Goal: Task Accomplishment & Management: Use online tool/utility

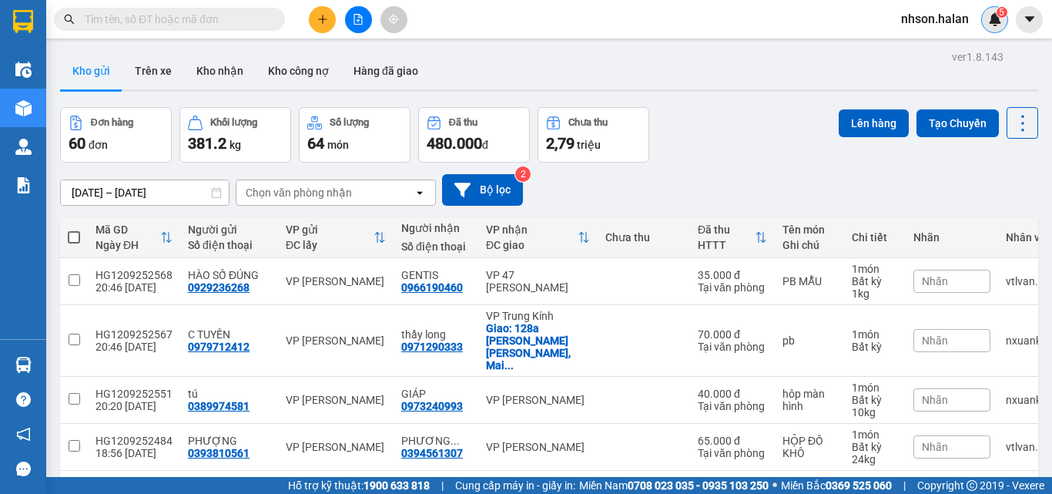
click at [997, 21] on img at bounding box center [995, 19] width 14 height 14
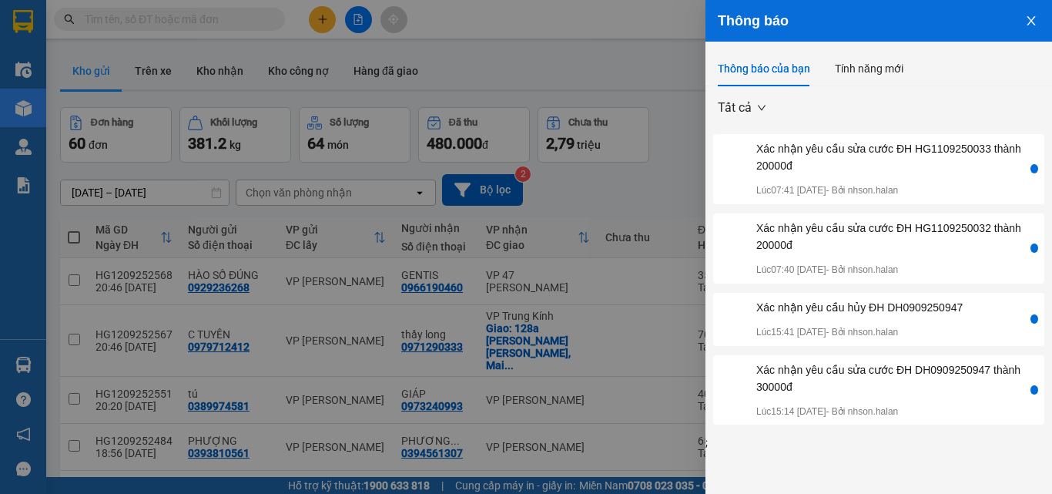
click at [1030, 22] on icon "close" at bounding box center [1031, 20] width 8 height 9
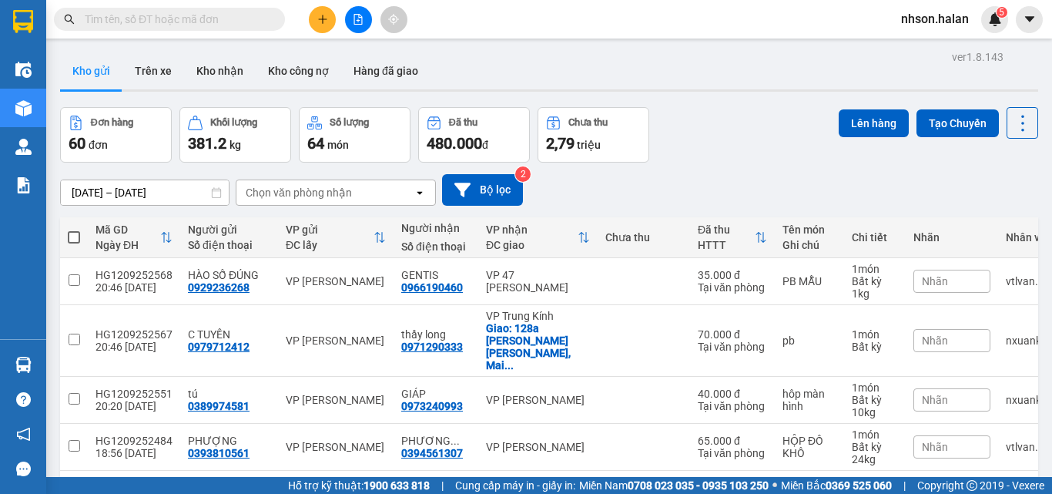
click at [928, 22] on span "nhson.halan" at bounding box center [935, 18] width 92 height 19
click at [922, 46] on span "Đăng xuất" at bounding box center [945, 47] width 65 height 17
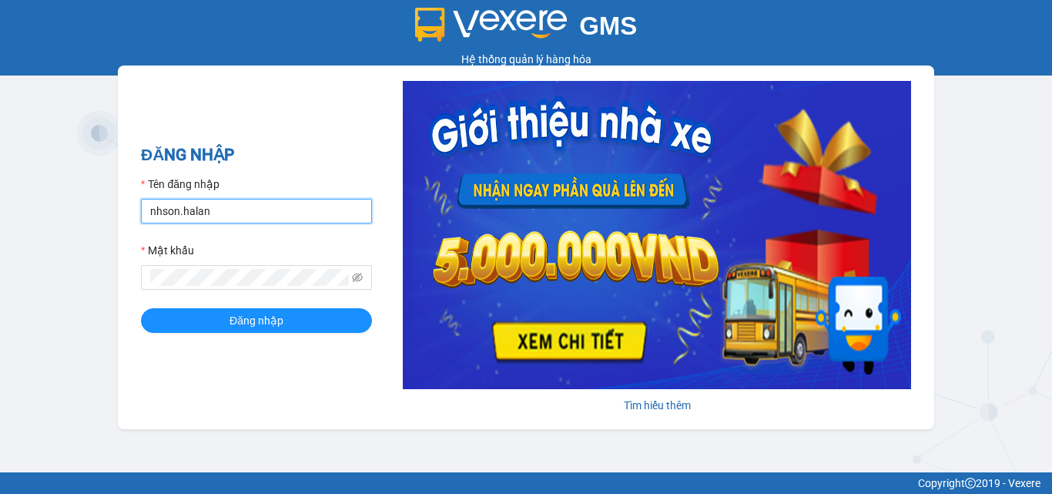
drag, startPoint x: 221, startPoint y: 217, endPoint x: 145, endPoint y: 214, distance: 76.3
click at [145, 214] on input "nhson.halan" at bounding box center [256, 211] width 231 height 25
type input "ltkchi.halan"
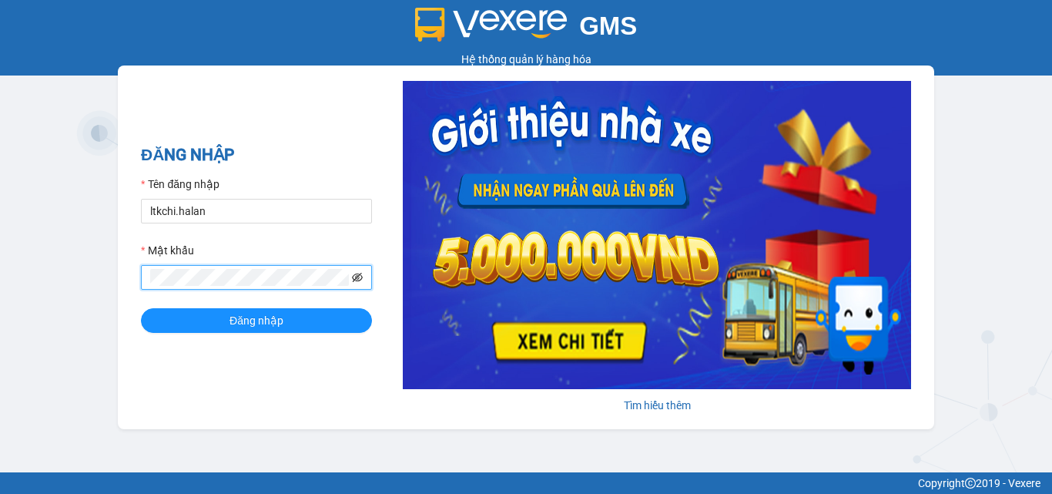
click at [360, 278] on icon "eye-invisible" at bounding box center [357, 277] width 11 height 11
click at [147, 274] on span at bounding box center [256, 277] width 231 height 25
click at [299, 140] on div "ĐĂNG NHẬP Tên đăng nhập ltkchi.halan Mật khẩu Đăng nhập Tìm hiểu thêm" at bounding box center [526, 247] width 816 height 364
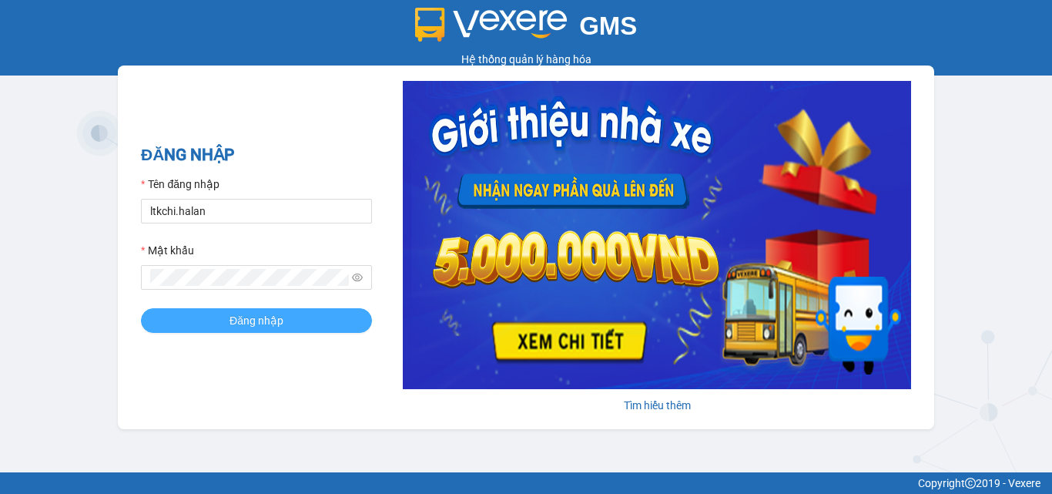
click at [235, 324] on span "Đăng nhập" at bounding box center [257, 320] width 54 height 17
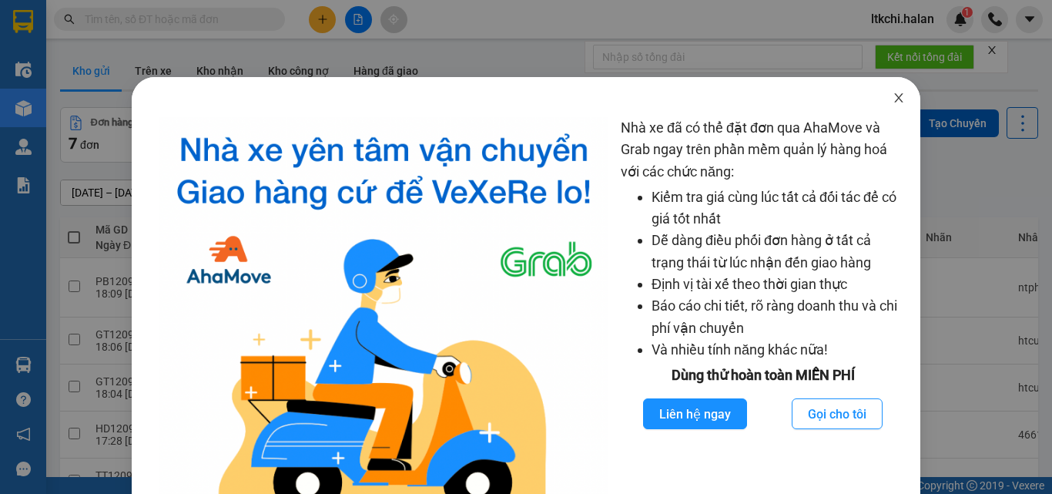
click at [894, 97] on icon "close" at bounding box center [899, 98] width 12 height 12
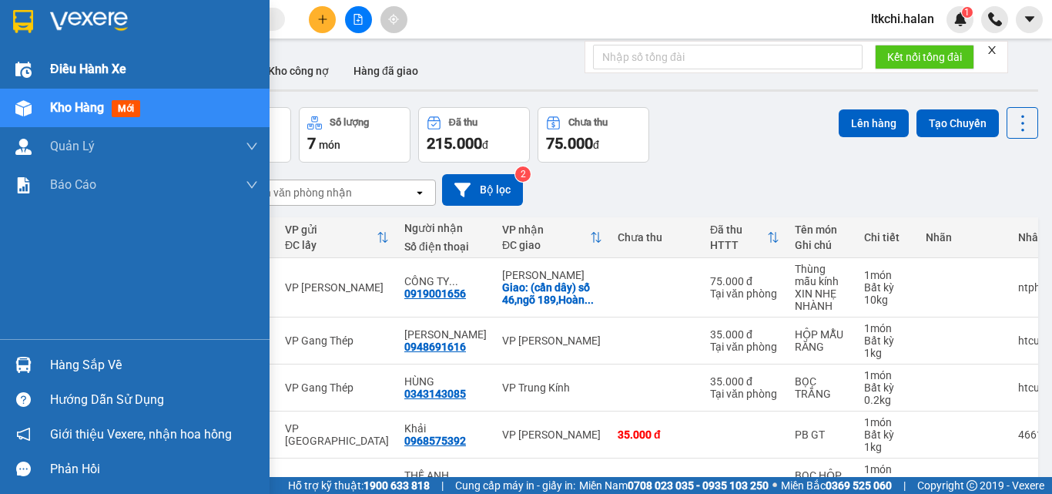
click at [26, 72] on img at bounding box center [23, 70] width 16 height 16
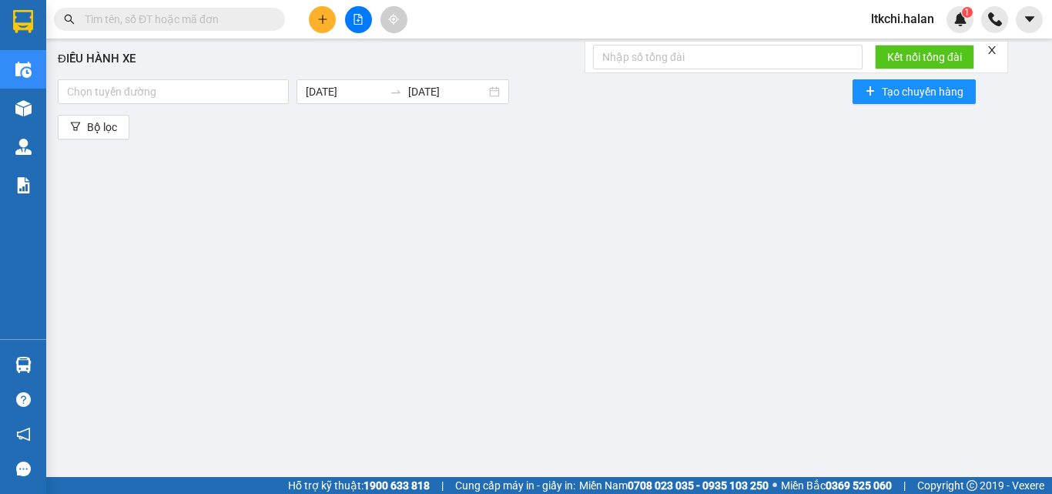
click at [299, 62] on div "Điều hành xe" at bounding box center [549, 59] width 983 height 18
click at [177, 100] on div at bounding box center [173, 91] width 223 height 18
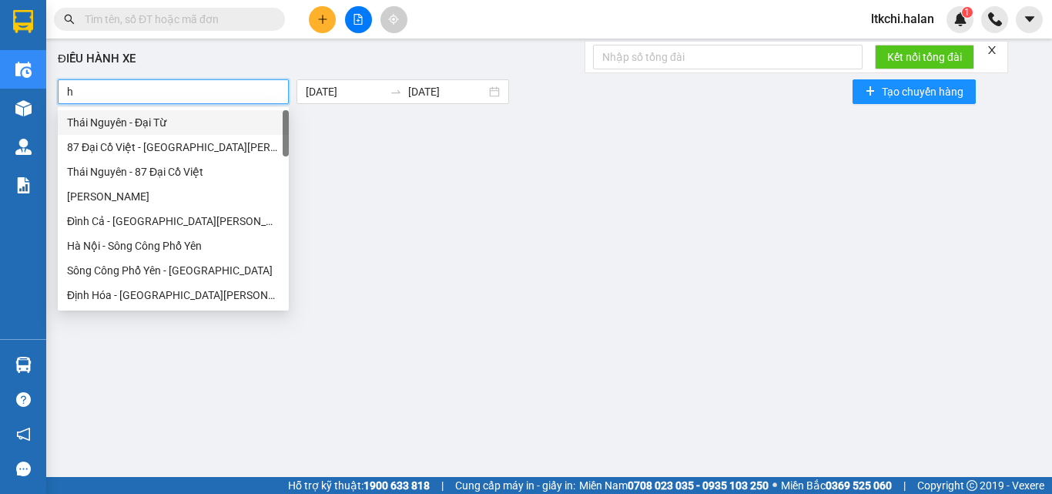
type input "hn"
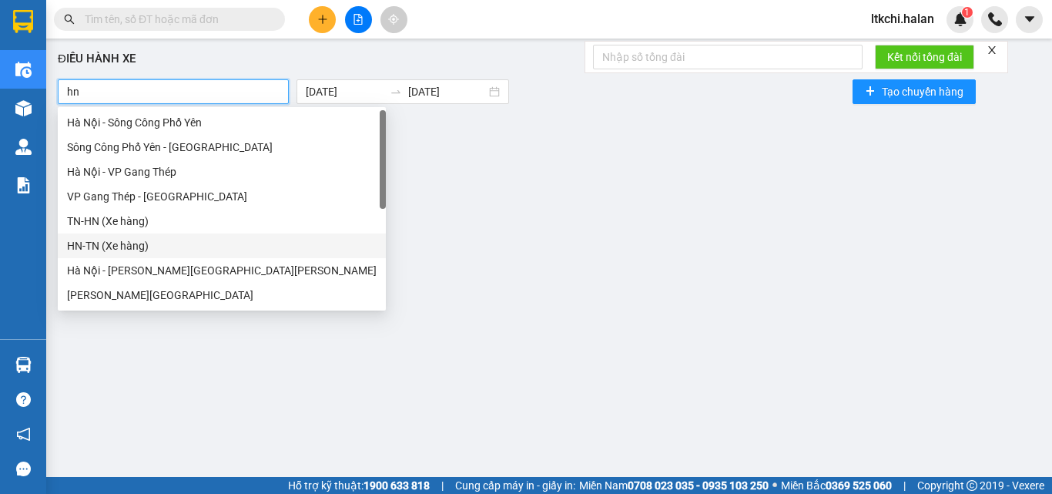
click at [163, 246] on div "HN-TN (Xe hàng)" at bounding box center [222, 245] width 310 height 17
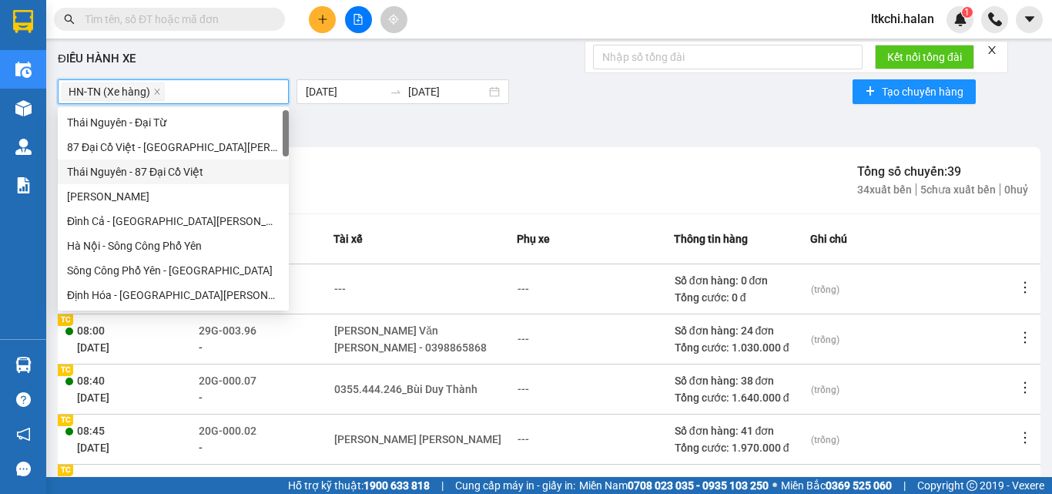
click at [413, 137] on div "Bộ lọc" at bounding box center [549, 127] width 983 height 25
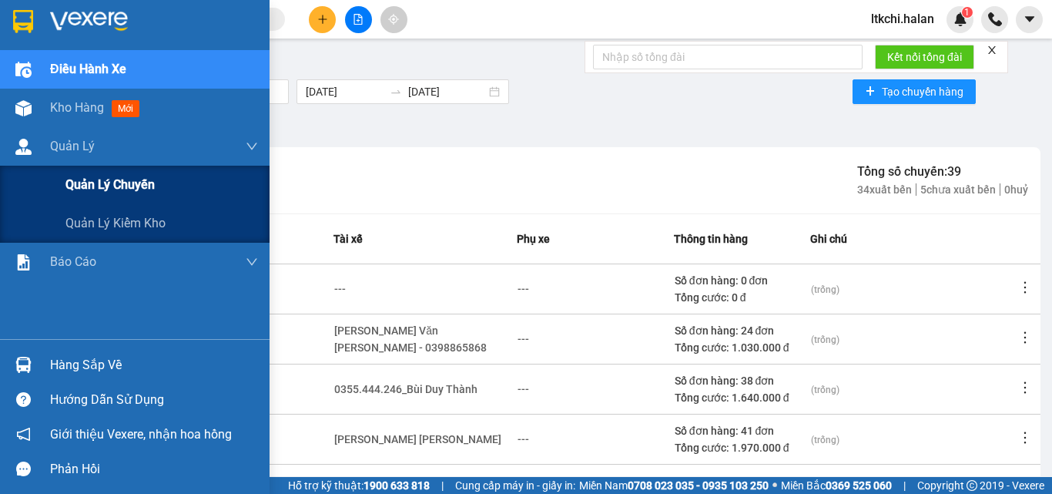
click at [79, 196] on div "Quản lý chuyến" at bounding box center [161, 185] width 193 height 39
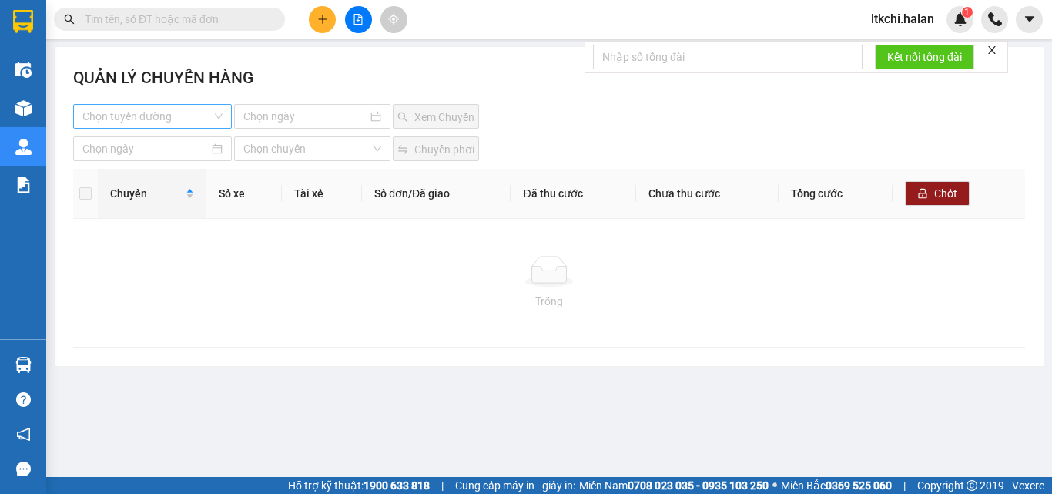
click at [193, 118] on input "search" at bounding box center [146, 116] width 129 height 23
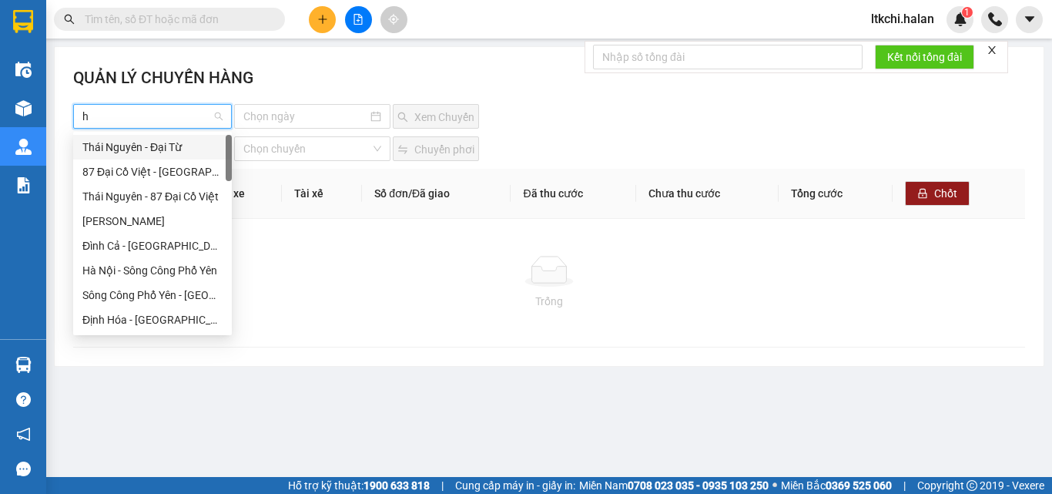
type input "hn"
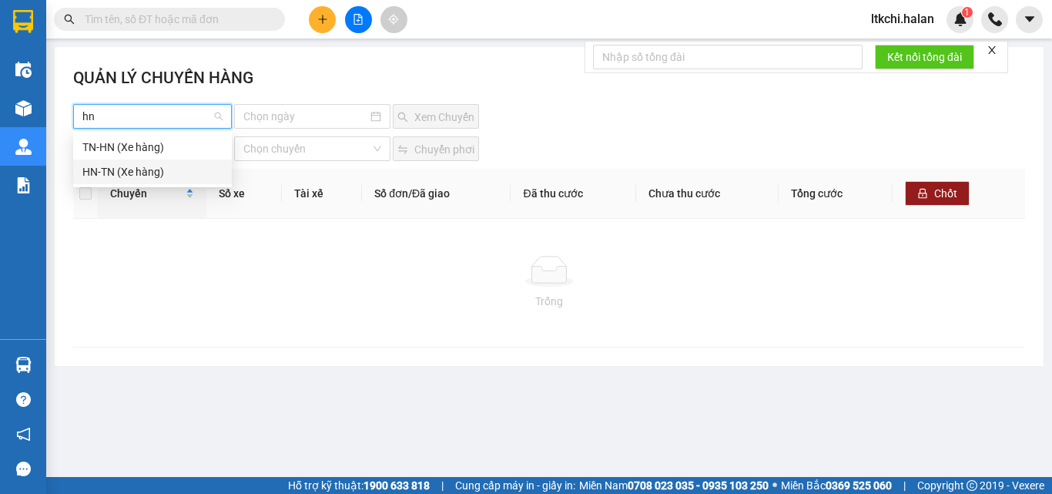
click at [146, 173] on div "HN-TN (Xe hàng)" at bounding box center [152, 171] width 140 height 17
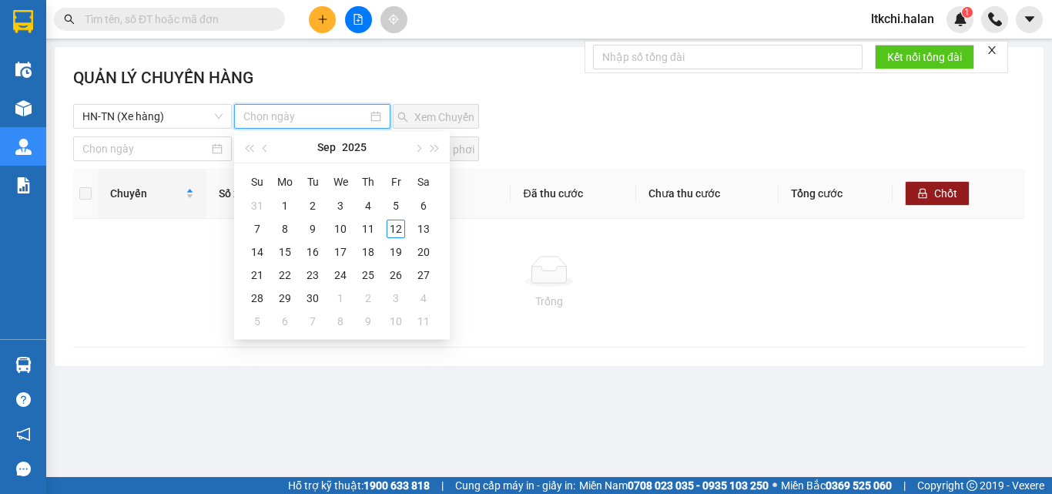
click at [306, 112] on input at bounding box center [305, 116] width 124 height 17
type input "[DATE]"
click at [389, 225] on div "12" at bounding box center [396, 228] width 18 height 18
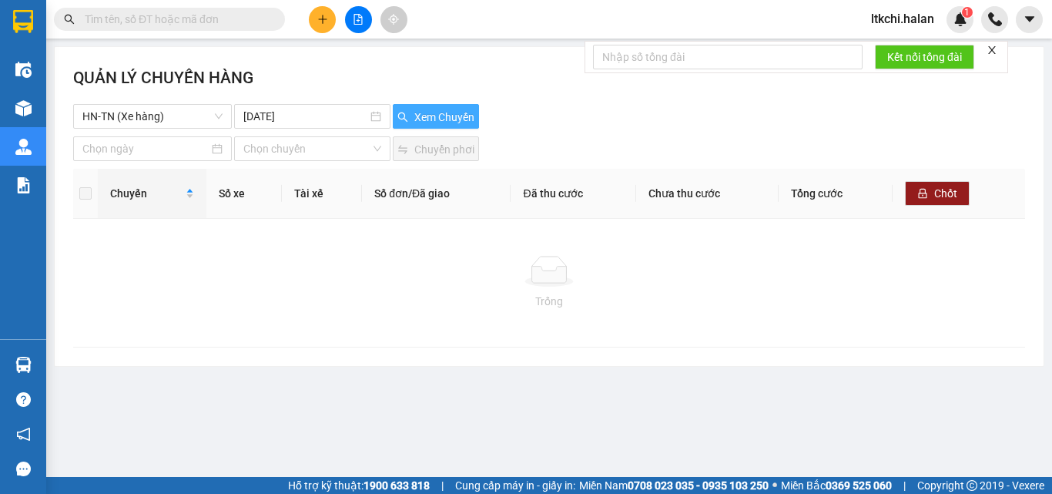
click at [438, 109] on span "Xem Chuyến" at bounding box center [444, 117] width 60 height 17
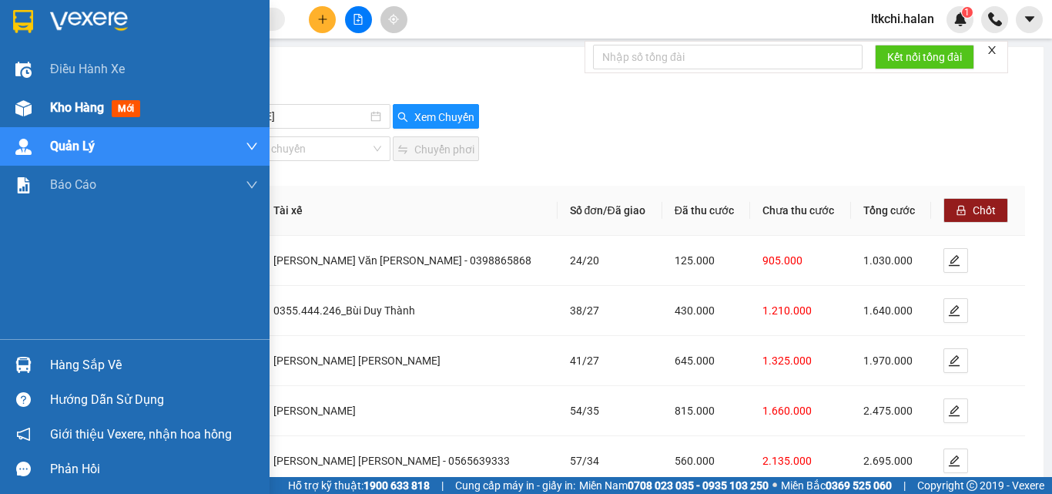
click at [83, 105] on span "Kho hàng" at bounding box center [77, 107] width 54 height 15
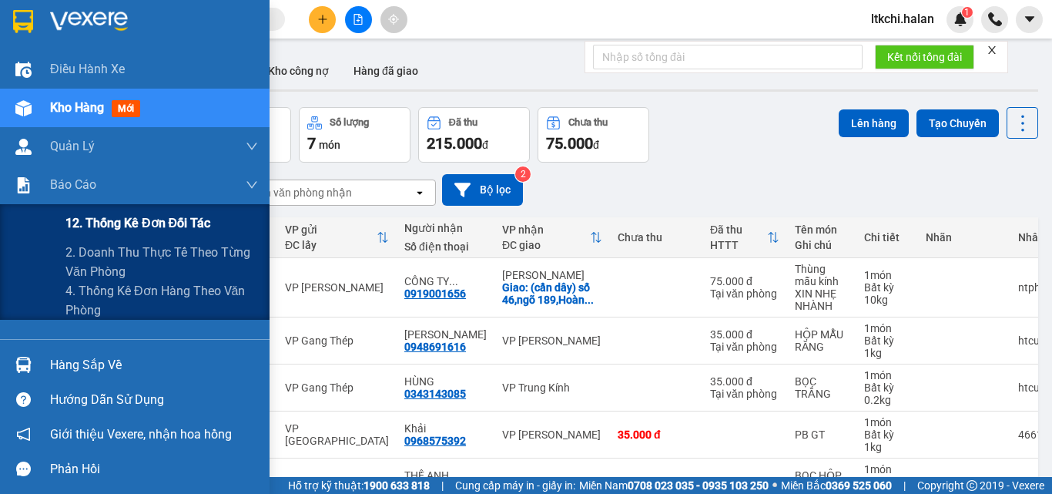
click at [112, 226] on span "12. Thống kê đơn đối tác" at bounding box center [137, 222] width 145 height 19
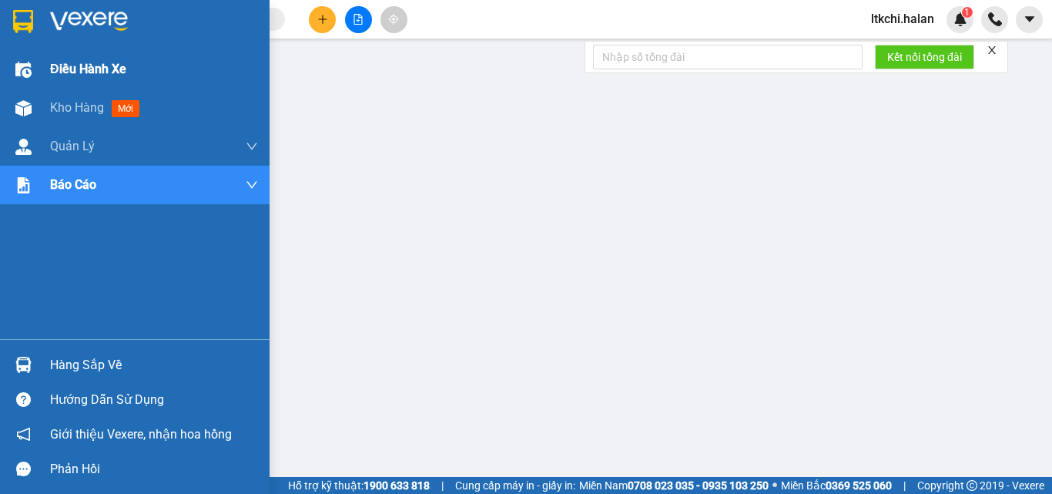
click at [97, 69] on span "Điều hành xe" at bounding box center [88, 68] width 76 height 19
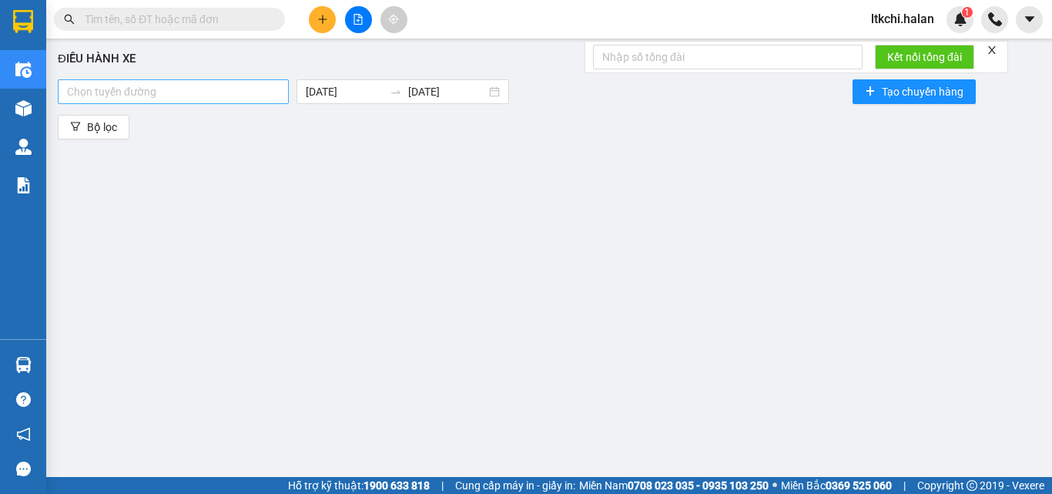
click at [211, 89] on div at bounding box center [173, 91] width 223 height 18
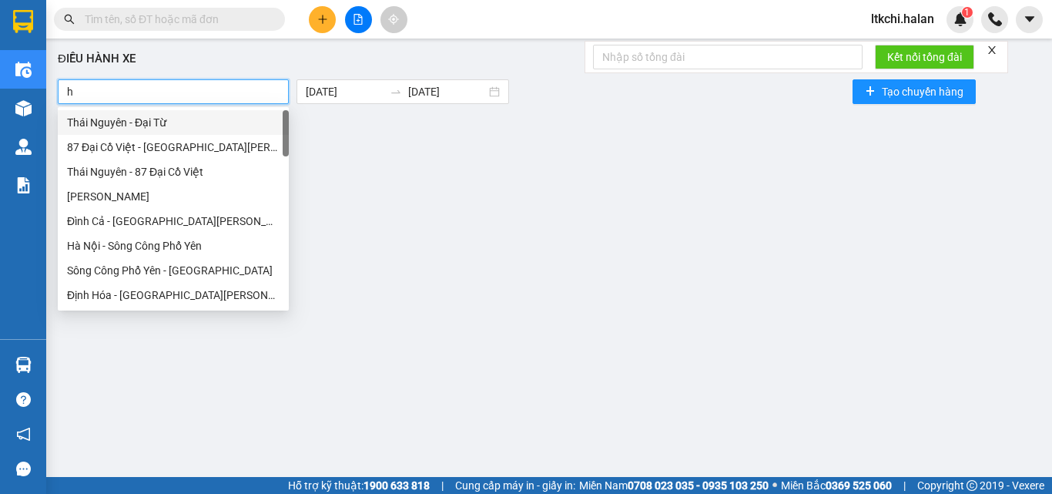
type input "hn"
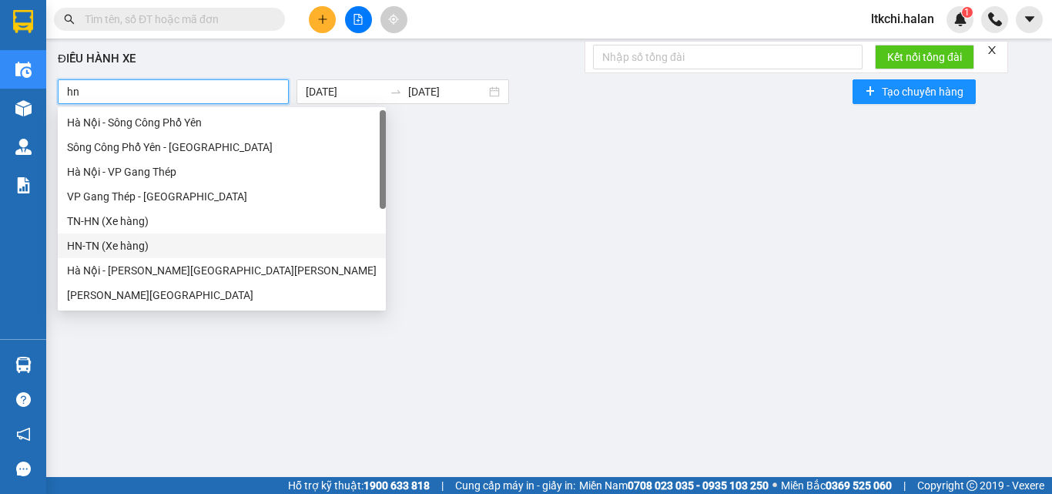
click at [122, 247] on div "HN-TN (Xe hàng)" at bounding box center [222, 245] width 310 height 17
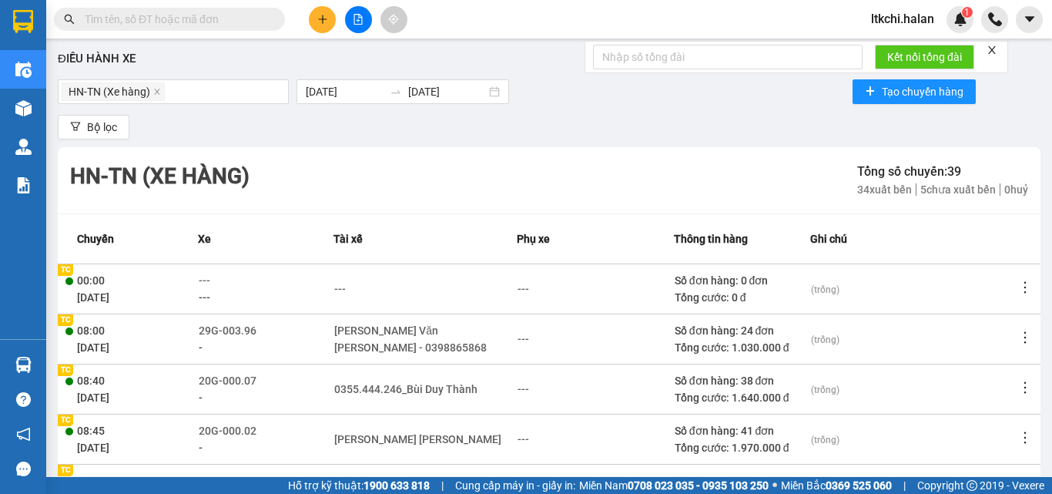
click at [430, 109] on div "Điều [PERSON_NAME] xe HN-[GEOGRAPHIC_DATA] (Xe hàng) [DATE] [DATE] Tạo chuyến h…" at bounding box center [549, 261] width 990 height 430
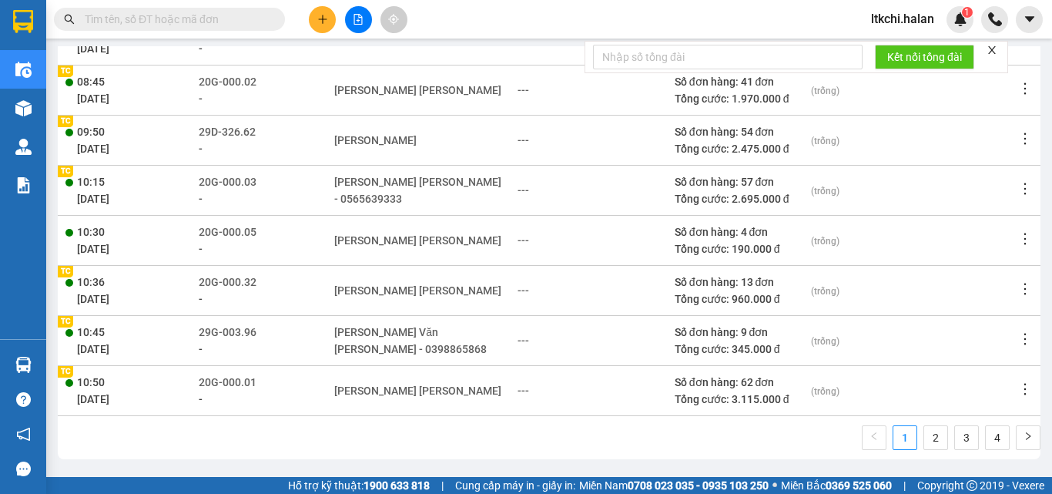
scroll to position [351, 0]
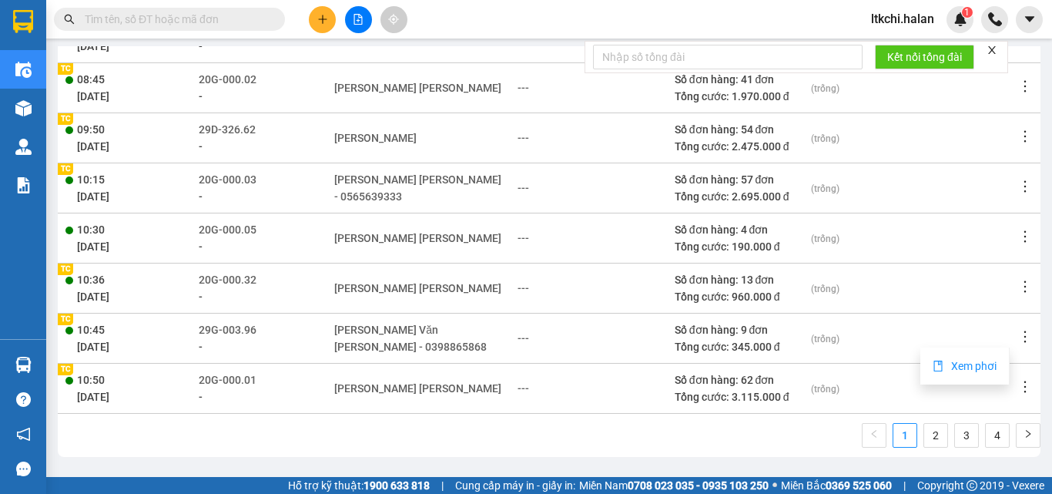
click at [980, 363] on span "Xem phơi" at bounding box center [973, 366] width 45 height 12
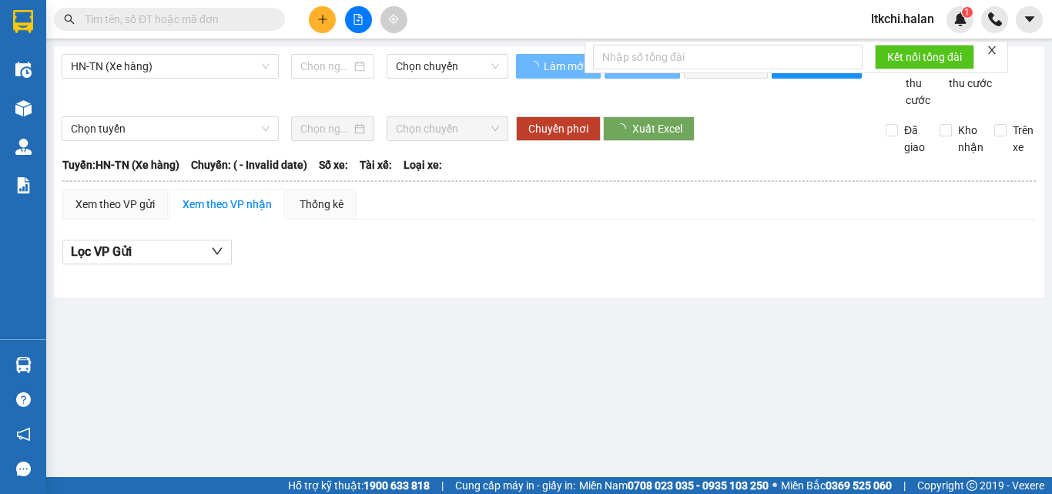
type input "[DATE]"
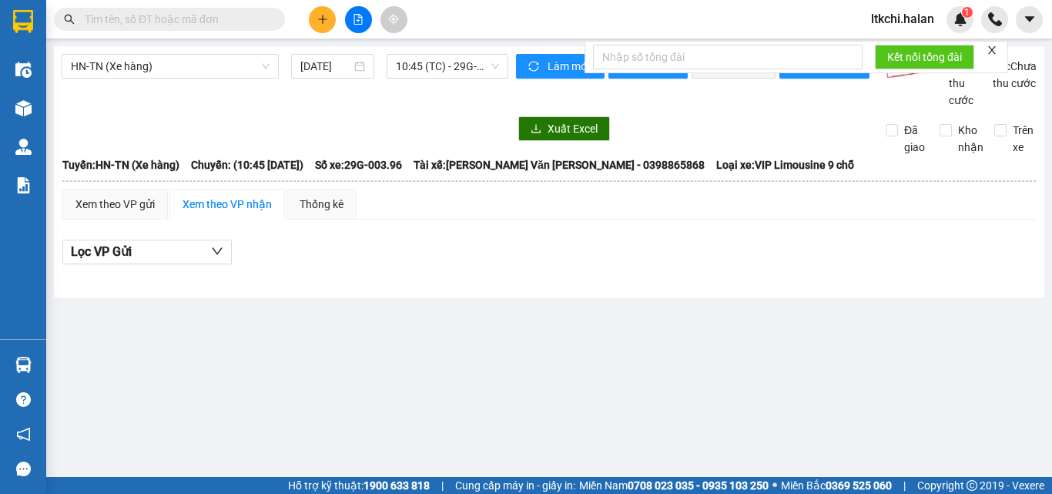
click at [580, 219] on div "Xem theo VP gửi Xem theo VP nhận Thống kê" at bounding box center [548, 204] width 973 height 31
click at [994, 48] on icon "close" at bounding box center [992, 50] width 11 height 11
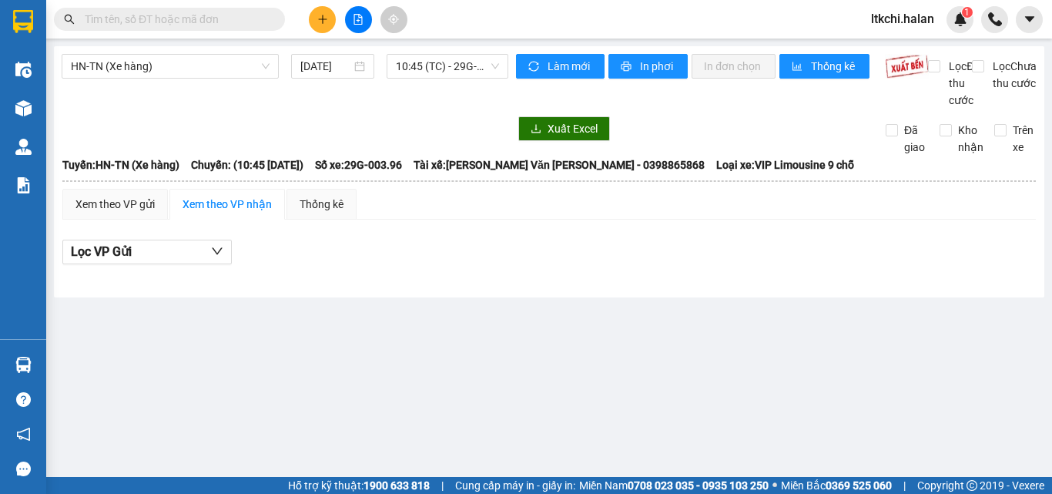
click at [226, 213] on div "Xem theo VP nhận" at bounding box center [227, 204] width 89 height 17
click at [181, 263] on button "Lọc VP Gửi" at bounding box center [146, 252] width 169 height 25
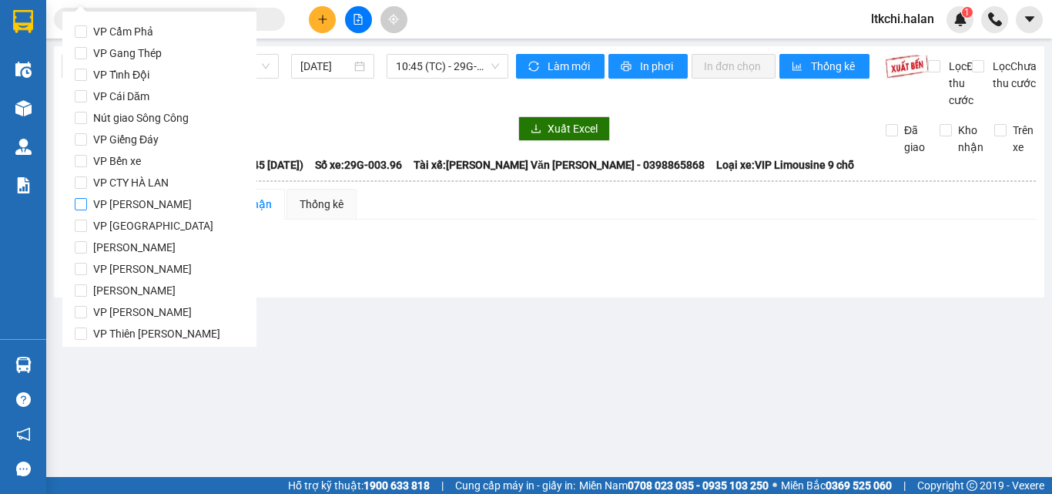
click at [62, 240] on button "Lọc VP Gửi" at bounding box center [146, 252] width 169 height 25
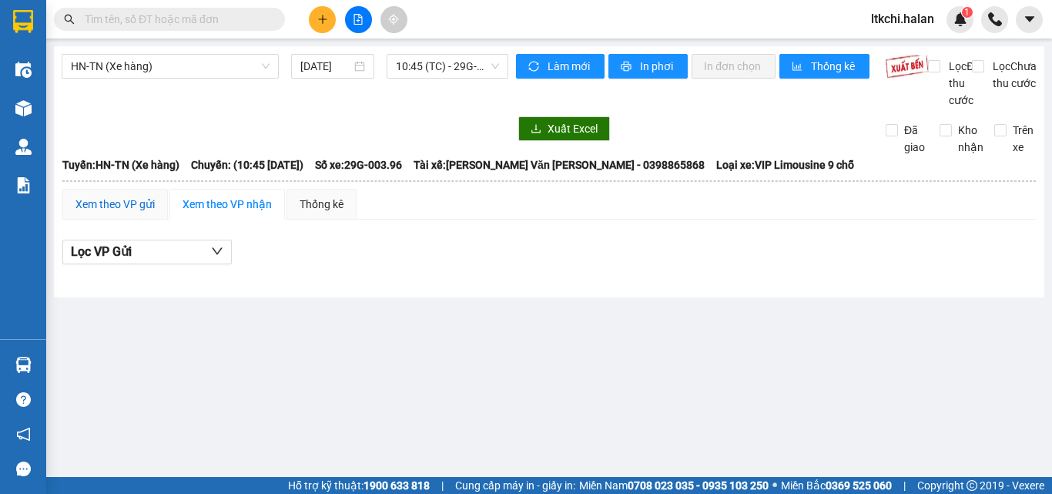
click at [110, 213] on div "Xem theo VP gửi" at bounding box center [114, 204] width 79 height 17
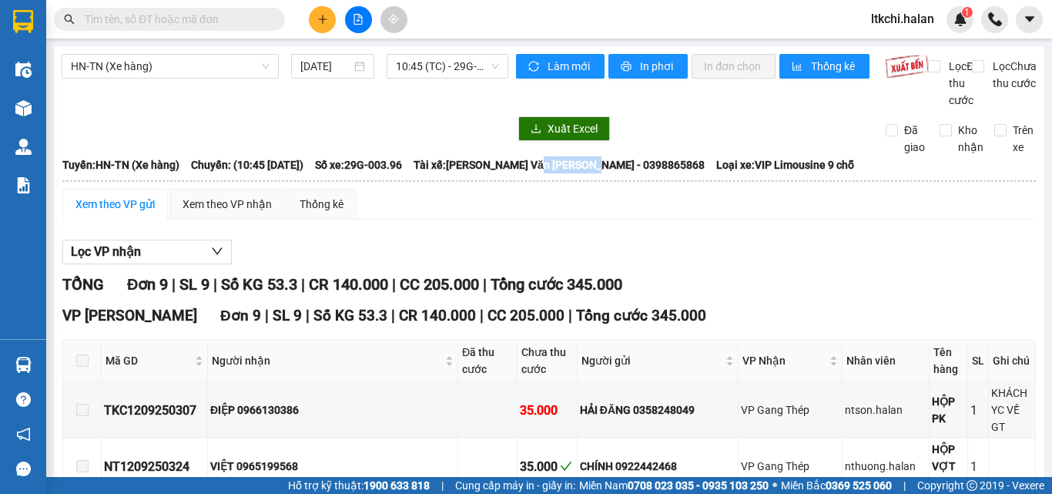
drag, startPoint x: 595, startPoint y: 182, endPoint x: 657, endPoint y: 190, distance: 62.2
click at [657, 174] on th "[PERSON_NAME]: HN-[GEOGRAPHIC_DATA] (Xe hàng) Chuyến: (10:45 [DATE]) Số xe: 29G…" at bounding box center [549, 165] width 975 height 18
copy span "0398865868"
click at [617, 256] on div "Lọc VP nhận" at bounding box center [548, 252] width 973 height 25
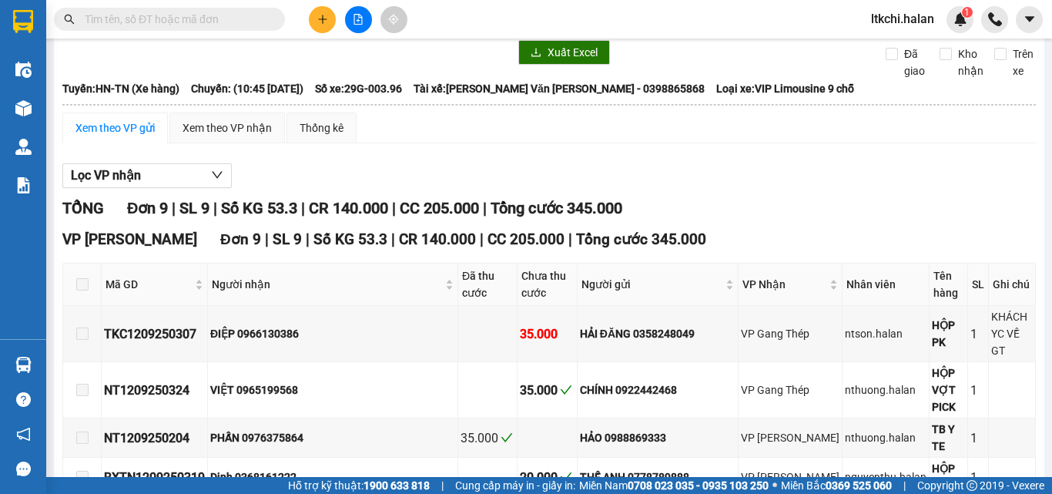
scroll to position [66, 0]
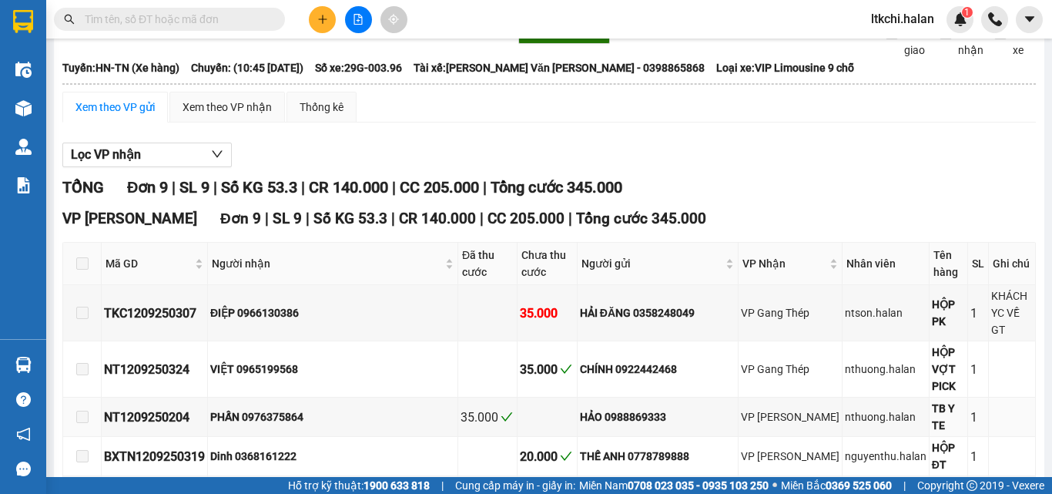
scroll to position [66, 0]
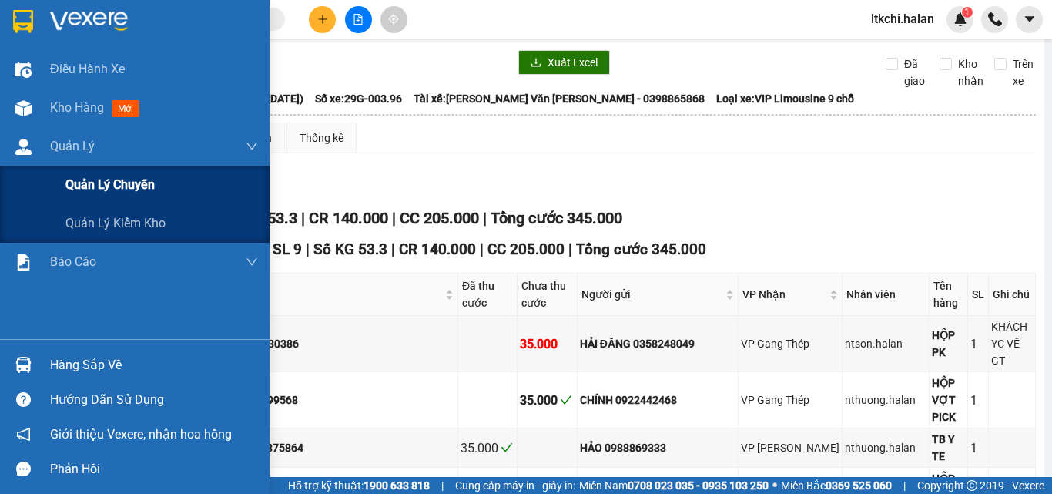
click at [111, 176] on span "Quản lý chuyến" at bounding box center [109, 184] width 89 height 19
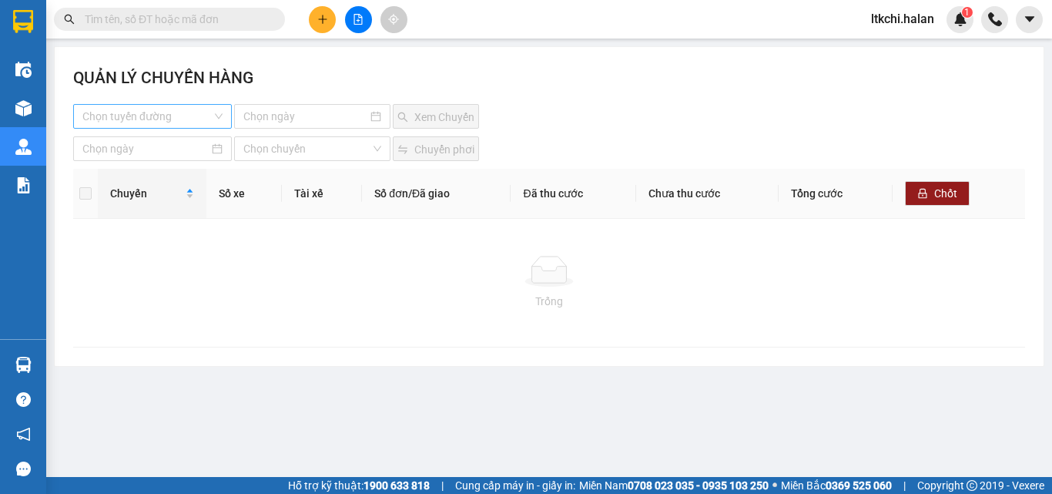
click at [192, 118] on input "search" at bounding box center [146, 116] width 129 height 23
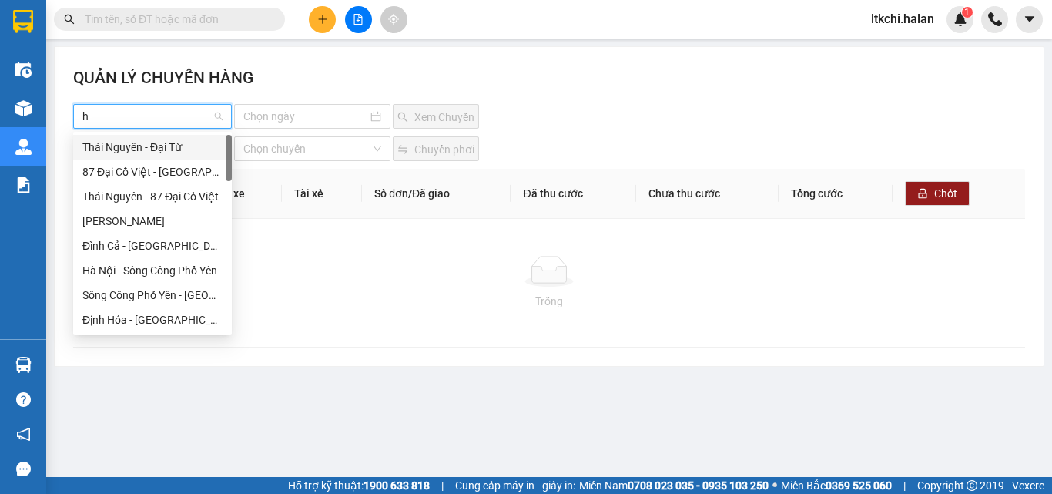
type input "hn"
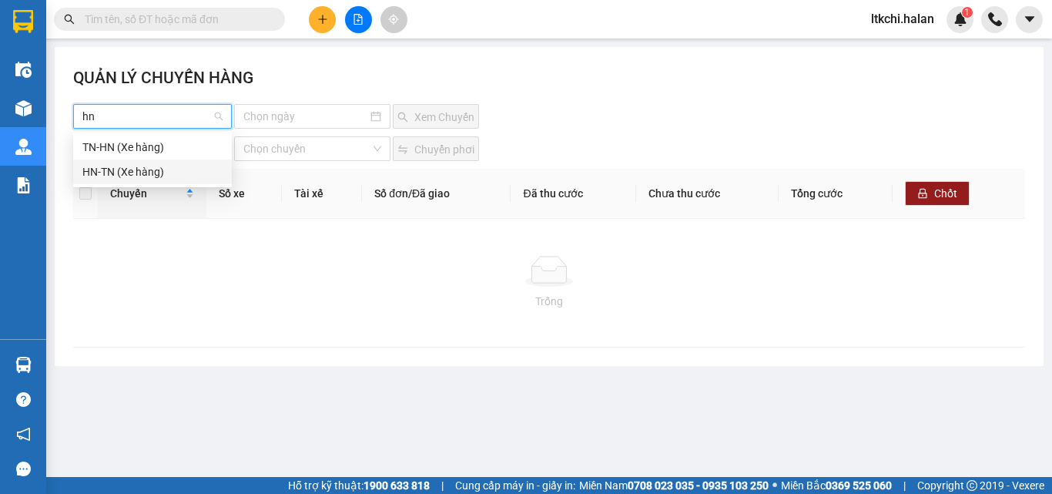
click at [173, 169] on div "HN-TN (Xe hàng)" at bounding box center [152, 171] width 140 height 17
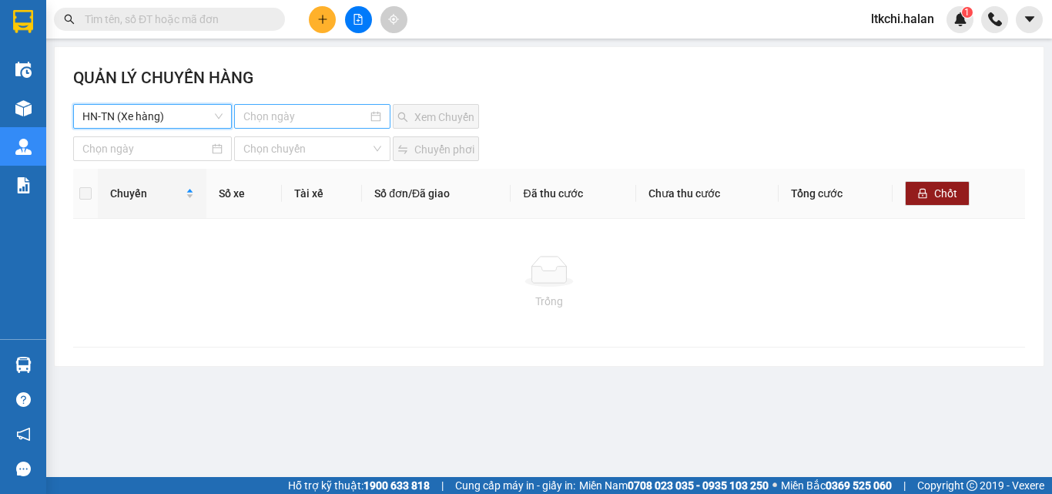
click at [323, 115] on input at bounding box center [305, 116] width 124 height 17
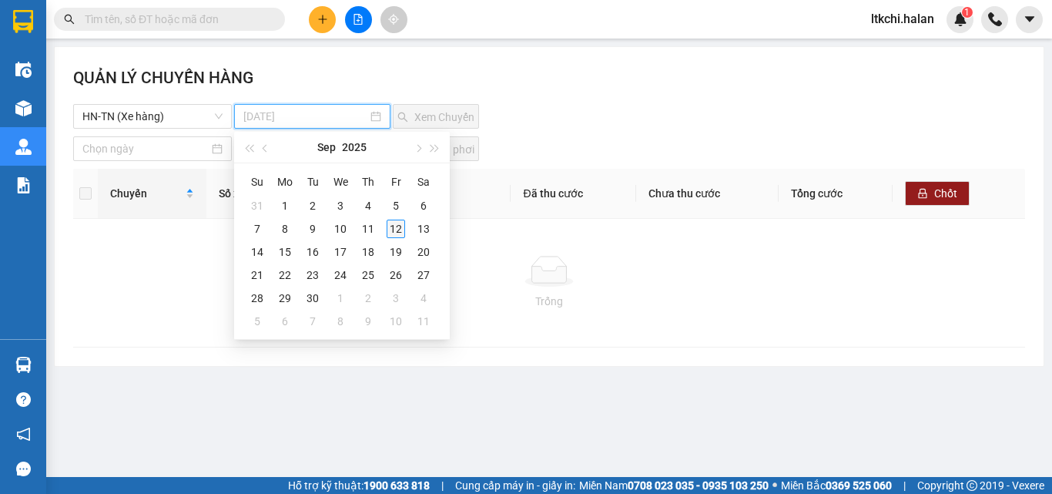
type input "[DATE]"
click at [394, 226] on div "12" at bounding box center [396, 228] width 18 height 18
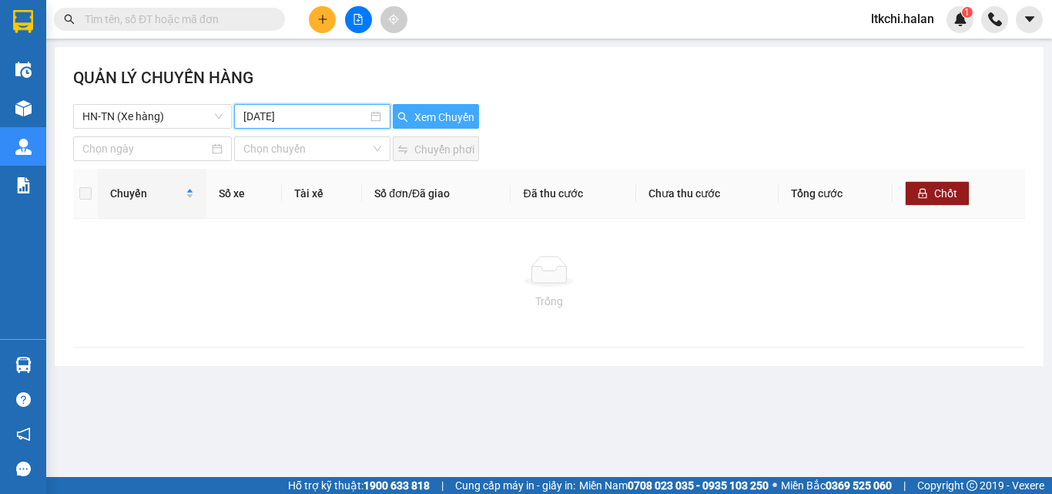
click at [464, 112] on span "Xem Chuyến" at bounding box center [444, 117] width 60 height 17
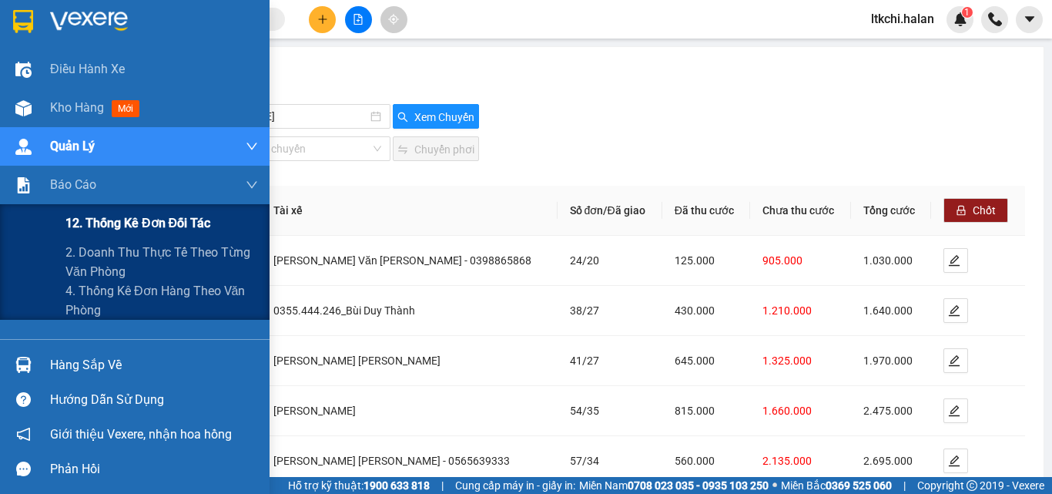
click at [96, 223] on span "12. Thống kê đơn đối tác" at bounding box center [137, 222] width 145 height 19
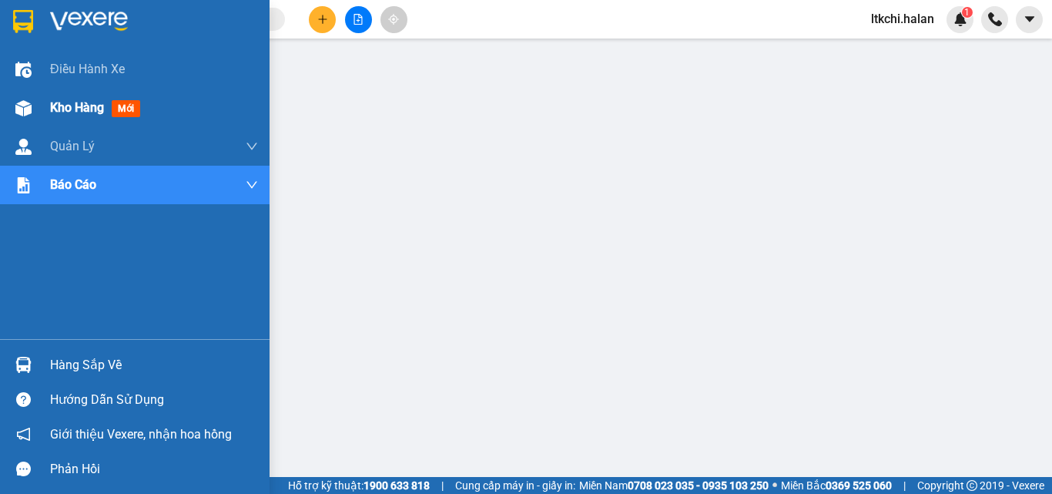
click at [80, 106] on span "Kho hàng" at bounding box center [77, 107] width 54 height 15
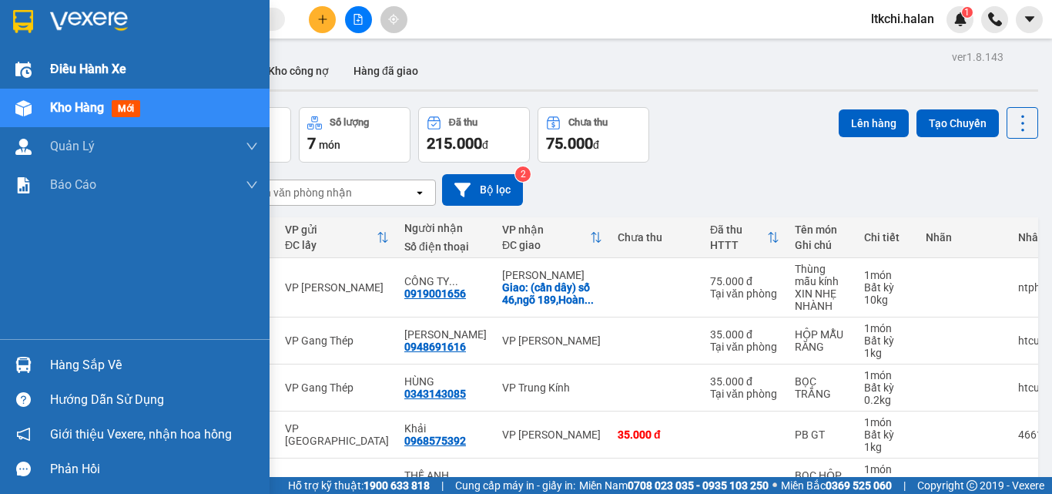
click at [63, 63] on span "Điều hành xe" at bounding box center [88, 68] width 76 height 19
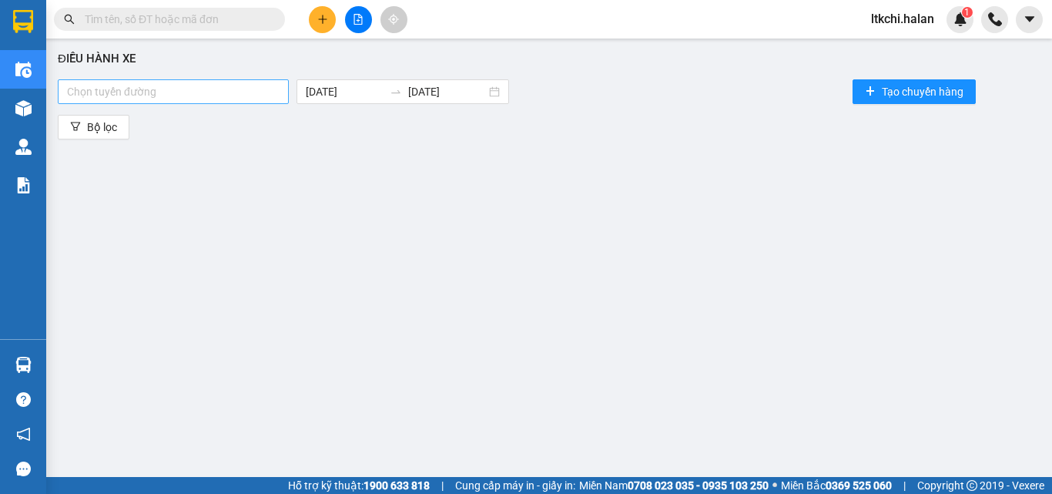
click at [182, 99] on div at bounding box center [173, 91] width 223 height 18
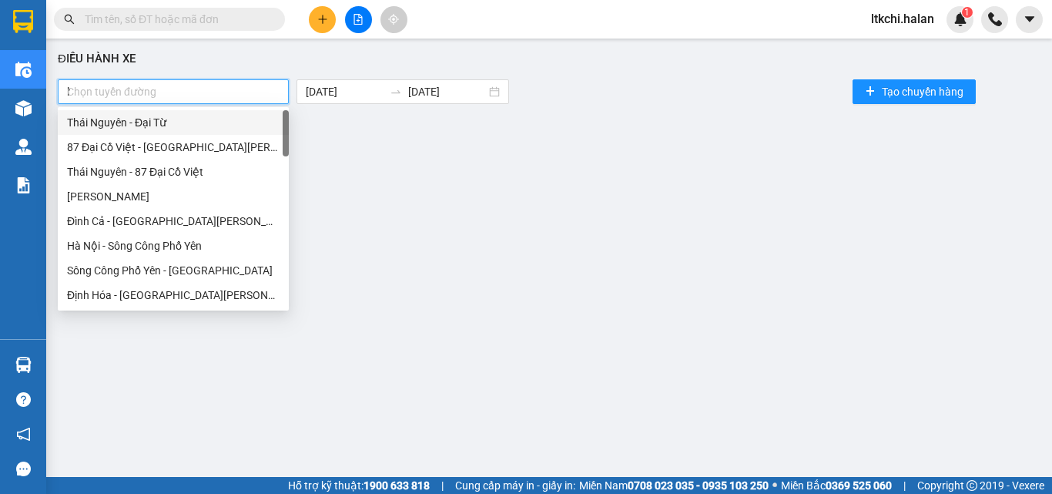
type input "hn"
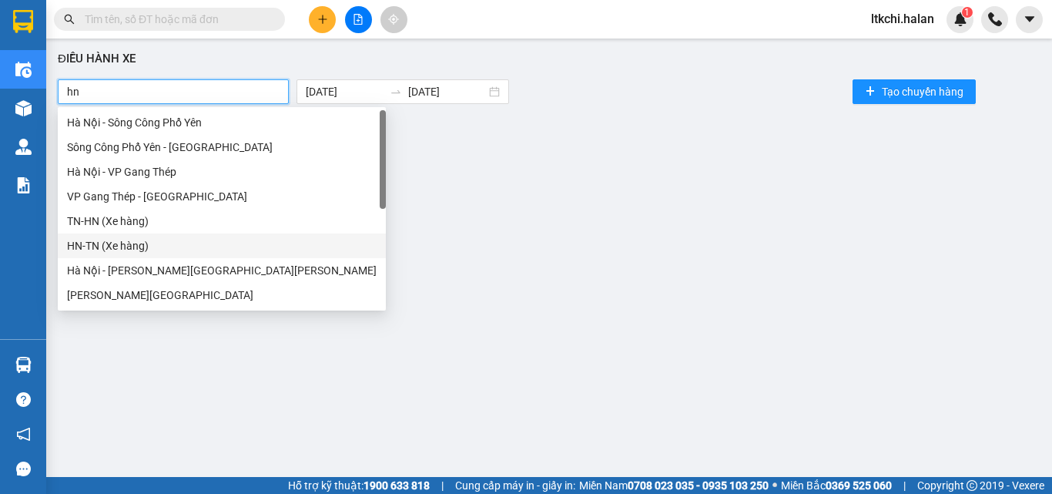
click at [153, 244] on div "HN-TN (Xe hàng)" at bounding box center [222, 245] width 310 height 17
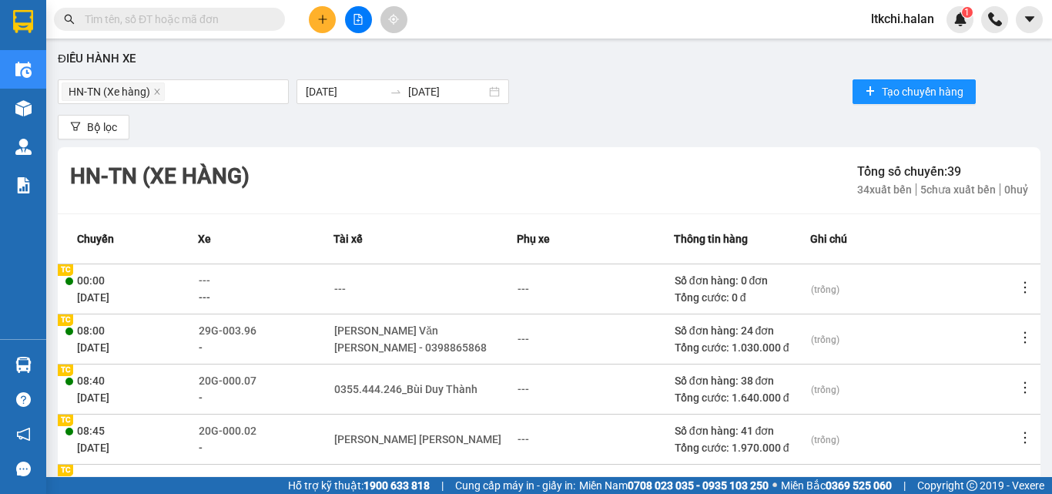
click at [646, 69] on div "Điều [PERSON_NAME] xe HN-[GEOGRAPHIC_DATA] (Xe hàng) [DATE] [DATE] Tạo chuyến h…" at bounding box center [549, 261] width 990 height 430
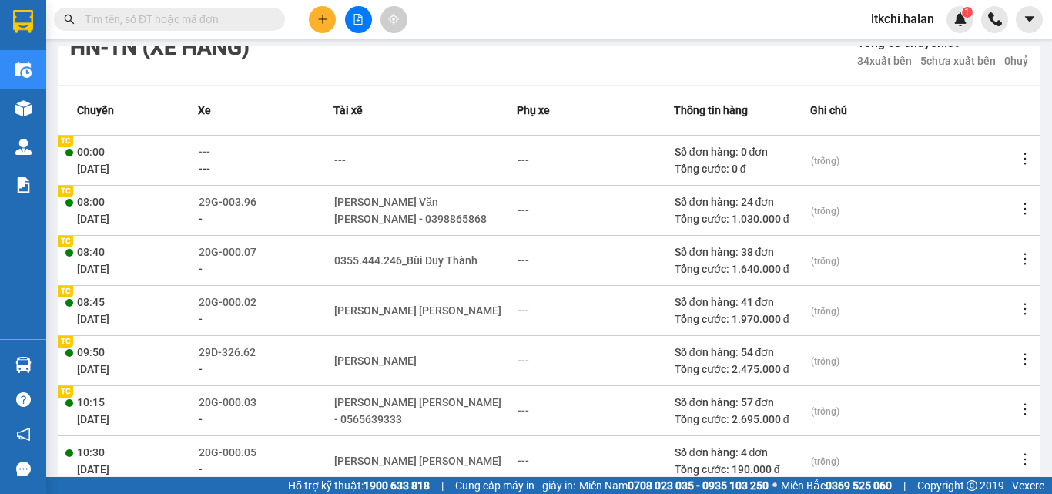
scroll to position [154, 0]
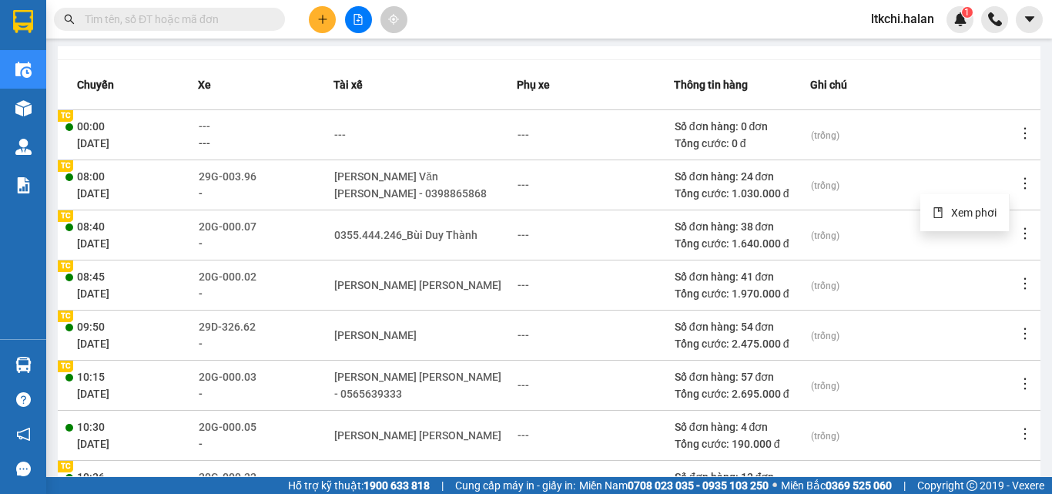
click at [1017, 179] on icon "more" at bounding box center [1024, 183] width 15 height 15
click at [963, 215] on span "Xem phơi" at bounding box center [973, 212] width 45 height 12
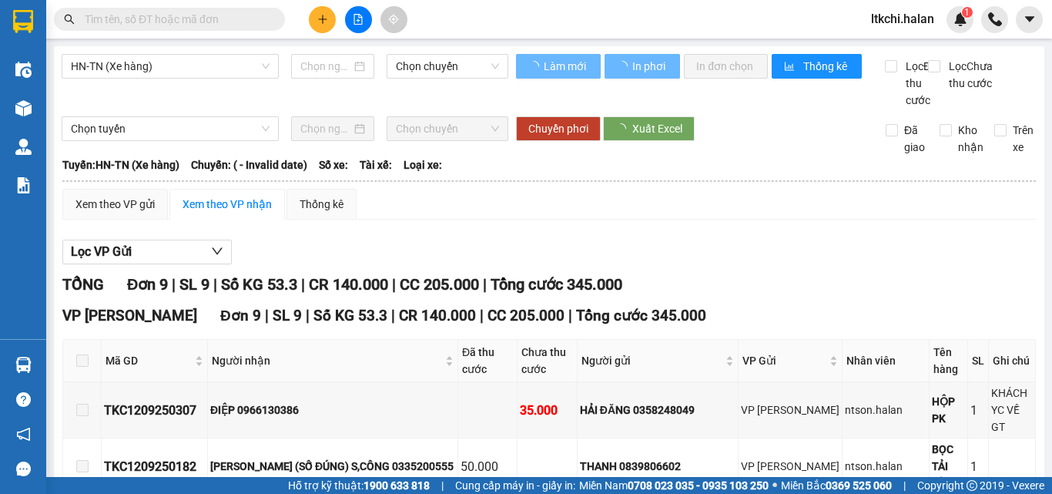
type input "[DATE]"
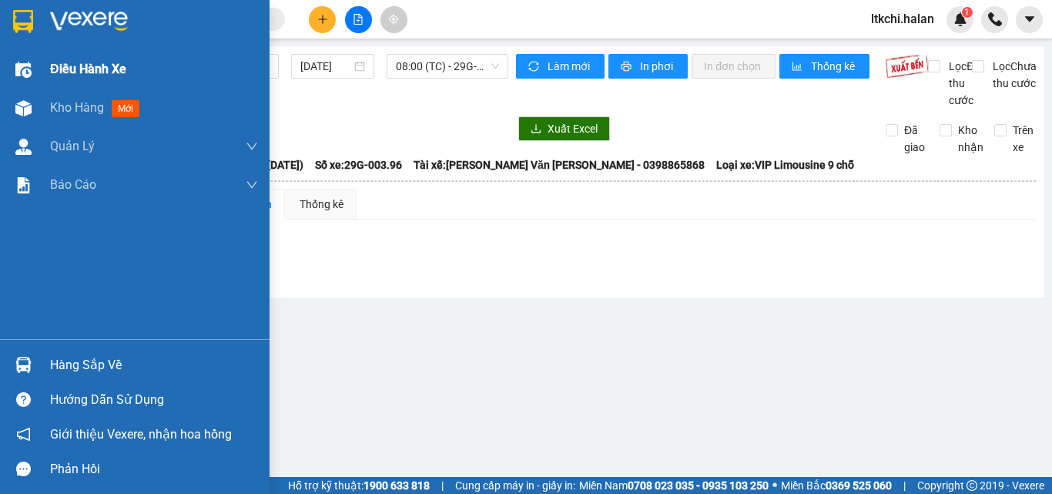
click at [69, 62] on span "Điều hành xe" at bounding box center [88, 68] width 76 height 19
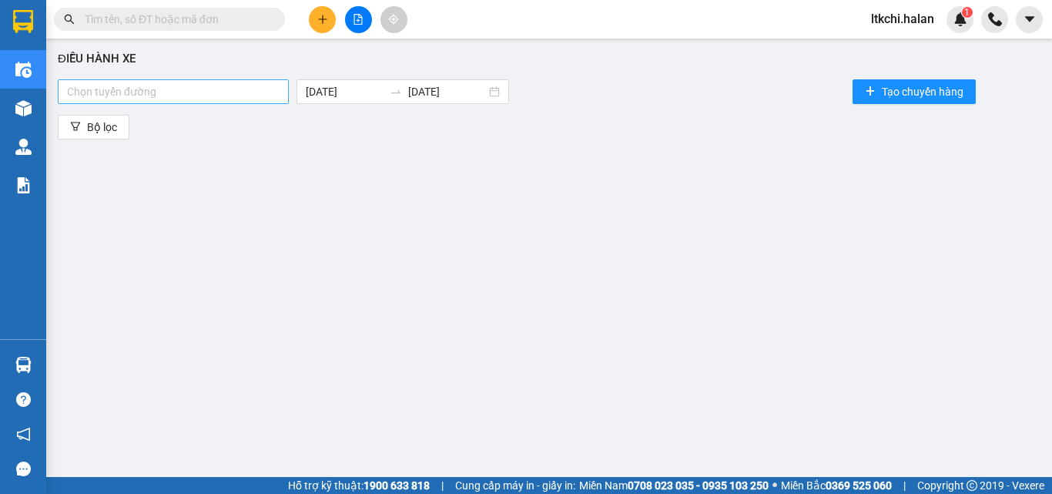
click at [159, 95] on div at bounding box center [173, 91] width 223 height 18
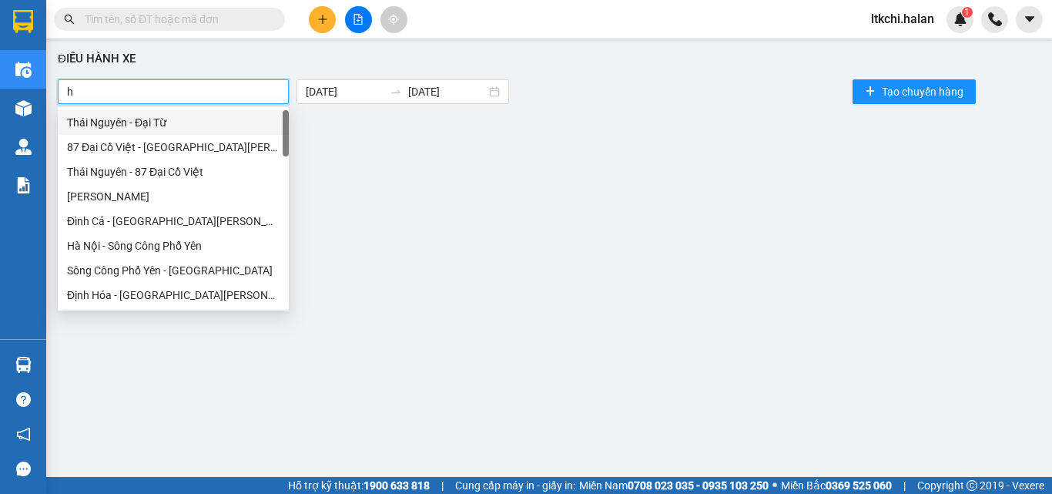
type input "hn"
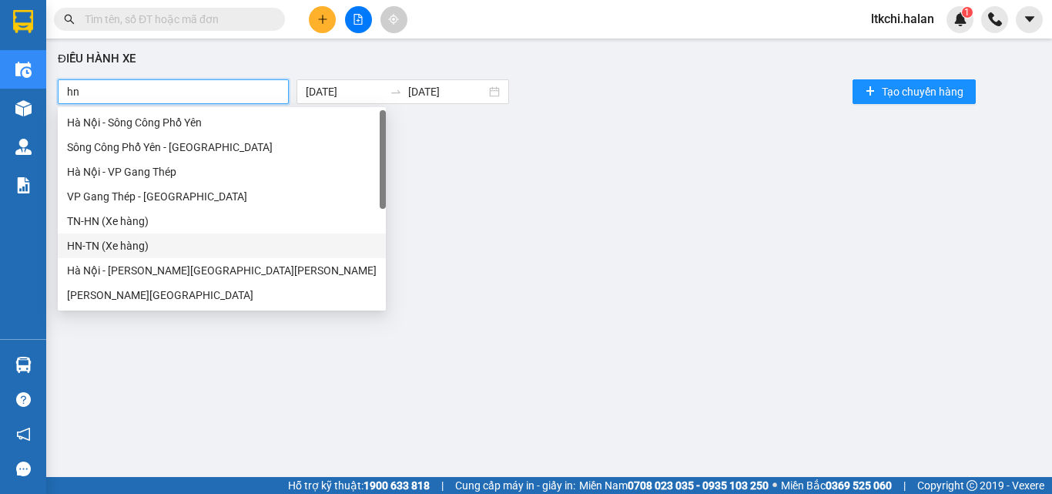
click at [130, 243] on div "HN-TN (Xe hàng)" at bounding box center [222, 245] width 310 height 17
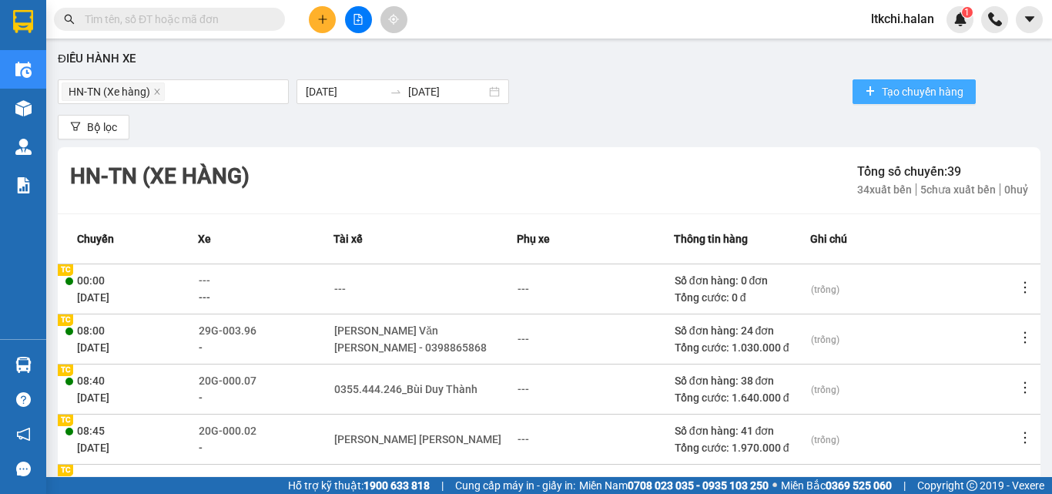
click at [882, 85] on span "Tạo chuyến hàng" at bounding box center [923, 91] width 82 height 17
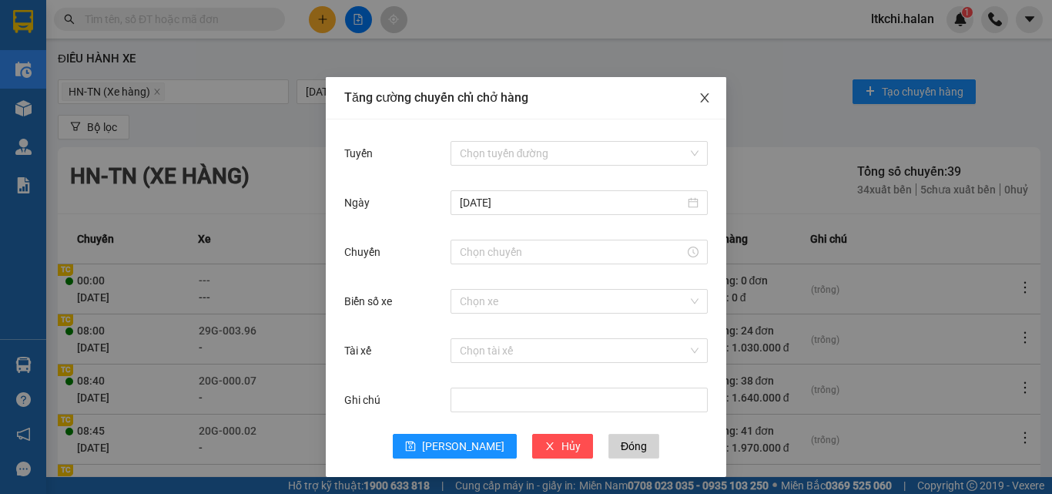
click at [699, 96] on icon "close" at bounding box center [705, 98] width 12 height 12
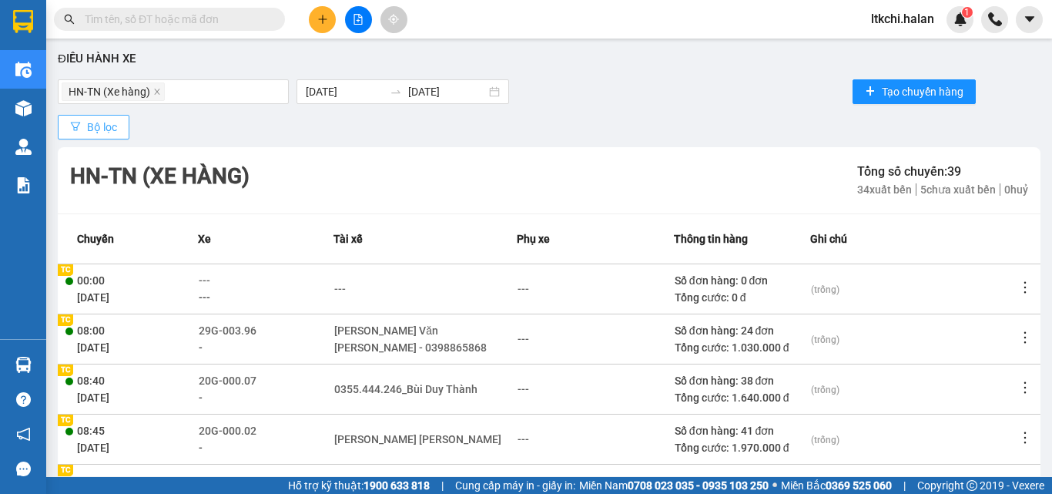
click at [108, 128] on span "Bộ lọc" at bounding box center [102, 127] width 30 height 17
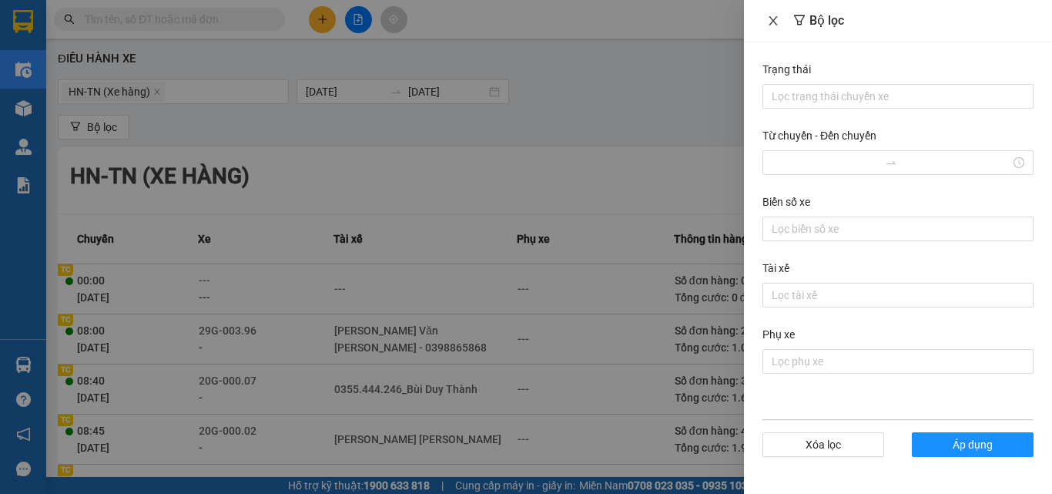
click at [771, 20] on icon "close" at bounding box center [773, 21] width 12 height 12
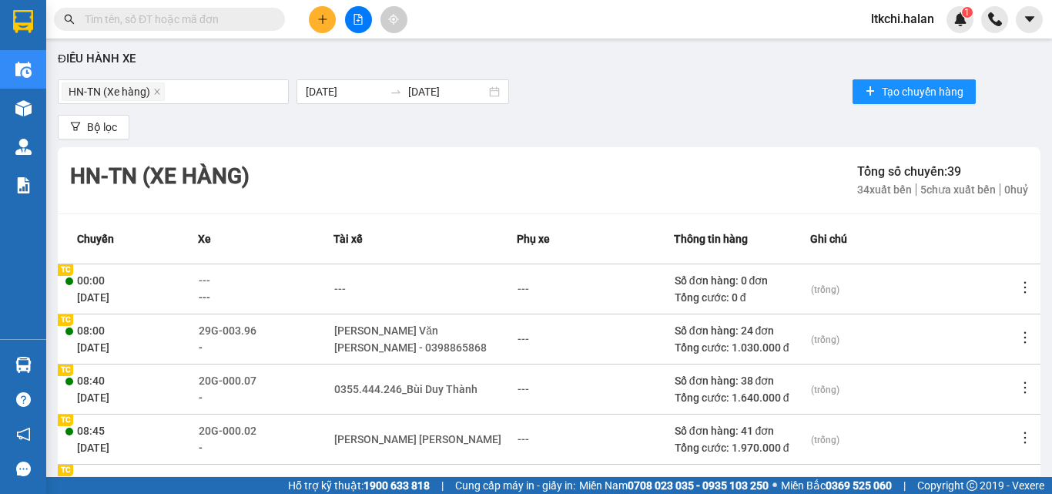
scroll to position [154, 0]
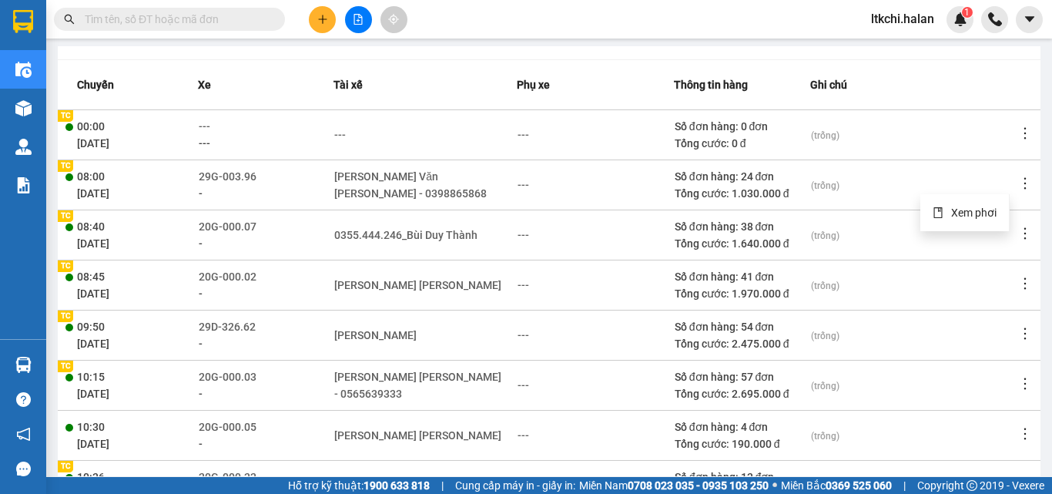
click at [1017, 182] on icon "more" at bounding box center [1024, 183] width 15 height 15
click at [958, 209] on span "Xem phơi" at bounding box center [973, 212] width 45 height 12
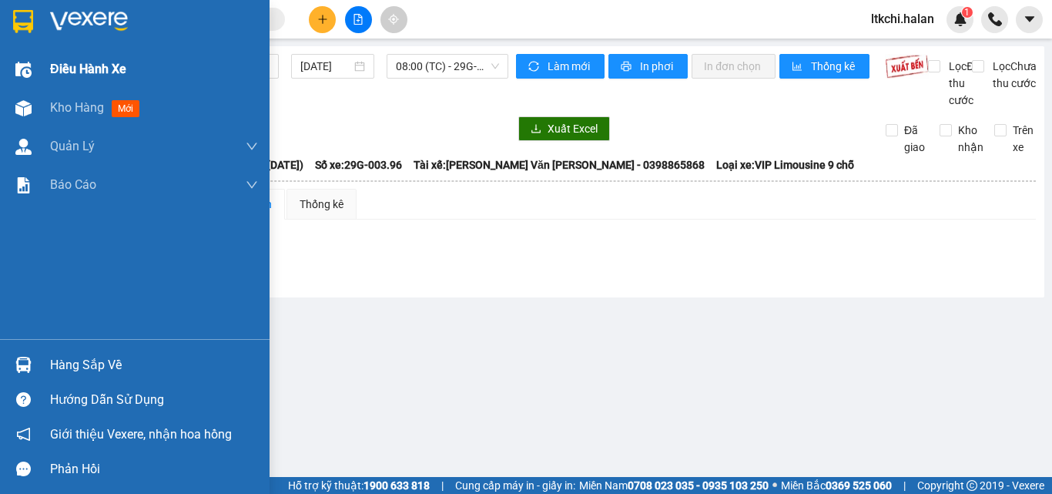
click at [77, 75] on span "Điều hành xe" at bounding box center [88, 68] width 76 height 19
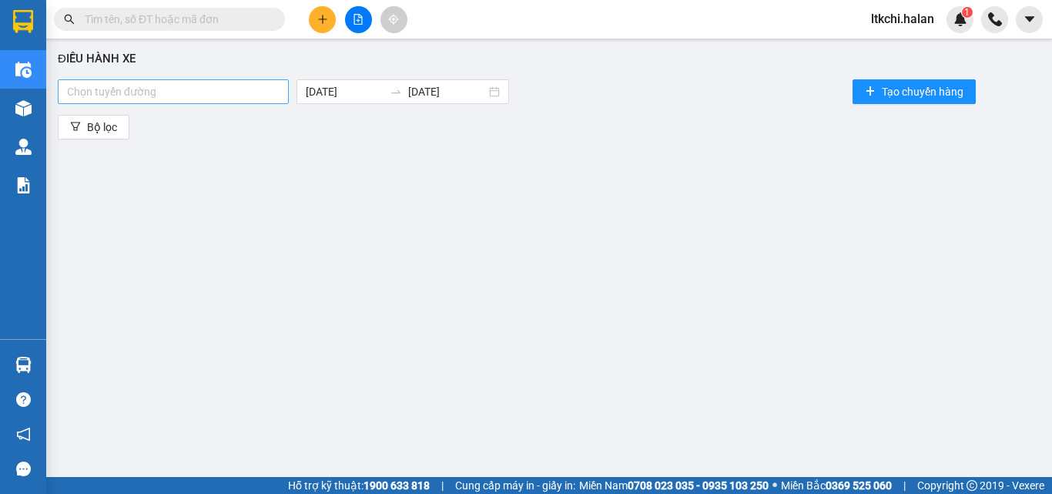
click at [163, 92] on div at bounding box center [173, 91] width 223 height 18
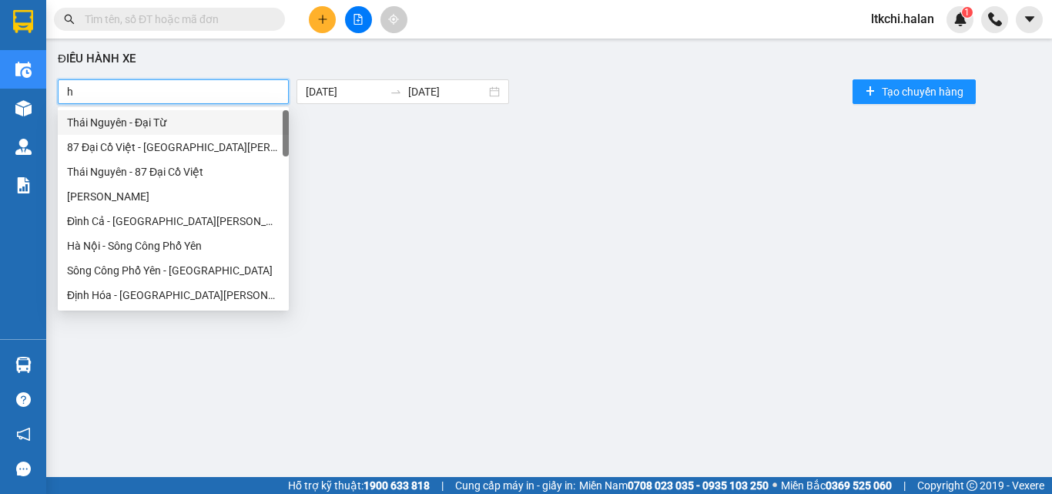
type input "hn"
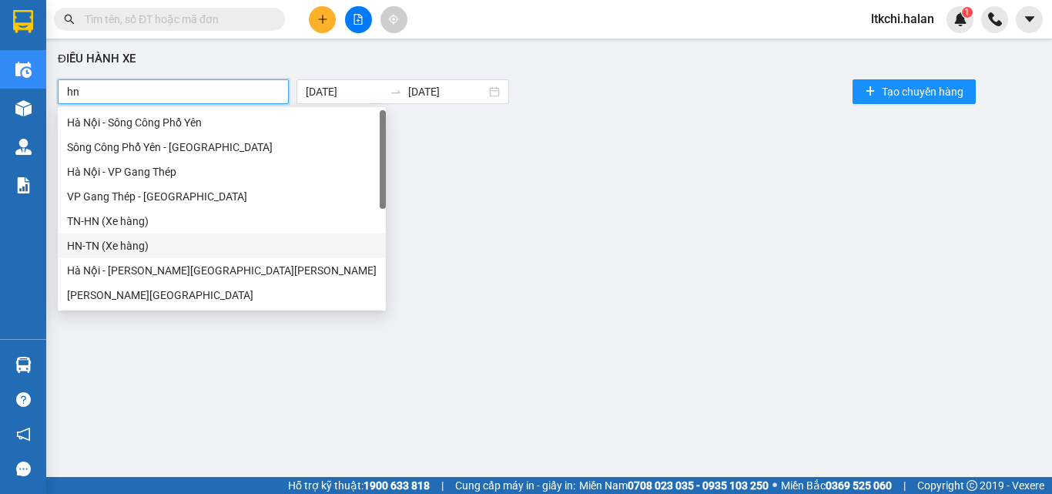
click at [120, 247] on div "HN-TN (Xe hàng)" at bounding box center [222, 245] width 310 height 17
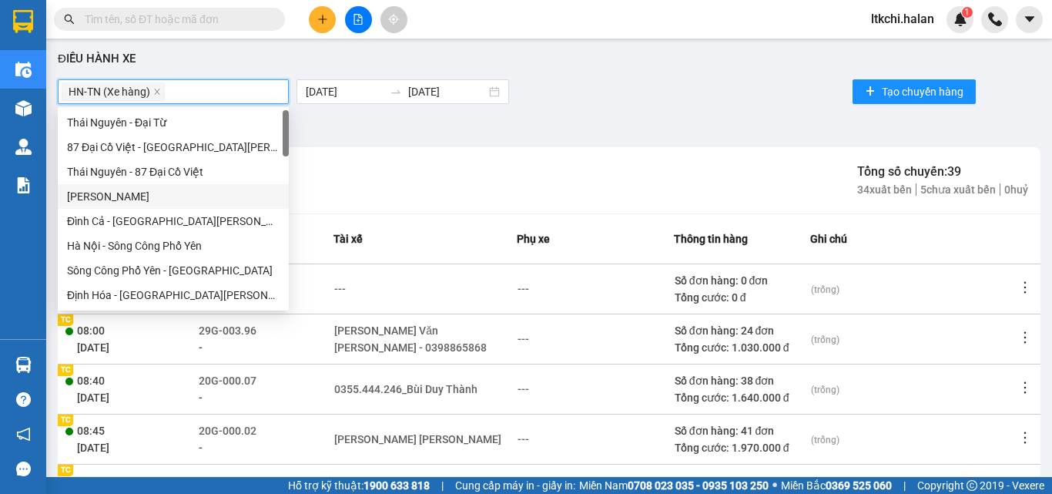
click at [396, 126] on div "Bộ lọc" at bounding box center [549, 127] width 983 height 25
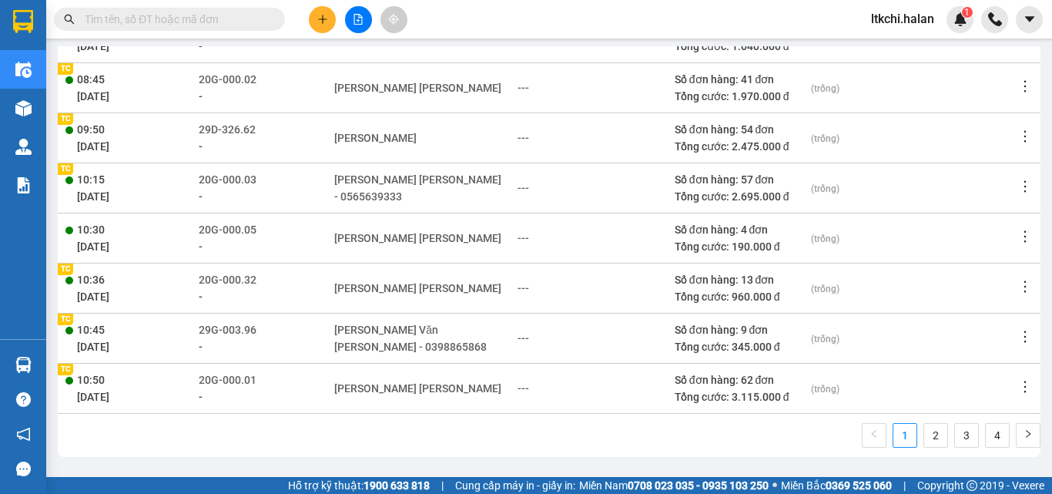
scroll to position [7, 0]
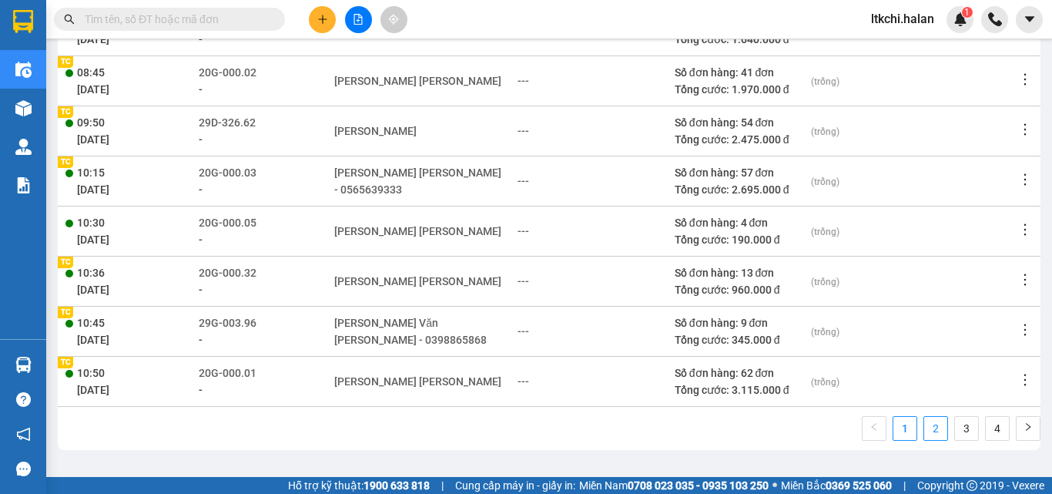
click at [924, 434] on link "2" at bounding box center [935, 428] width 23 height 23
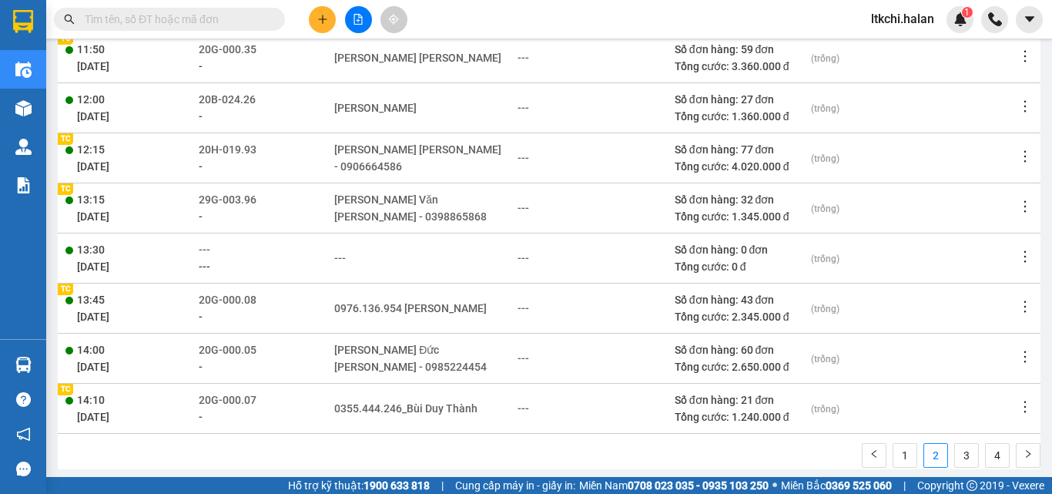
scroll to position [351, 0]
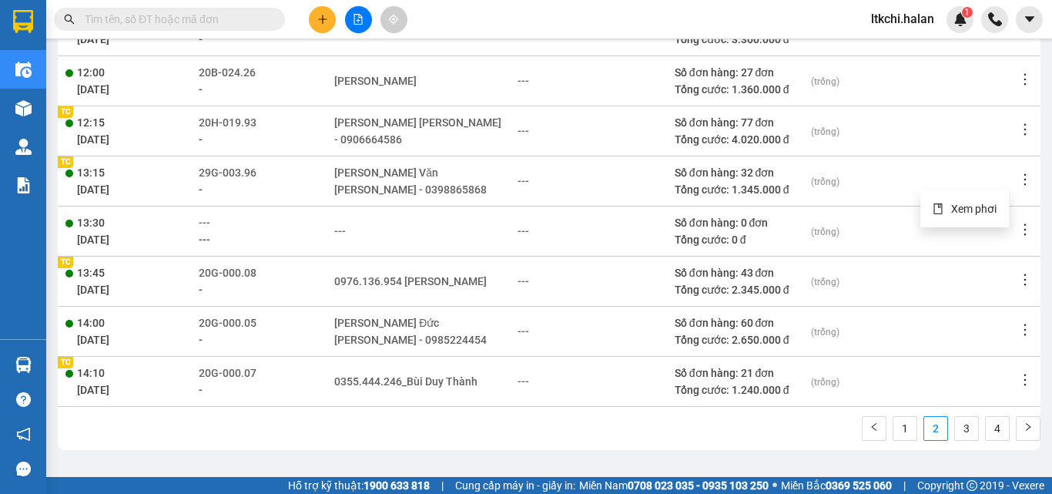
click at [1017, 179] on icon "more" at bounding box center [1024, 179] width 15 height 15
click at [968, 205] on span "Xem phơi" at bounding box center [973, 209] width 45 height 12
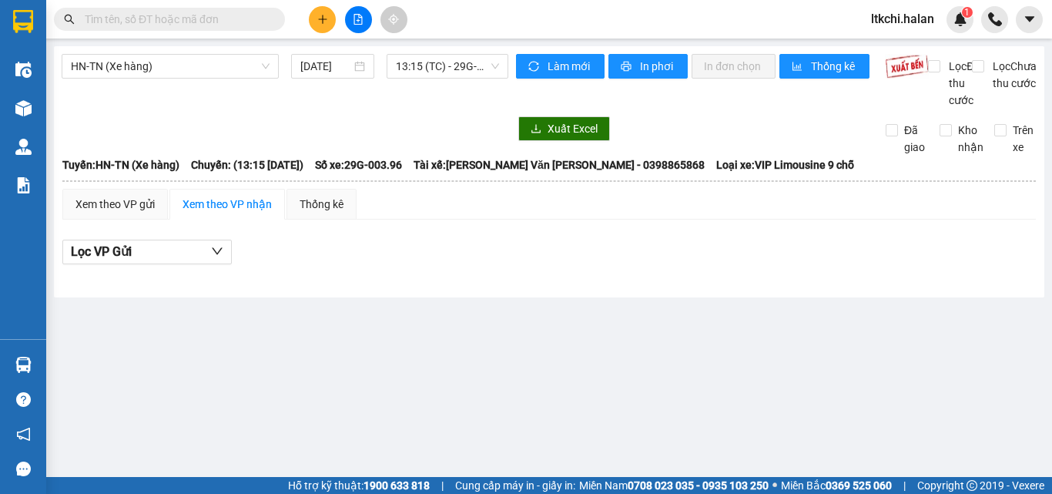
click at [531, 265] on div "Lọc VP Gửi" at bounding box center [548, 252] width 973 height 25
click at [115, 213] on div "Xem theo VP gửi" at bounding box center [114, 204] width 79 height 17
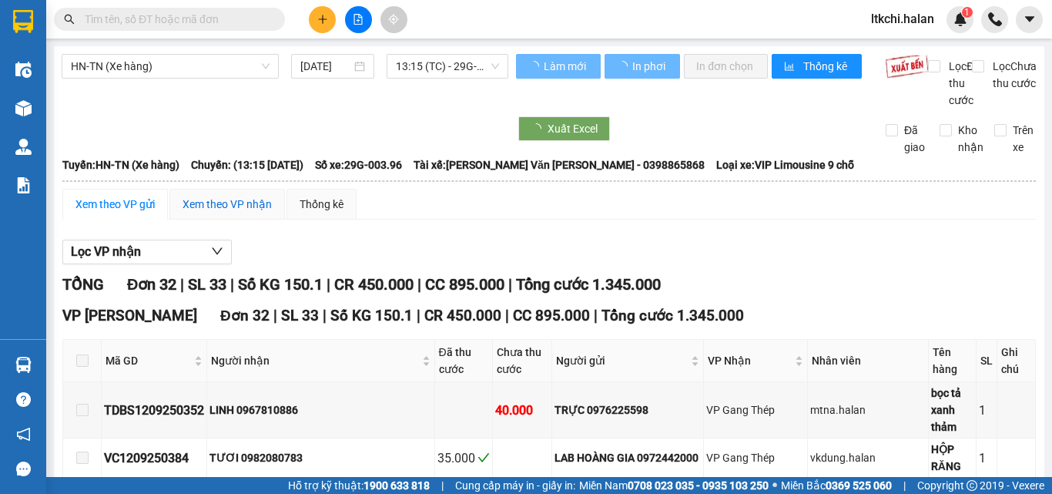
click at [219, 213] on div "Xem theo VP nhận" at bounding box center [227, 204] width 89 height 17
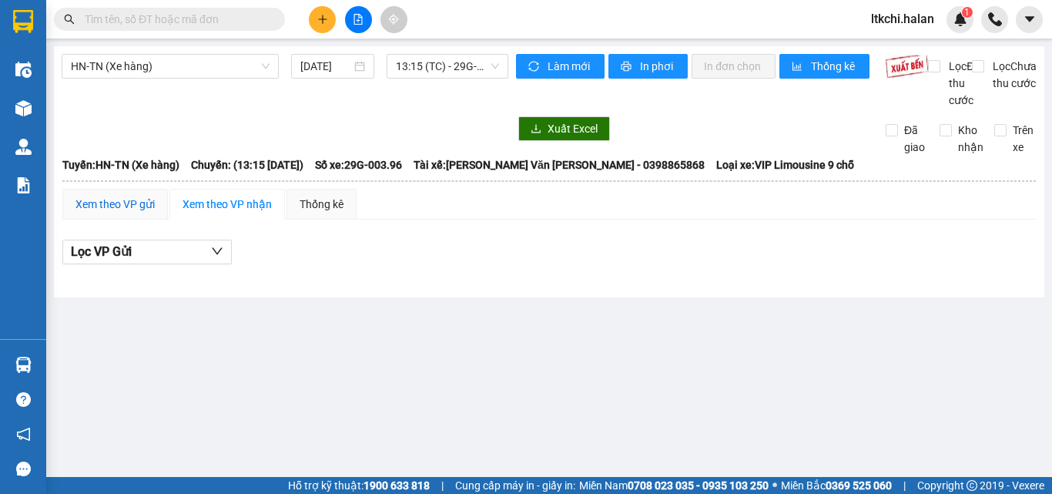
click at [126, 213] on div "Xem theo VP gửi" at bounding box center [114, 204] width 79 height 17
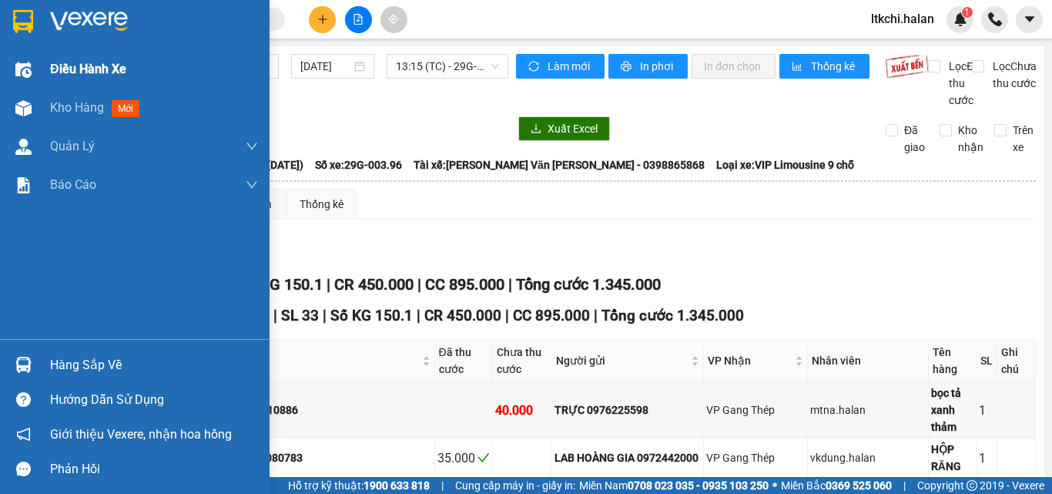
click at [72, 64] on span "Điều hành xe" at bounding box center [88, 68] width 76 height 19
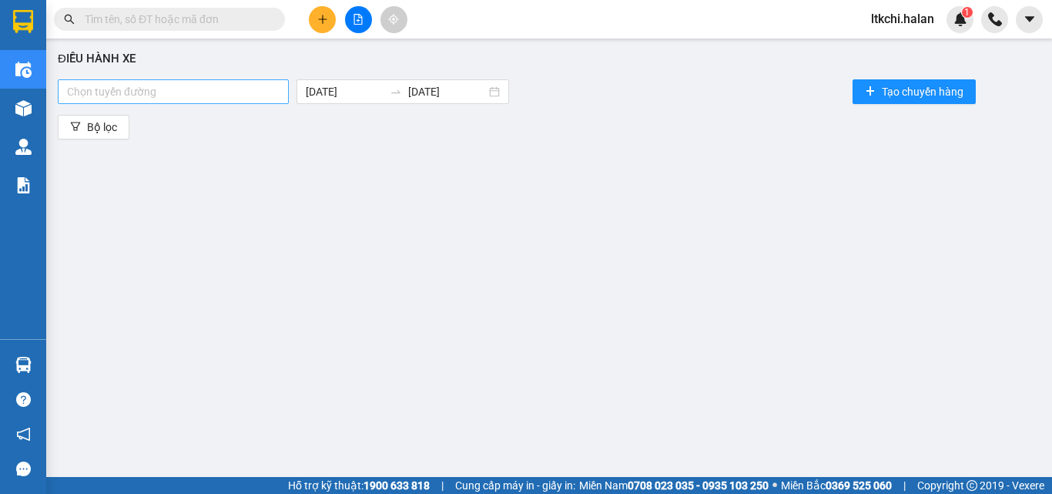
click at [201, 86] on div at bounding box center [173, 91] width 223 height 18
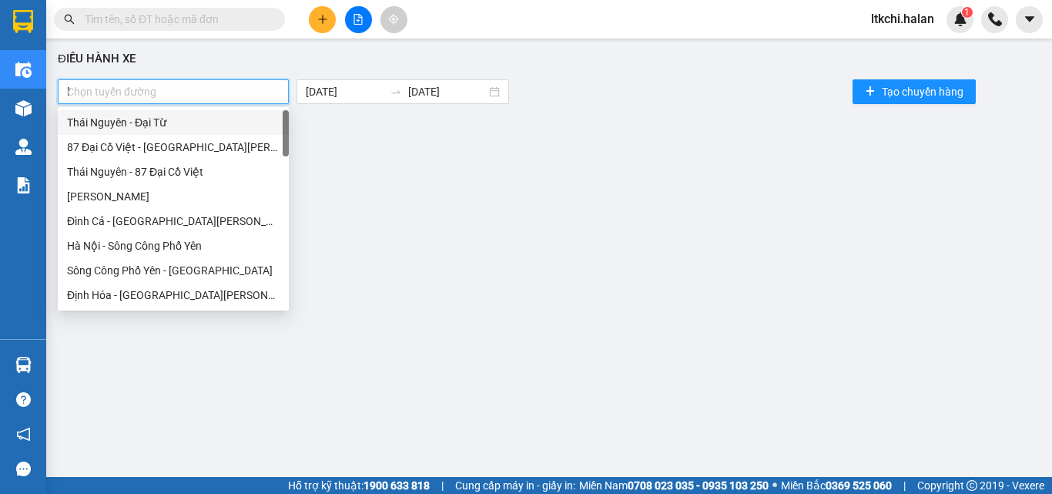
type input "hn"
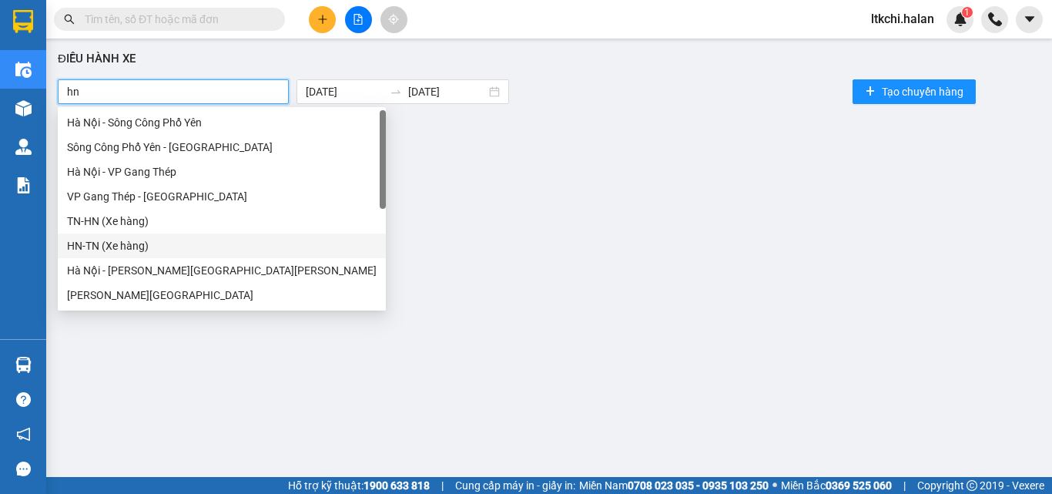
click at [138, 244] on div "HN-TN (Xe hàng)" at bounding box center [222, 245] width 310 height 17
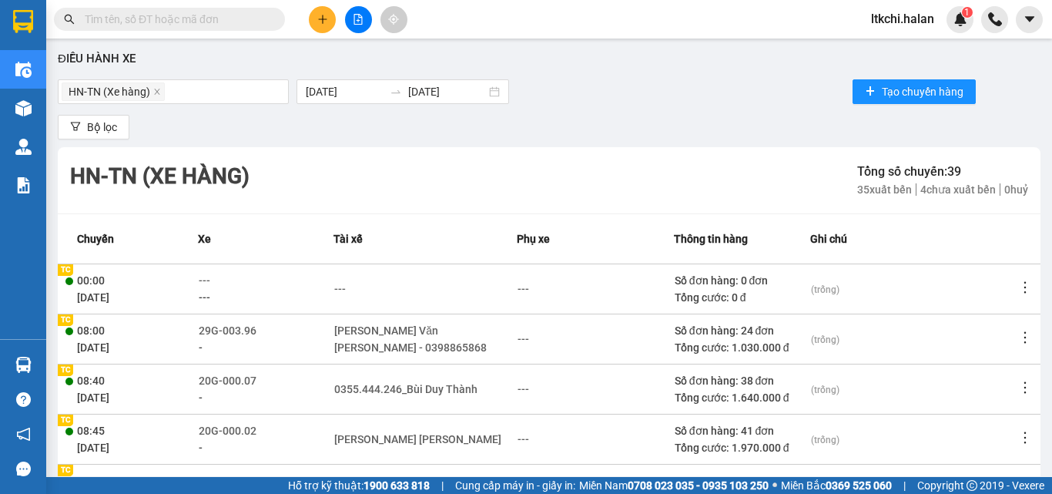
click at [661, 113] on div "Điều [PERSON_NAME] xe HN-[GEOGRAPHIC_DATA] (Xe hàng) [DATE] [DATE] Tạo chuyến h…" at bounding box center [549, 261] width 990 height 430
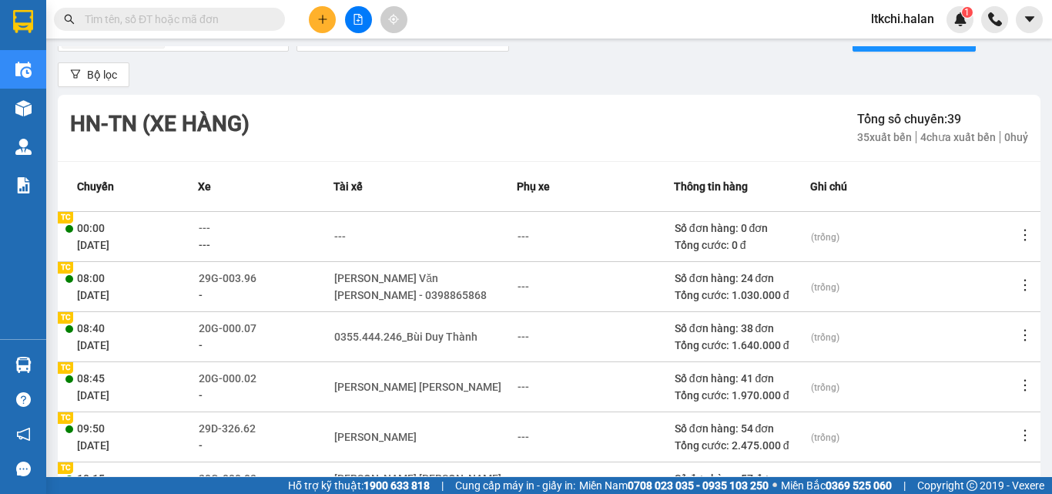
scroll to position [77, 0]
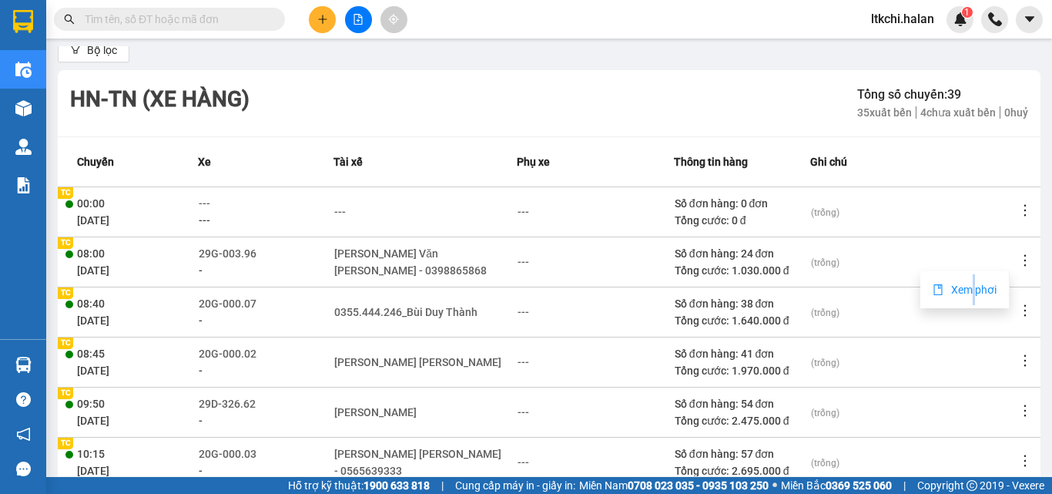
click at [973, 290] on span "Xem phơi" at bounding box center [973, 289] width 45 height 12
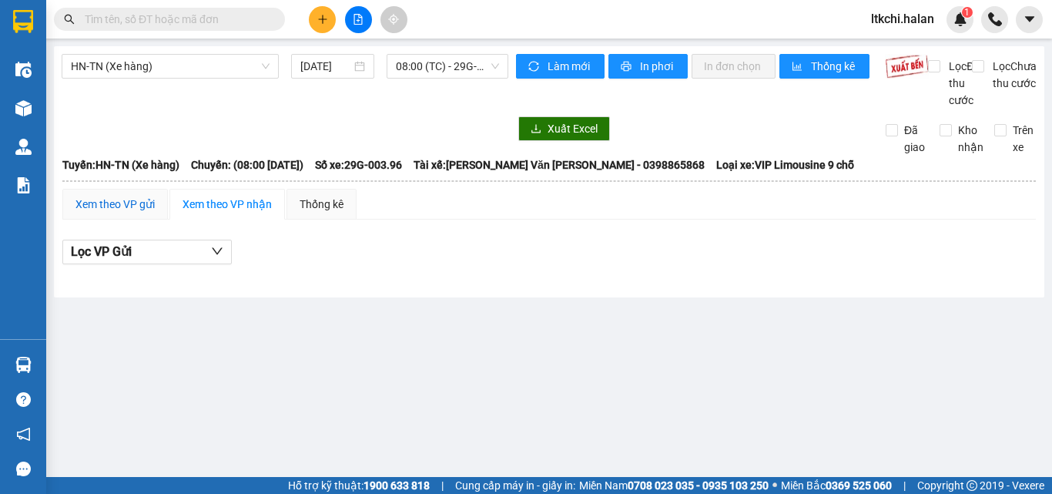
click at [118, 213] on div "Xem theo VP gửi" at bounding box center [114, 204] width 79 height 17
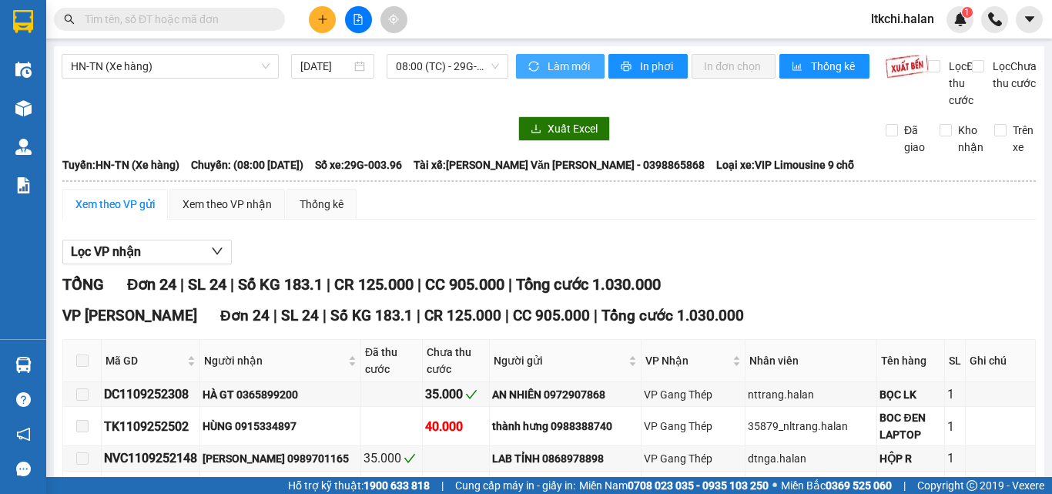
click at [558, 65] on span "Làm mới" at bounding box center [570, 66] width 45 height 17
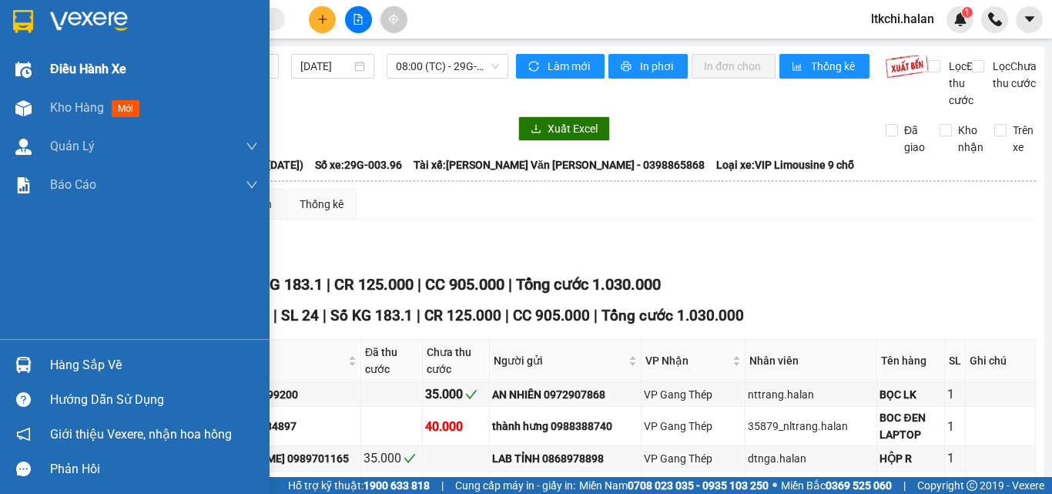
click at [66, 66] on span "Điều hành xe" at bounding box center [88, 68] width 76 height 19
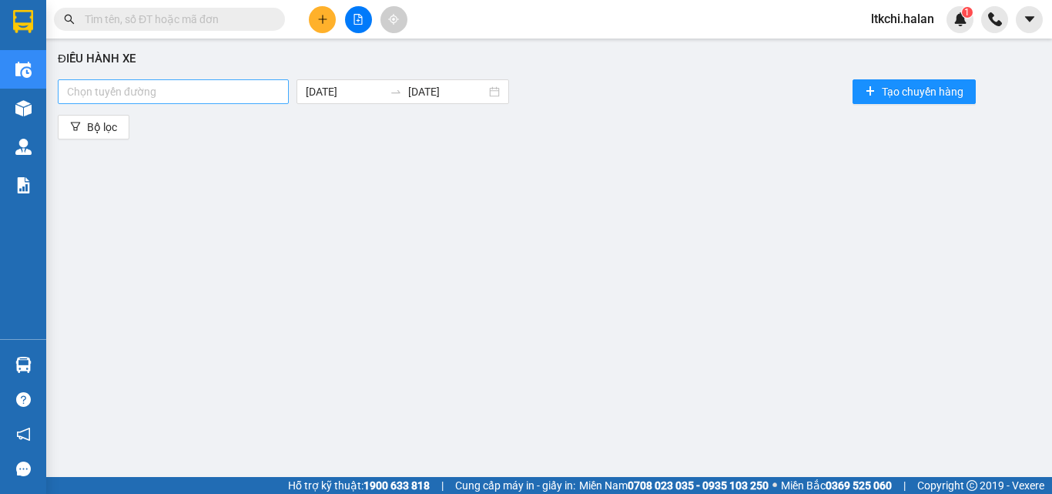
click at [118, 96] on div at bounding box center [173, 91] width 223 height 18
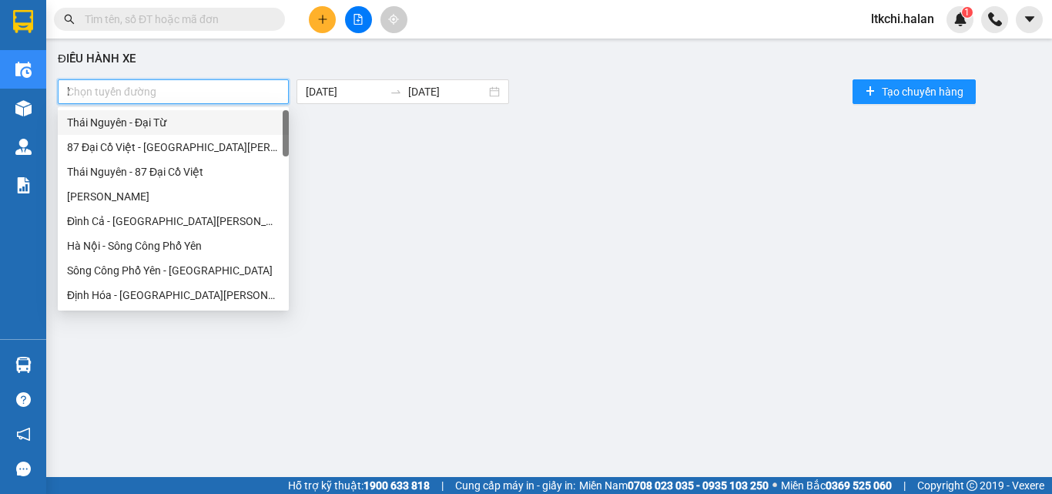
type input "hn"
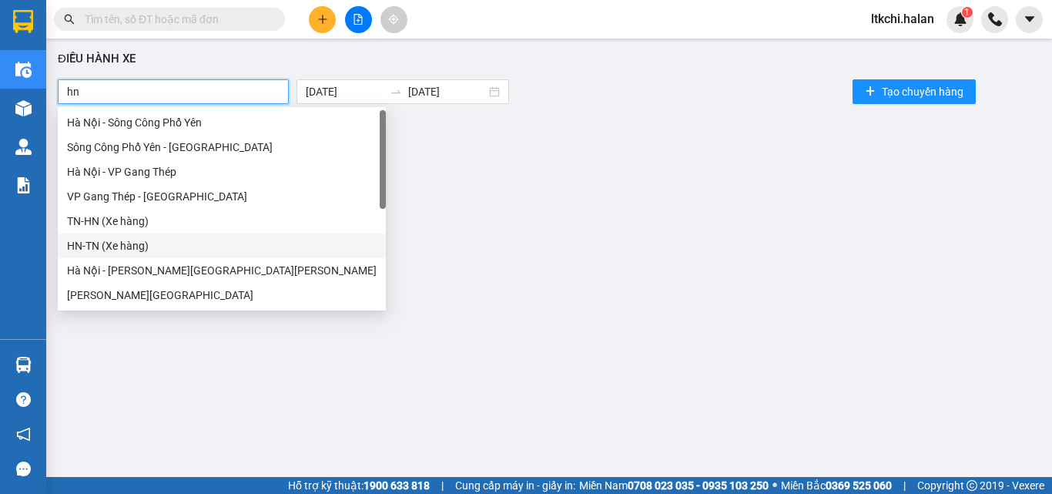
click at [111, 243] on div "HN-TN (Xe hàng)" at bounding box center [222, 245] width 310 height 17
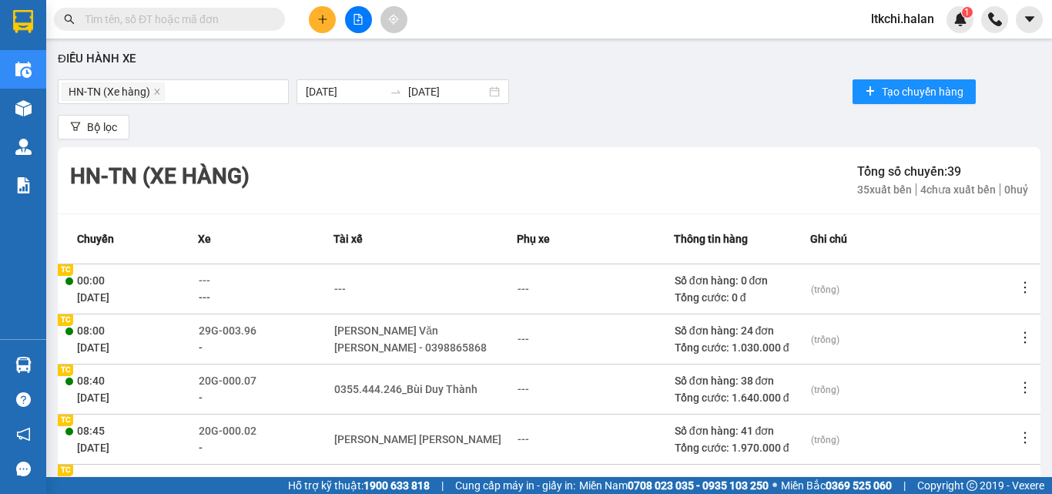
click at [650, 97] on div "HN-TN (Xe hàng) [DATE] [DATE] Tạo chuyến hàng" at bounding box center [549, 91] width 983 height 31
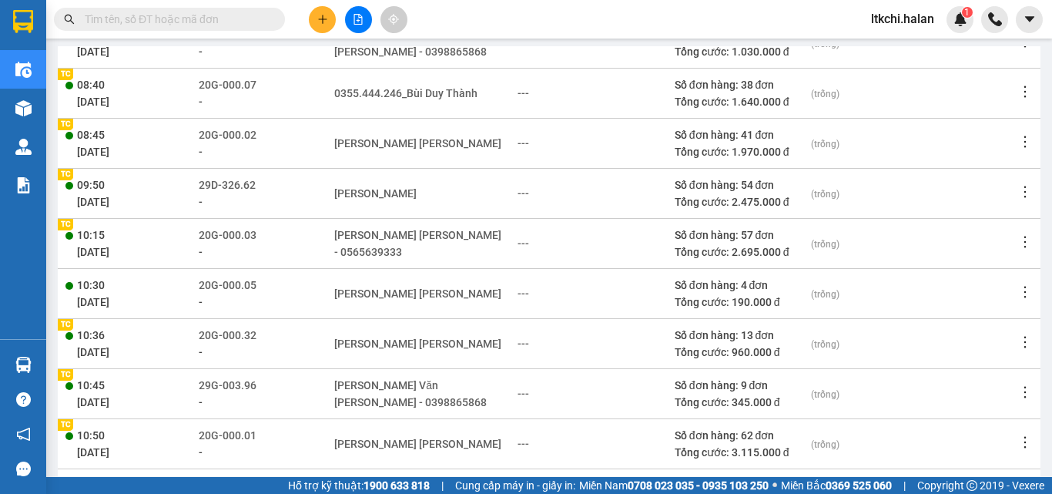
scroll to position [351, 0]
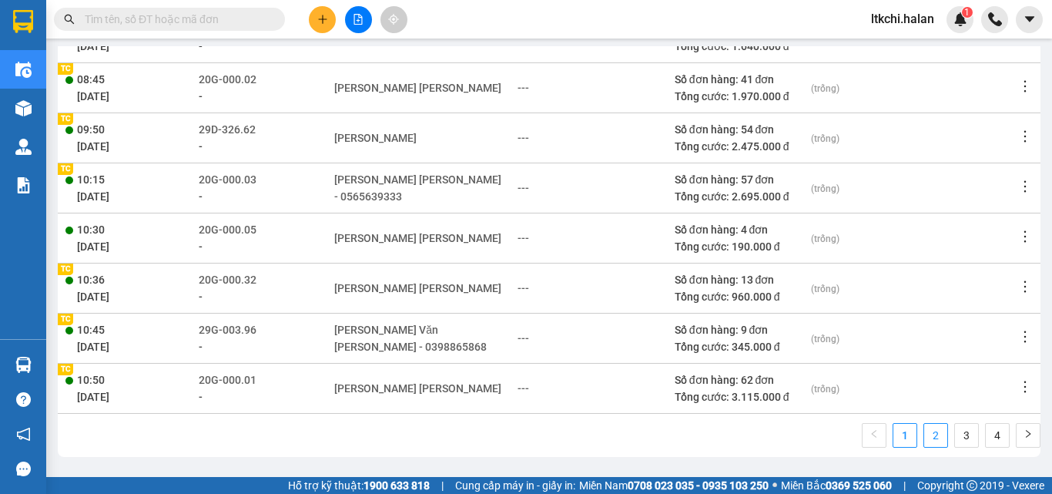
click at [924, 434] on link "2" at bounding box center [935, 435] width 23 height 23
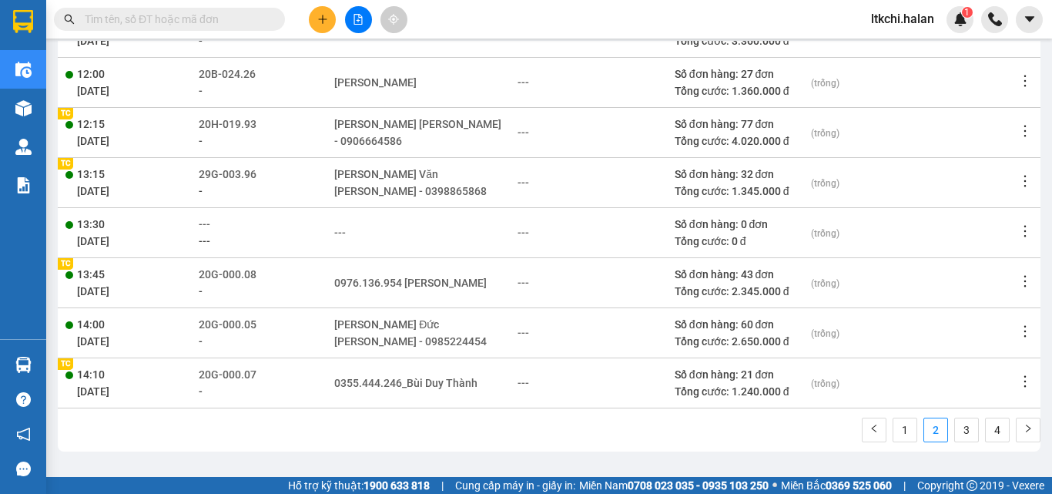
scroll to position [7, 0]
click at [955, 427] on link "3" at bounding box center [966, 428] width 23 height 23
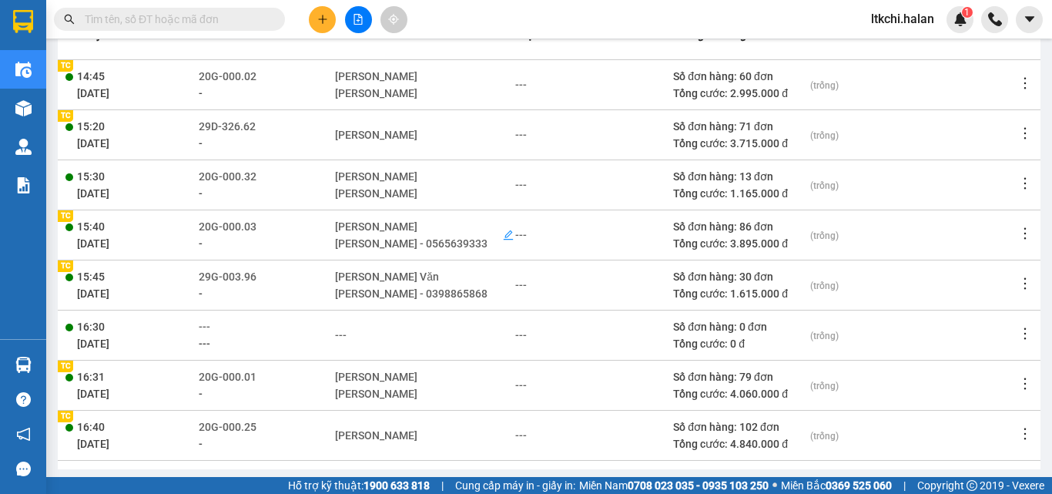
scroll to position [274, 0]
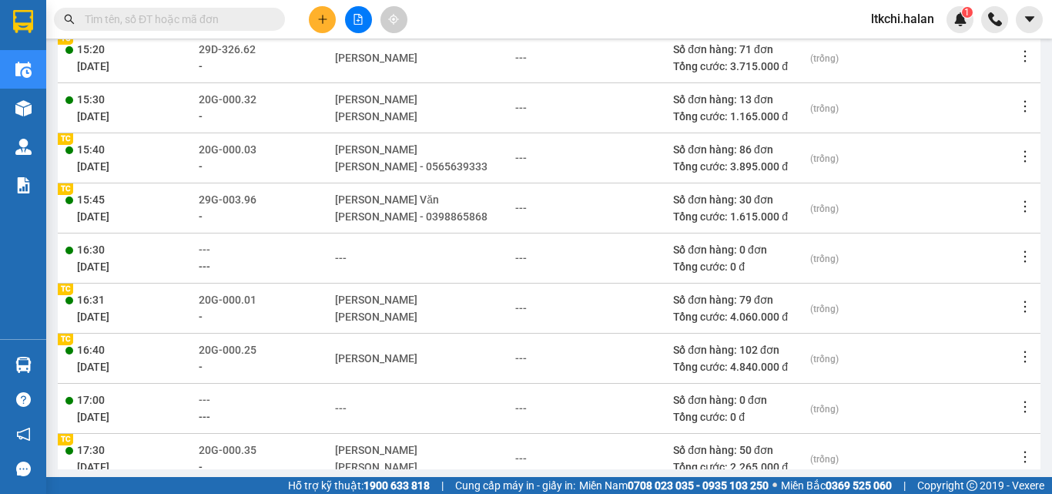
click at [1017, 203] on icon "more" at bounding box center [1024, 206] width 15 height 15
click at [953, 234] on span "Xem phơi" at bounding box center [973, 236] width 45 height 12
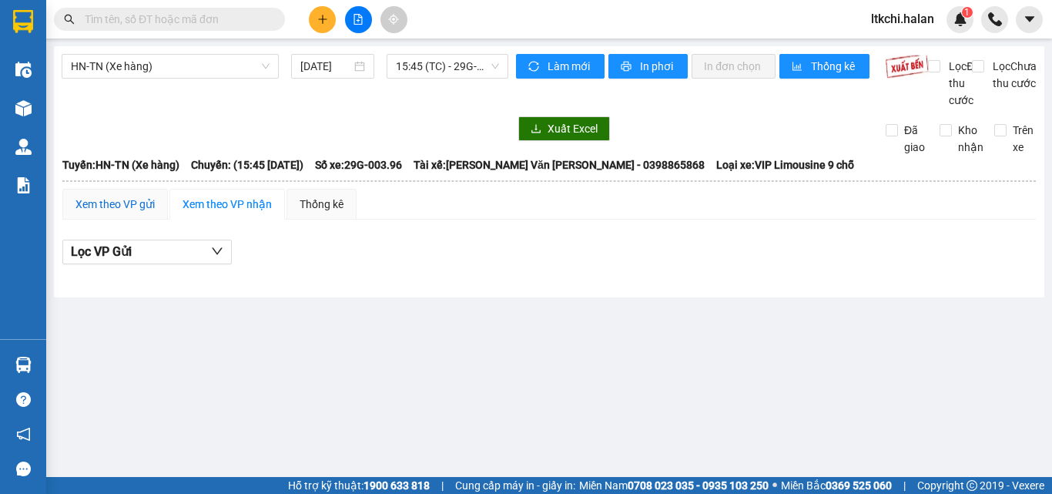
click at [105, 213] on div "Xem theo VP gửi" at bounding box center [114, 204] width 79 height 17
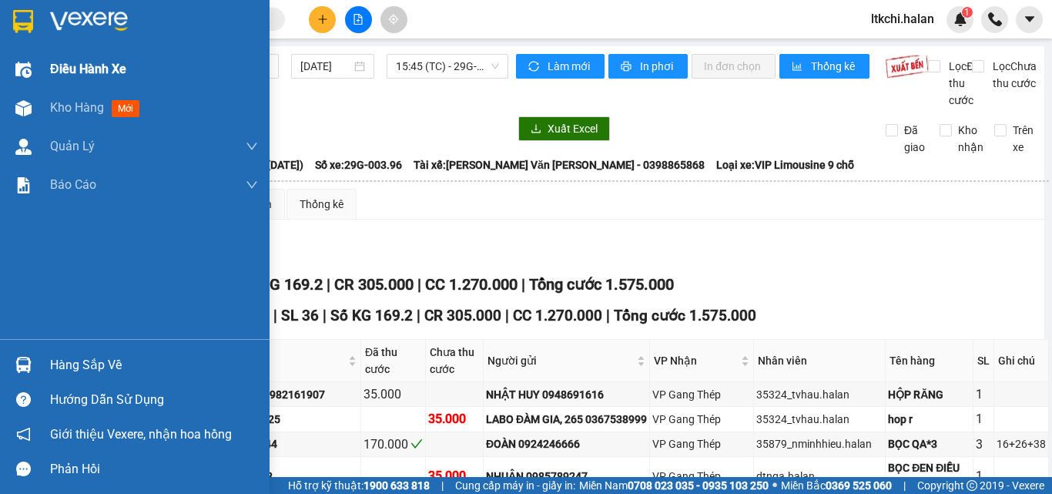
click at [90, 66] on span "Điều hành xe" at bounding box center [88, 68] width 76 height 19
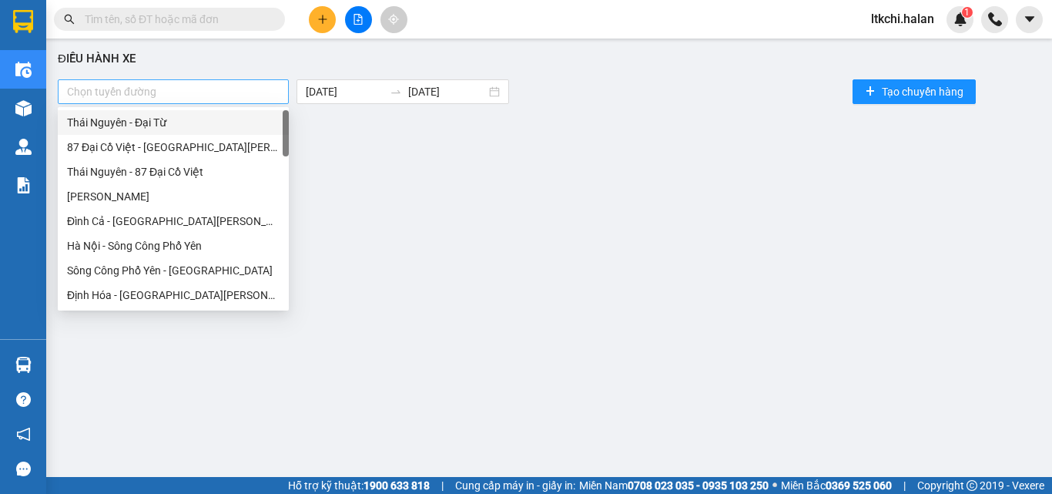
click at [203, 92] on div at bounding box center [173, 91] width 223 height 18
type input "hn"
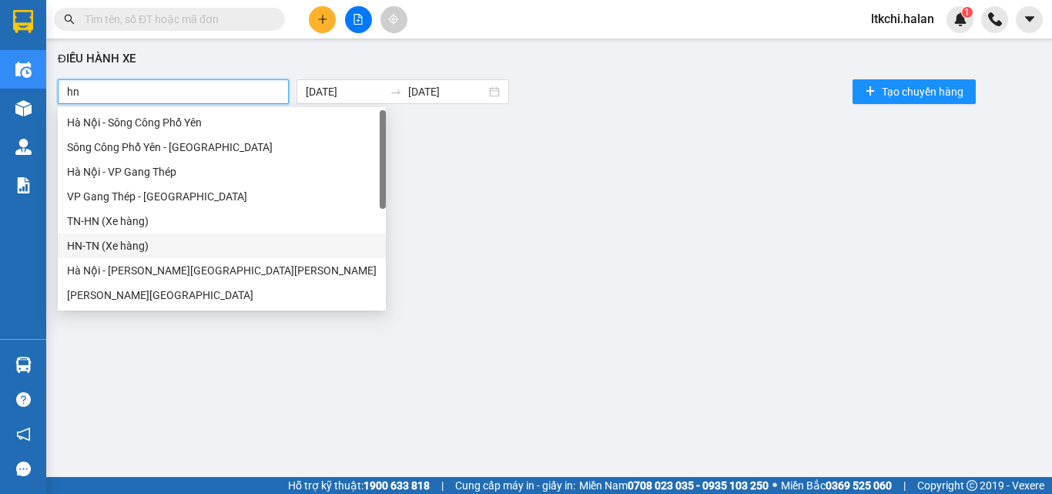
click at [113, 243] on div "HN-TN (Xe hàng)" at bounding box center [222, 245] width 310 height 17
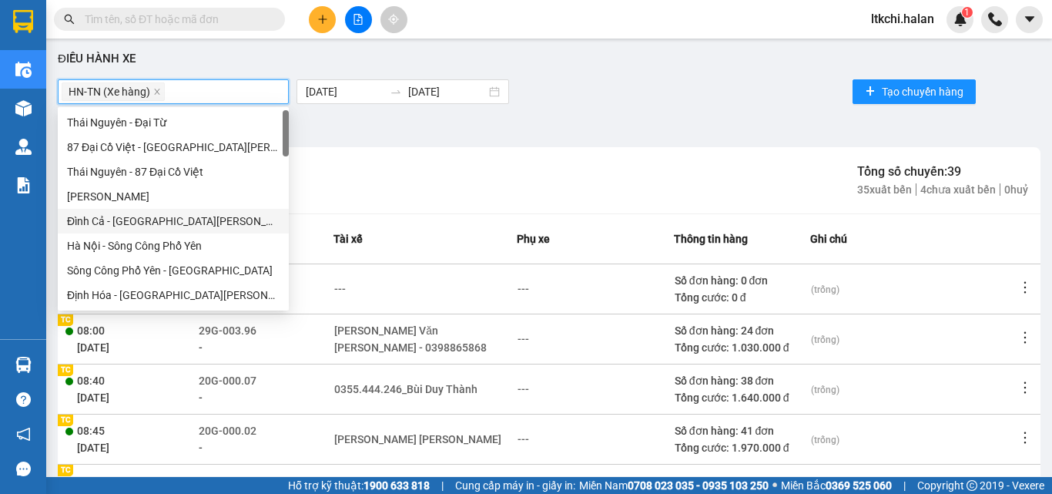
click at [607, 102] on div "HN-TN (Xe hàng) [DATE] [DATE] Tạo chuyến hàng" at bounding box center [549, 91] width 983 height 31
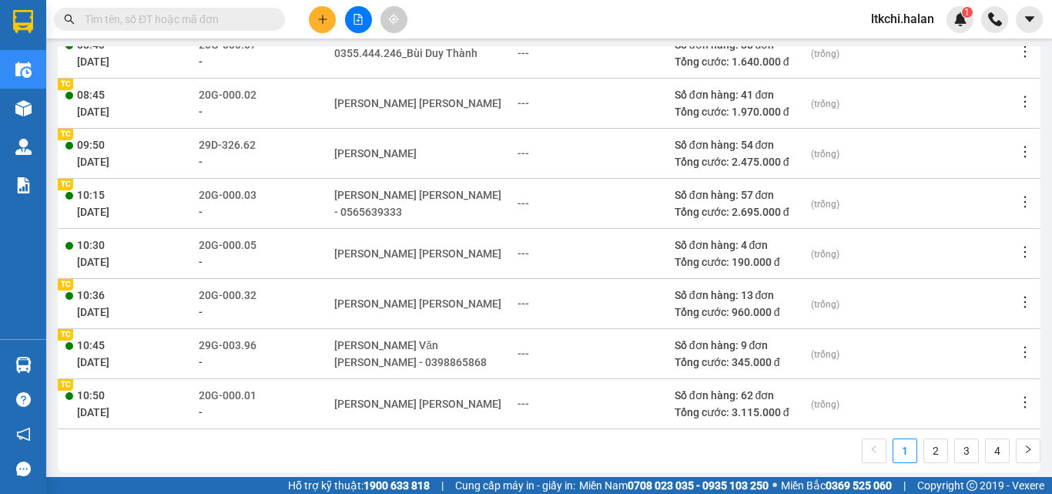
scroll to position [351, 0]
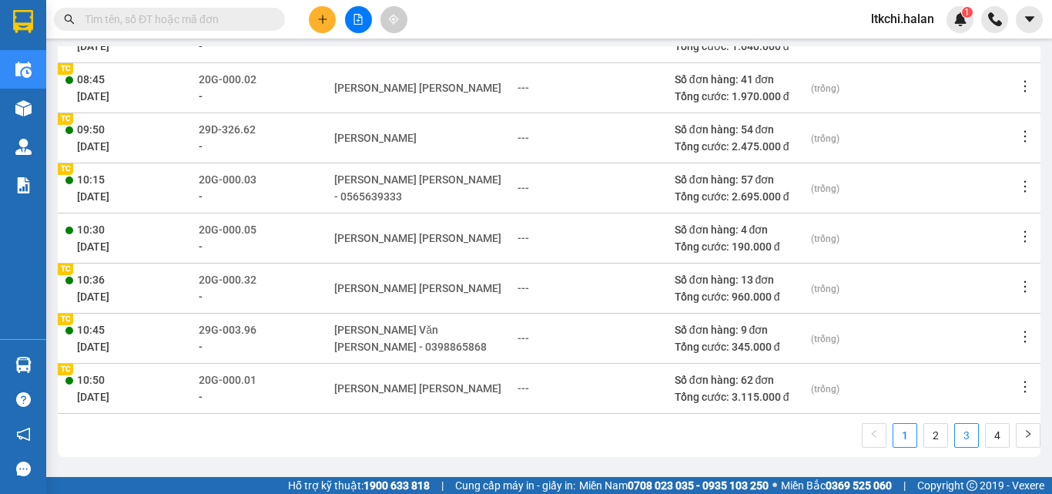
click at [955, 440] on link "3" at bounding box center [966, 435] width 23 height 23
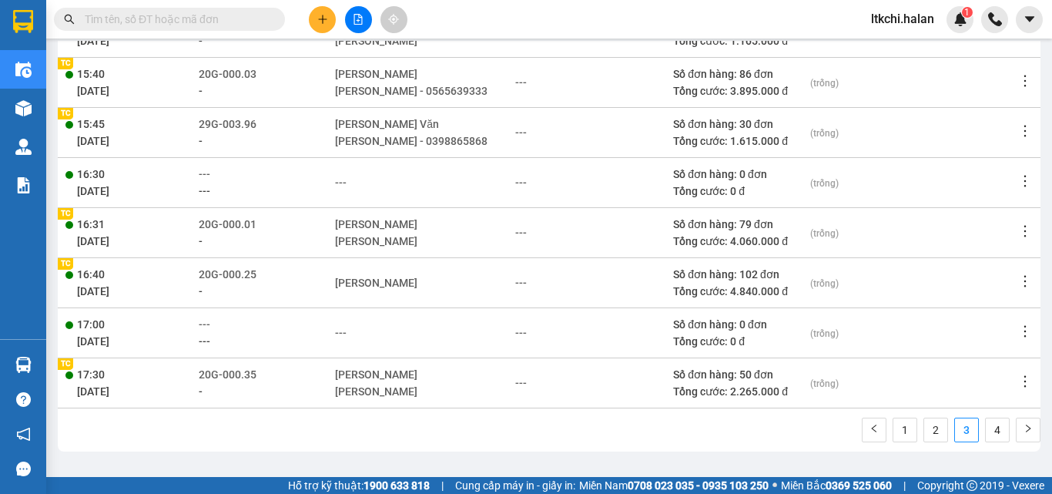
scroll to position [7, 0]
click at [986, 427] on link "4" at bounding box center [997, 428] width 23 height 23
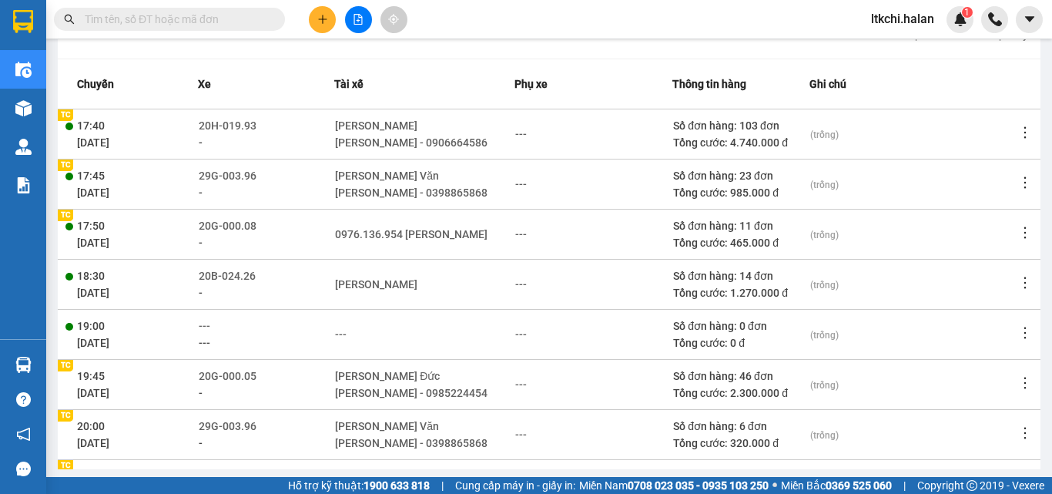
scroll to position [154, 0]
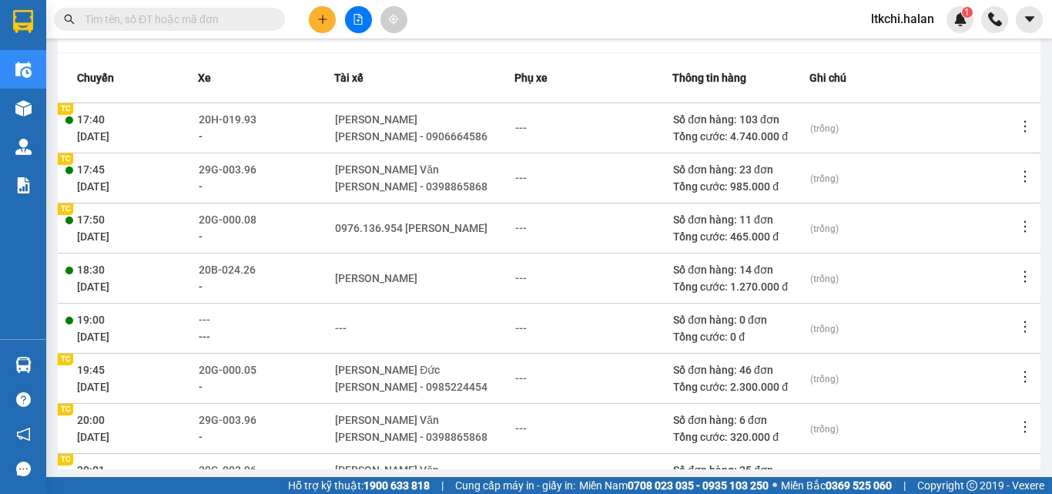
click at [1017, 174] on icon "more" at bounding box center [1024, 176] width 15 height 15
click at [969, 200] on span "Xem phơi" at bounding box center [973, 205] width 45 height 12
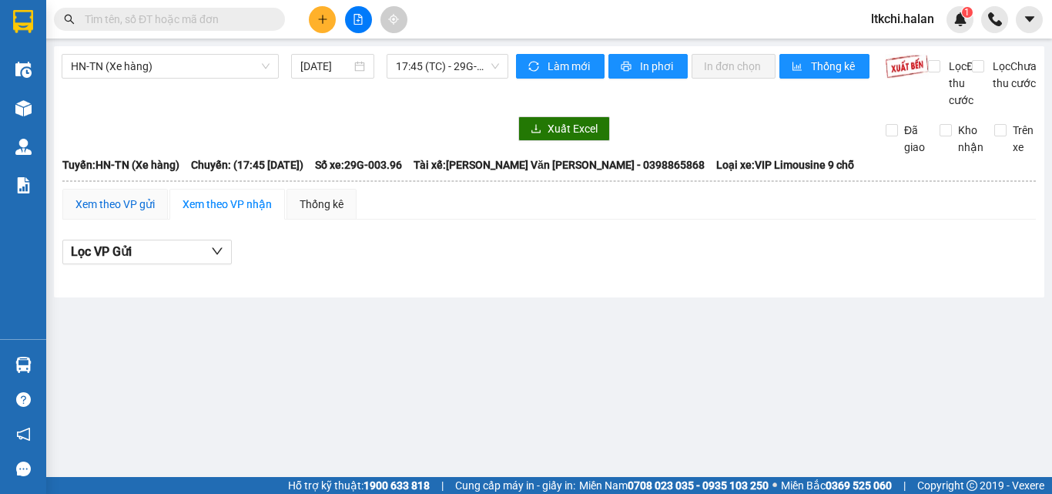
click at [115, 213] on div "Xem theo VP gửi" at bounding box center [114, 204] width 79 height 17
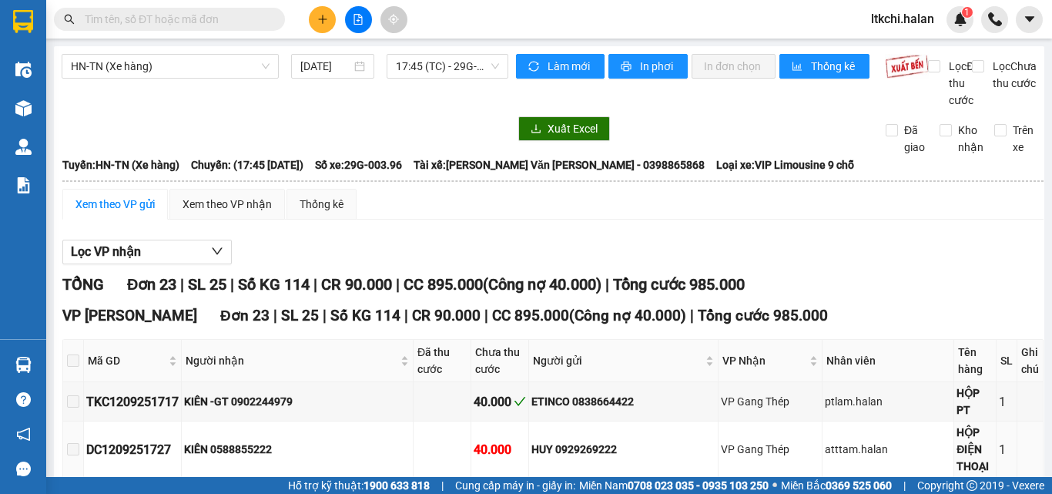
scroll to position [385, 0]
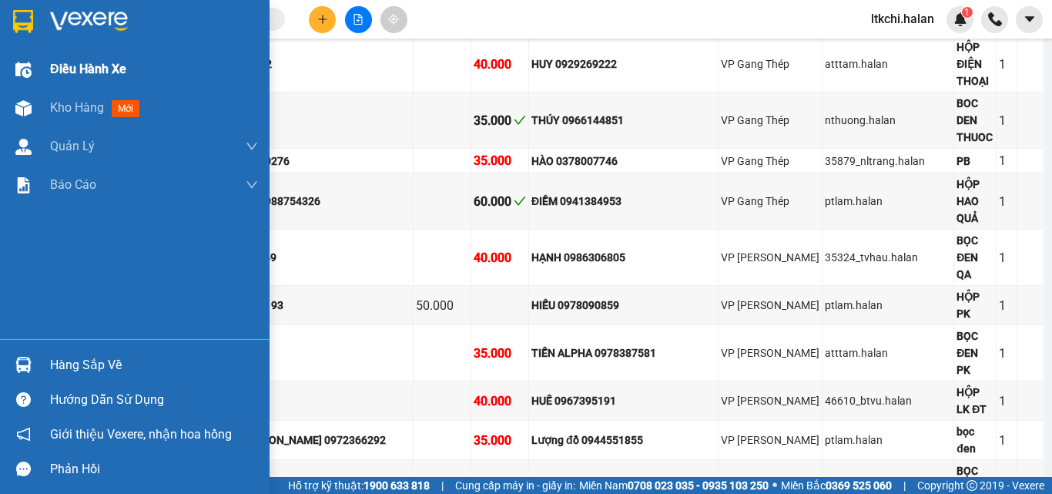
click at [79, 67] on span "Điều hành xe" at bounding box center [88, 68] width 76 height 19
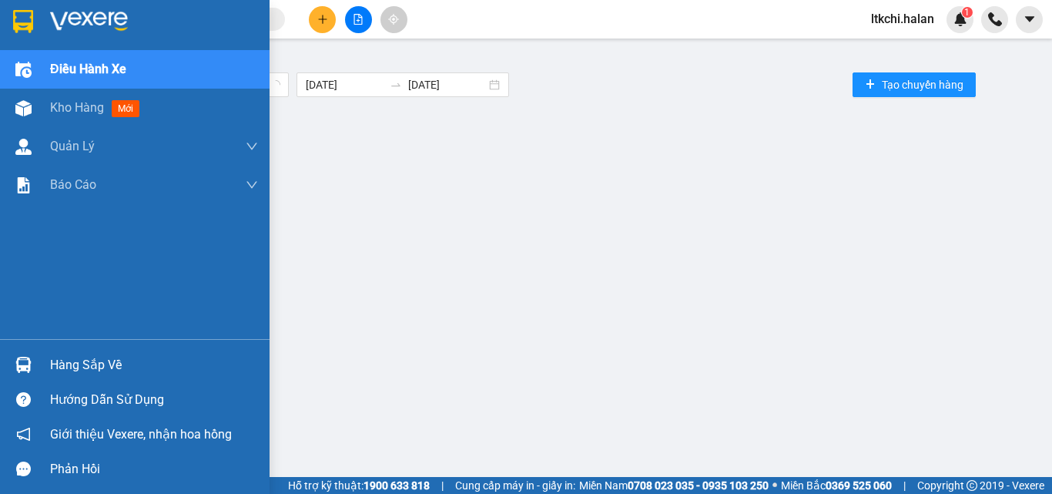
scroll to position [7, 0]
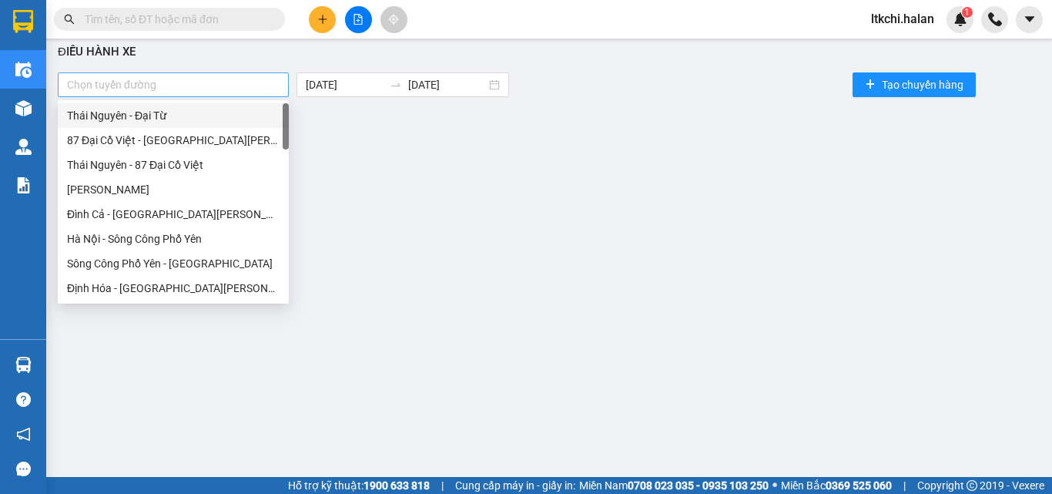
click at [169, 92] on div at bounding box center [173, 84] width 223 height 18
type input "hn"
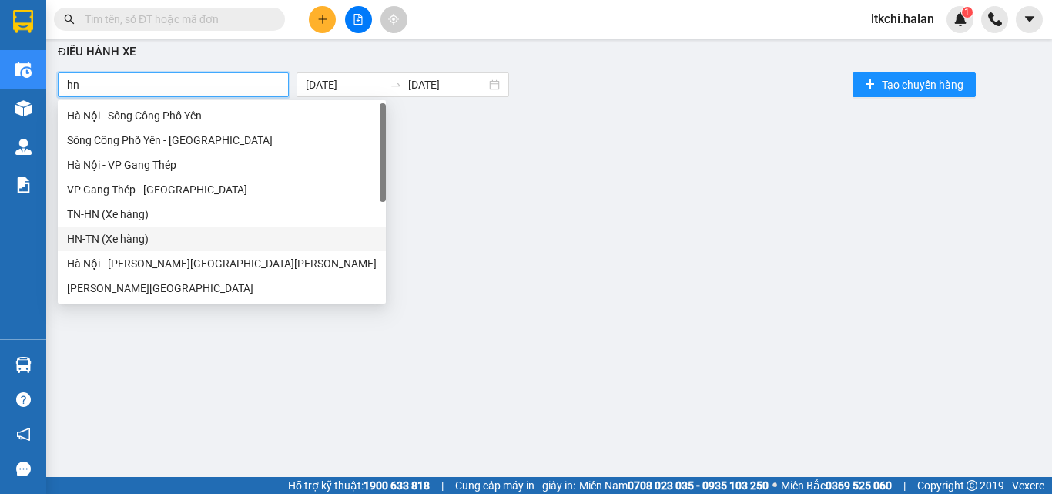
click at [104, 233] on div "HN-TN (Xe hàng)" at bounding box center [222, 238] width 310 height 17
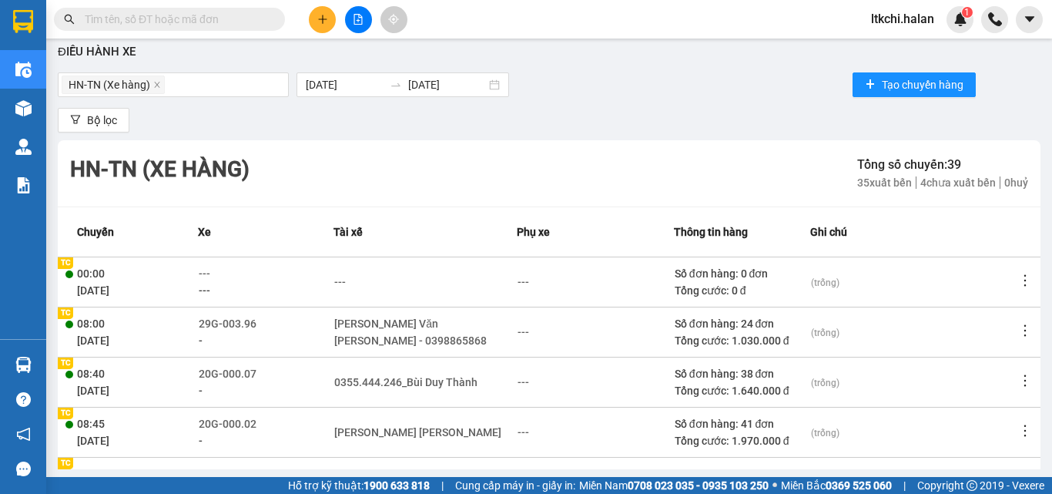
click at [645, 84] on div "HN-TN (Xe hàng) [DATE] [DATE] Tạo chuyến hàng" at bounding box center [549, 84] width 983 height 31
click at [104, 119] on span "Bộ lọc" at bounding box center [102, 120] width 30 height 17
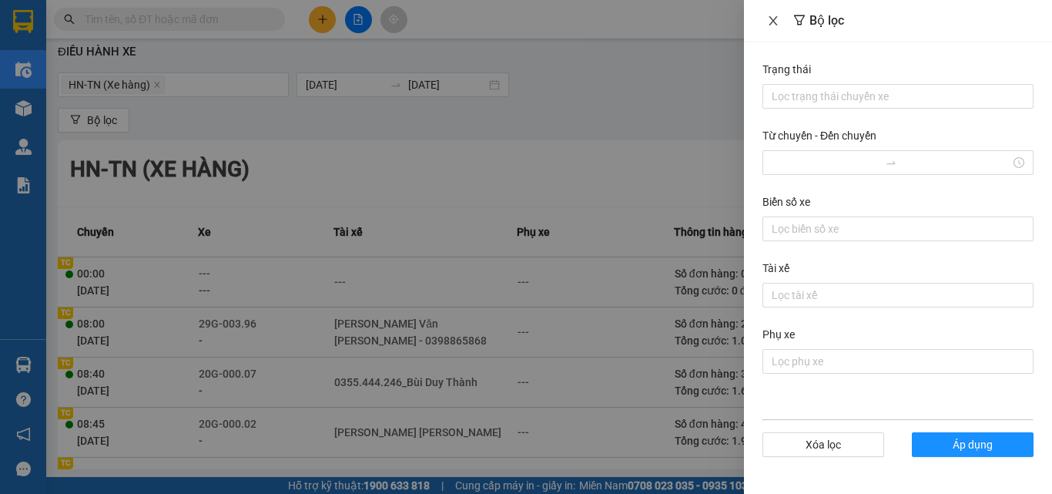
click at [769, 17] on icon "close" at bounding box center [773, 20] width 8 height 9
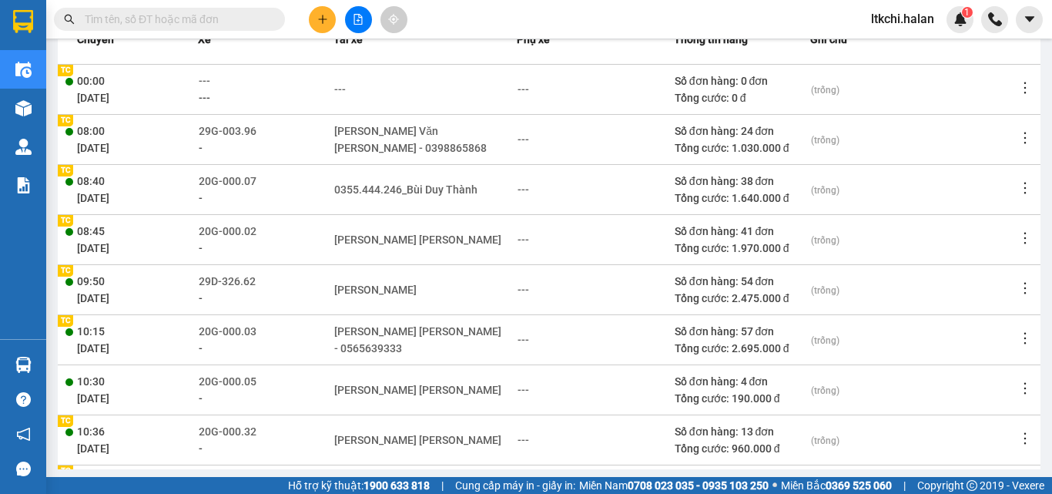
scroll to position [351, 0]
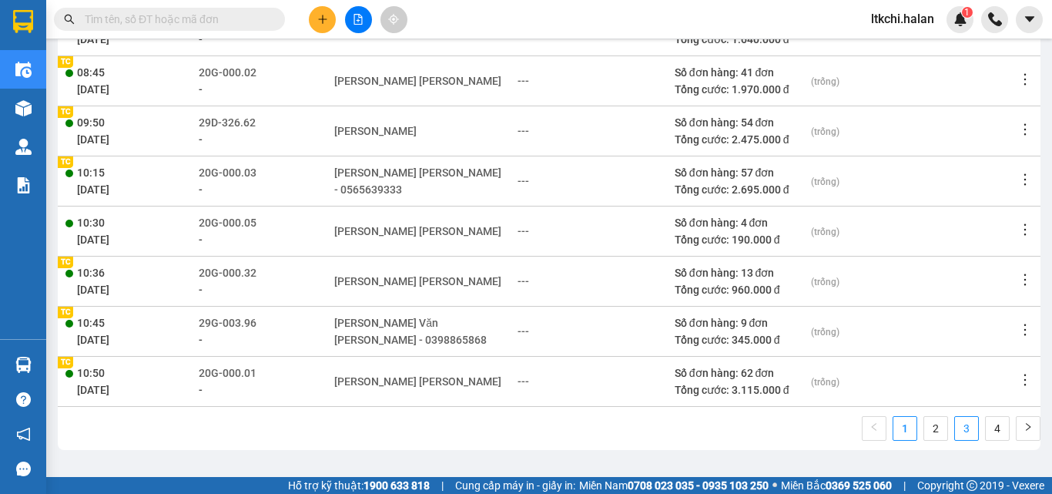
click at [955, 437] on link "3" at bounding box center [966, 428] width 23 height 23
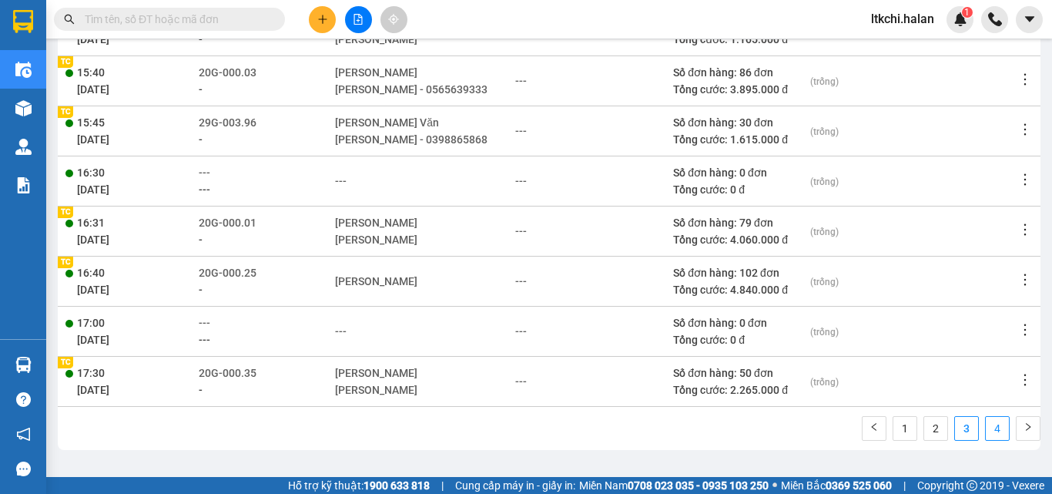
click at [986, 434] on link "4" at bounding box center [997, 428] width 23 height 23
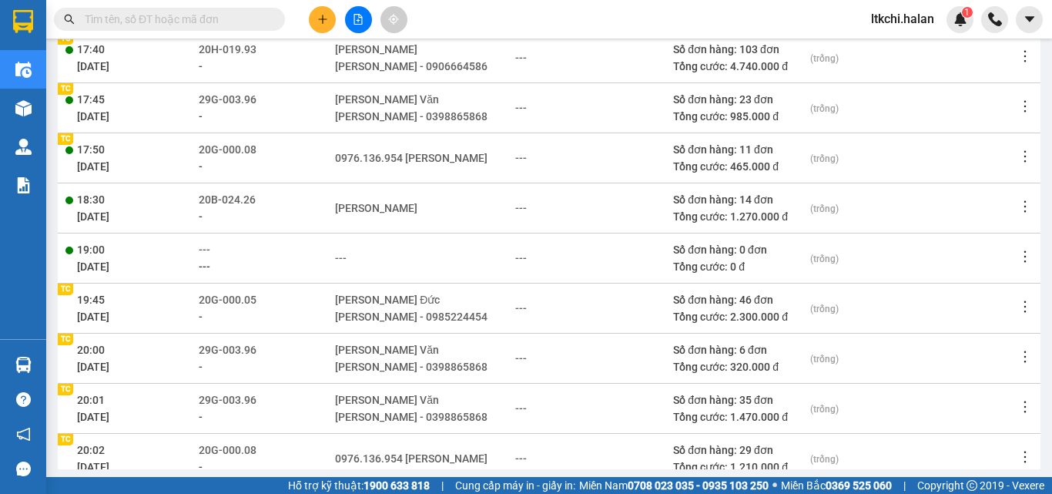
scroll to position [301, 0]
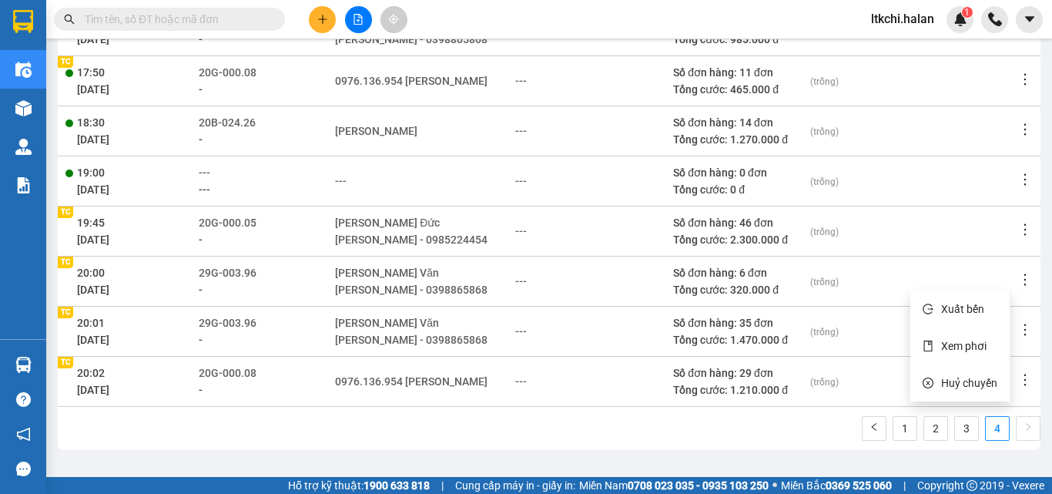
click at [1024, 285] on icon "more" at bounding box center [1025, 279] width 2 height 12
click at [963, 346] on span "Xem phơi" at bounding box center [963, 346] width 45 height 12
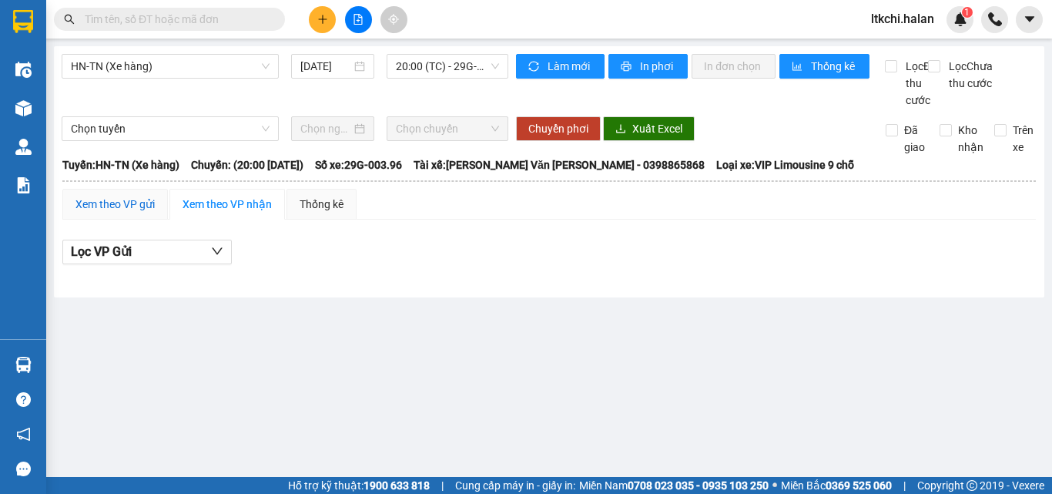
click at [109, 213] on div "Xem theo VP gửi" at bounding box center [114, 204] width 79 height 17
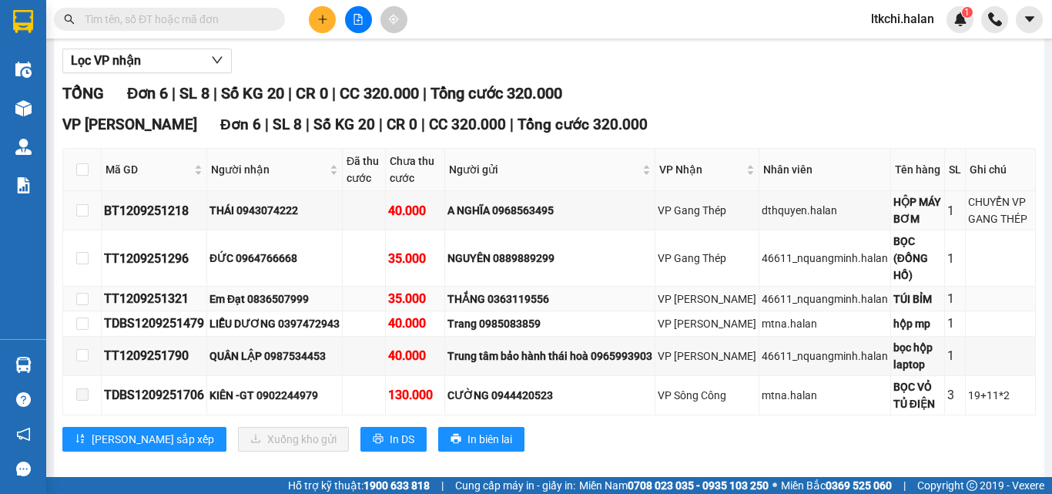
scroll to position [226, 0]
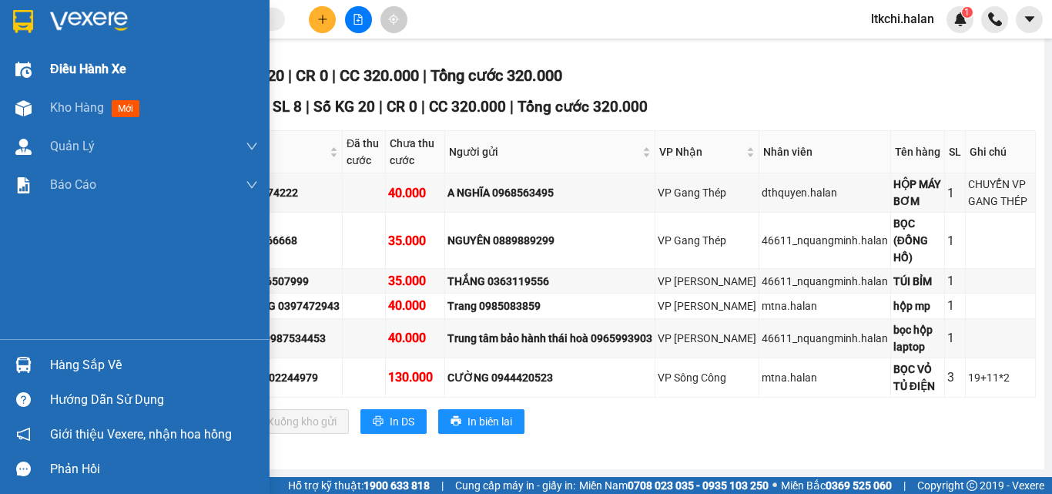
click at [100, 65] on span "Điều hành xe" at bounding box center [88, 68] width 76 height 19
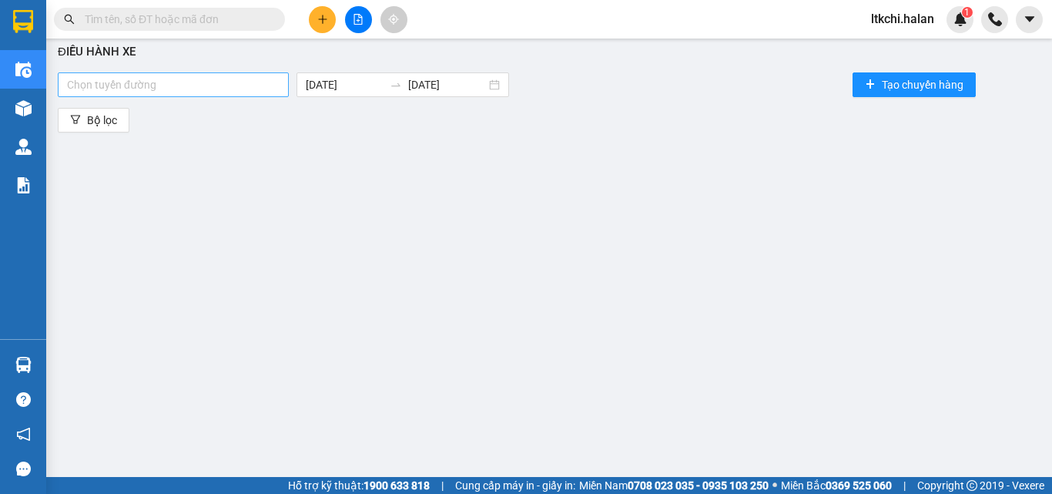
click at [156, 81] on div at bounding box center [173, 84] width 223 height 18
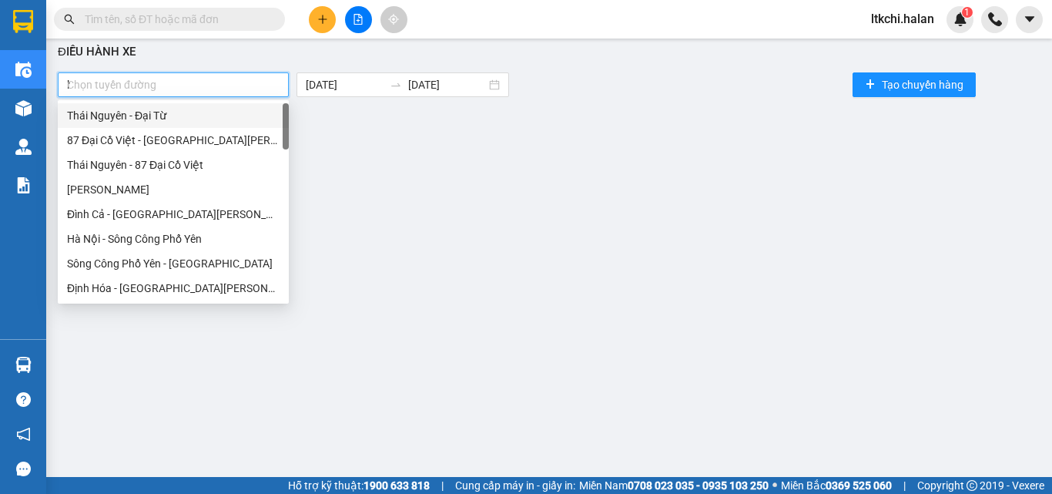
type input "hn"
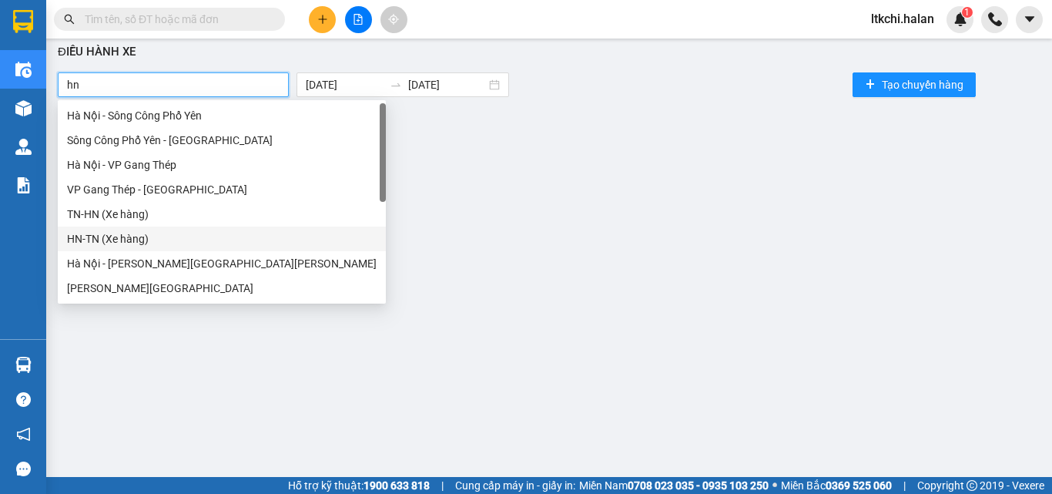
click at [132, 239] on div "HN-TN (Xe hàng)" at bounding box center [222, 238] width 310 height 17
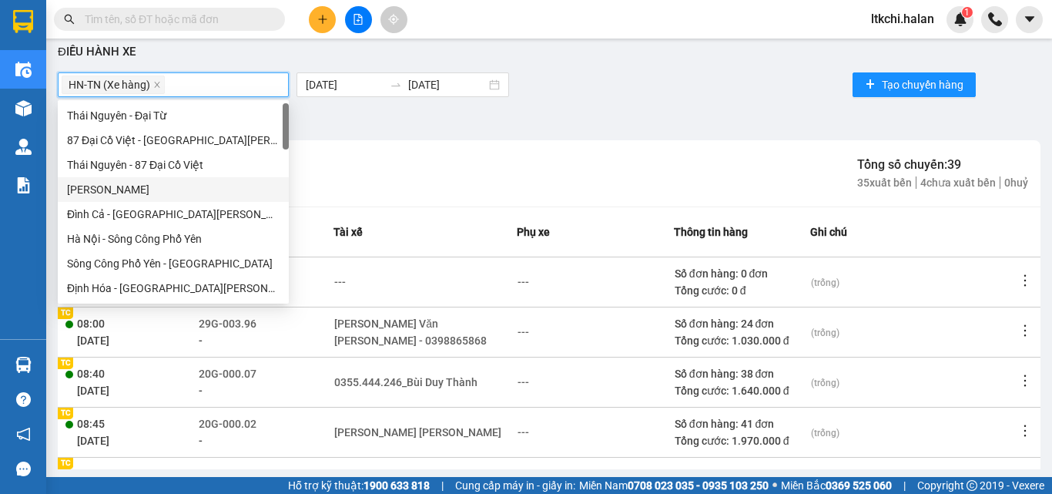
click at [653, 77] on div "HN-TN (Xe hàng) [DATE] [DATE] Tạo chuyến hàng" at bounding box center [549, 84] width 983 height 31
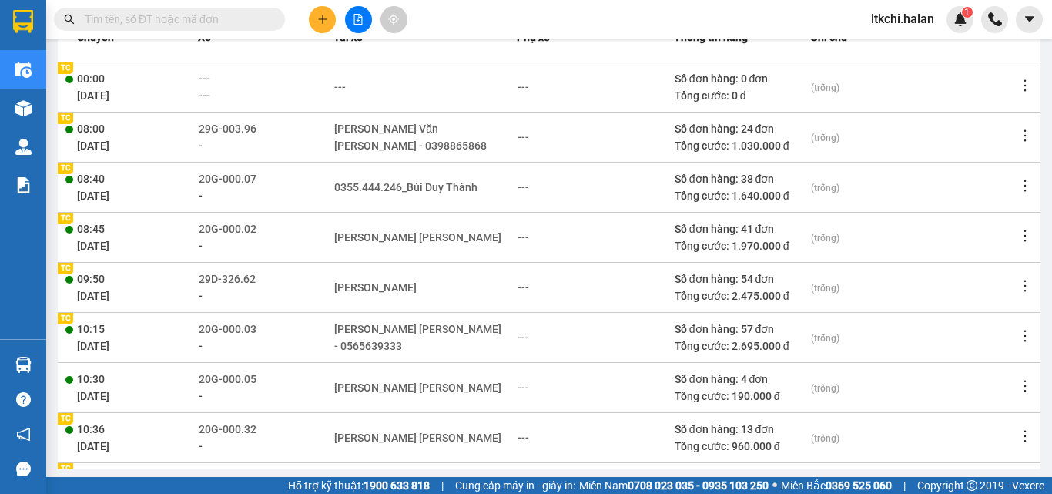
scroll to position [351, 0]
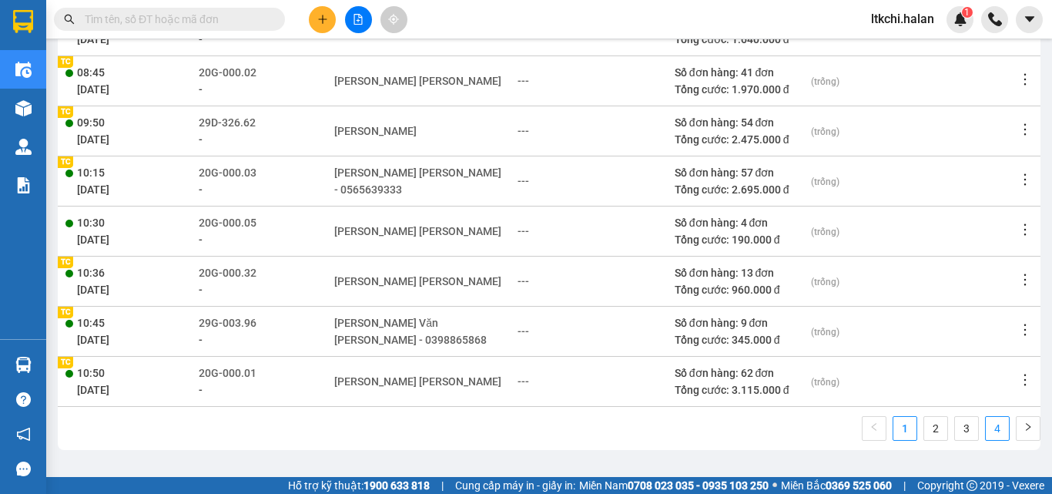
click at [986, 432] on link "4" at bounding box center [997, 428] width 23 height 23
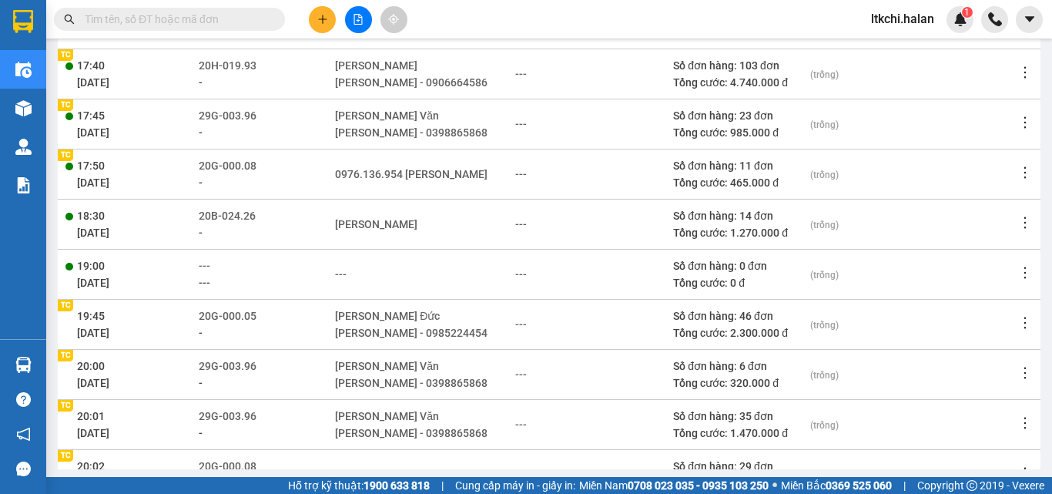
scroll to position [301, 0]
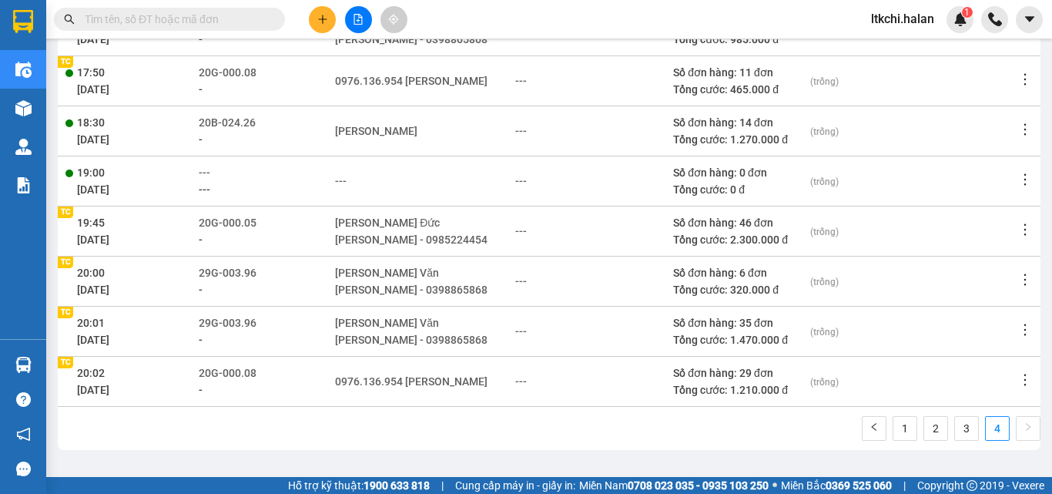
click at [1017, 274] on icon "more" at bounding box center [1024, 279] width 15 height 15
click at [952, 344] on span "Xem phơi" at bounding box center [963, 346] width 45 height 12
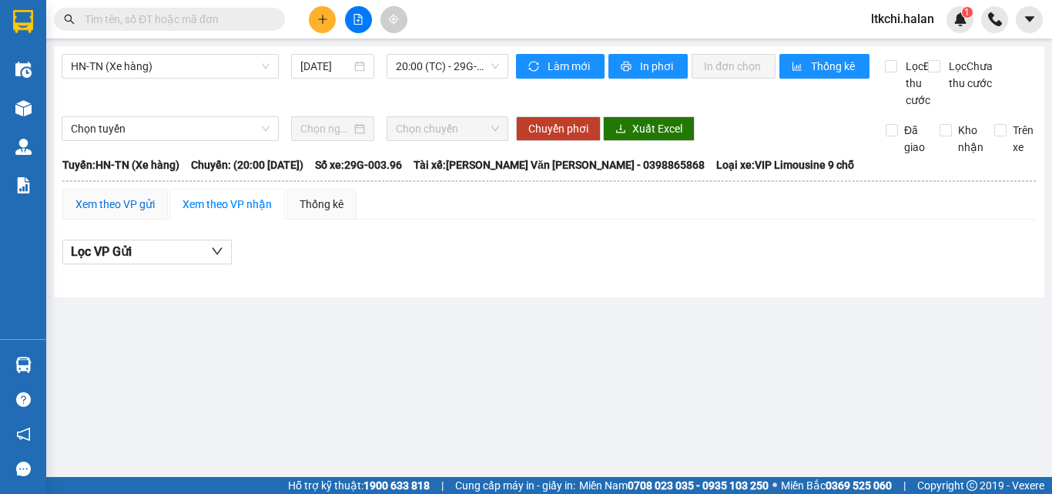
drag, startPoint x: 121, startPoint y: 215, endPoint x: 200, endPoint y: 223, distance: 79.7
click at [120, 213] on div "Xem theo VP gửi" at bounding box center [114, 204] width 79 height 17
